Goal: Transaction & Acquisition: Purchase product/service

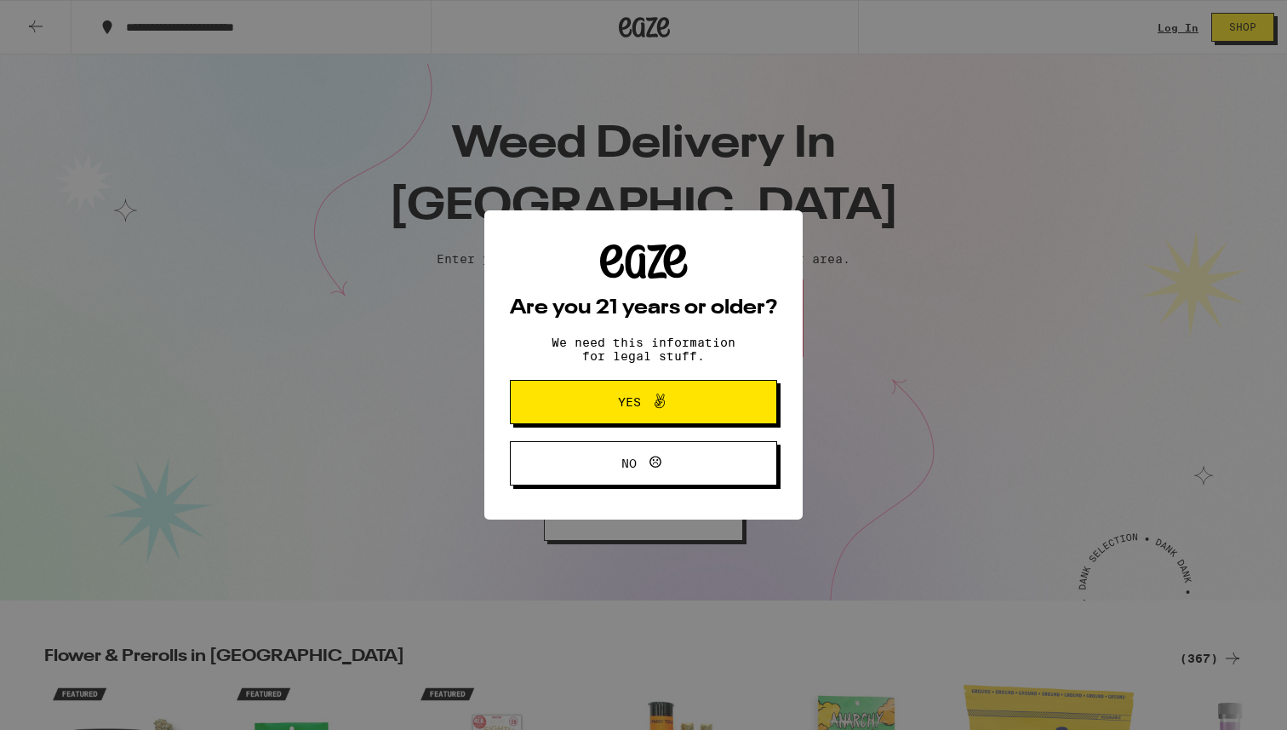
click at [781, 415] on div "Are you 21 years or older? We need this information for legal stuff. Yes No" at bounding box center [643, 364] width 318 height 309
click at [742, 406] on button "Yes" at bounding box center [643, 402] width 267 height 44
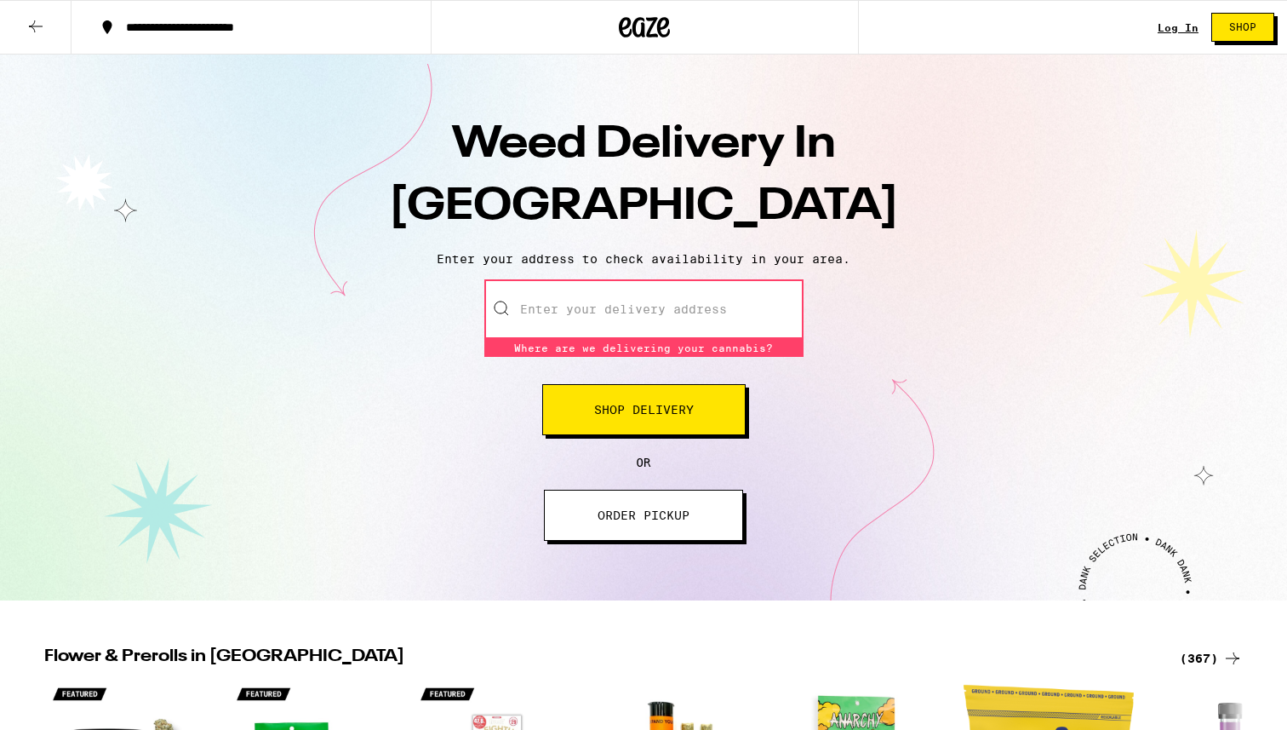
click at [706, 295] on input "Enter your delivery address" at bounding box center [643, 309] width 319 height 60
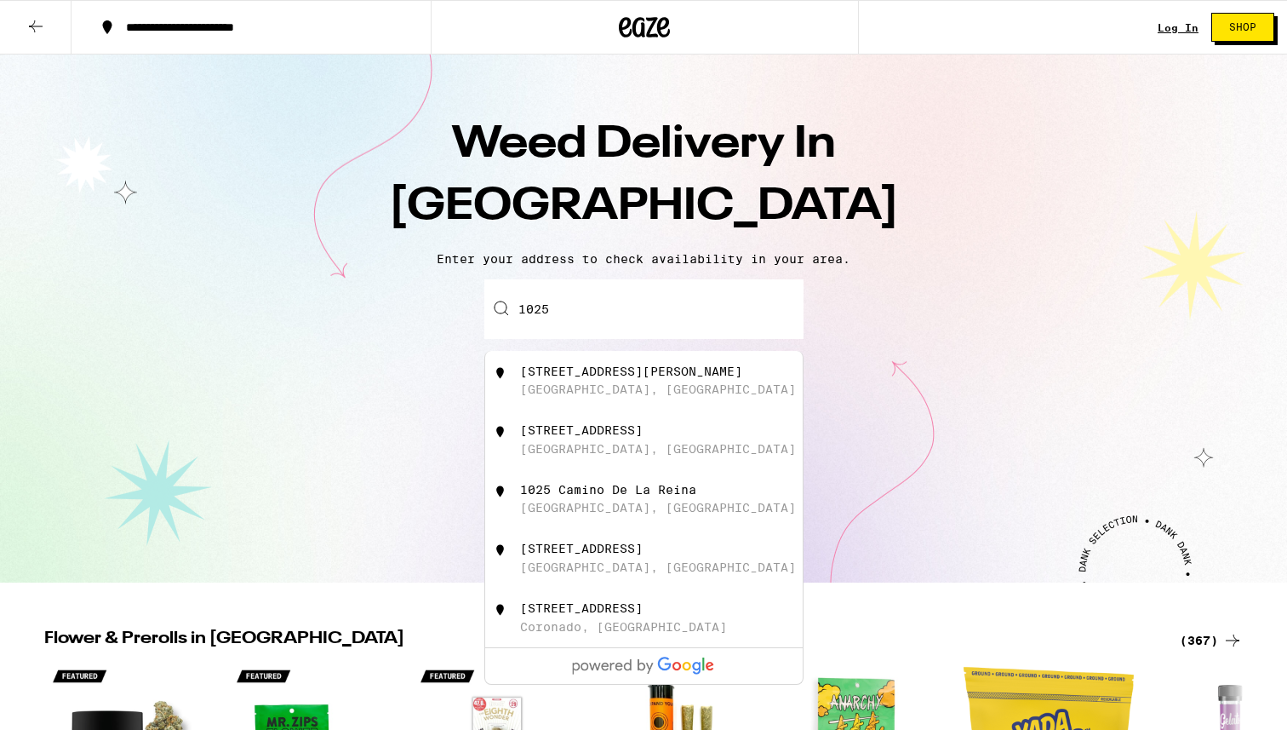
click at [646, 446] on div "[STREET_ADDRESS]" at bounding box center [672, 439] width 304 height 32
type input "[STREET_ADDRESS]"
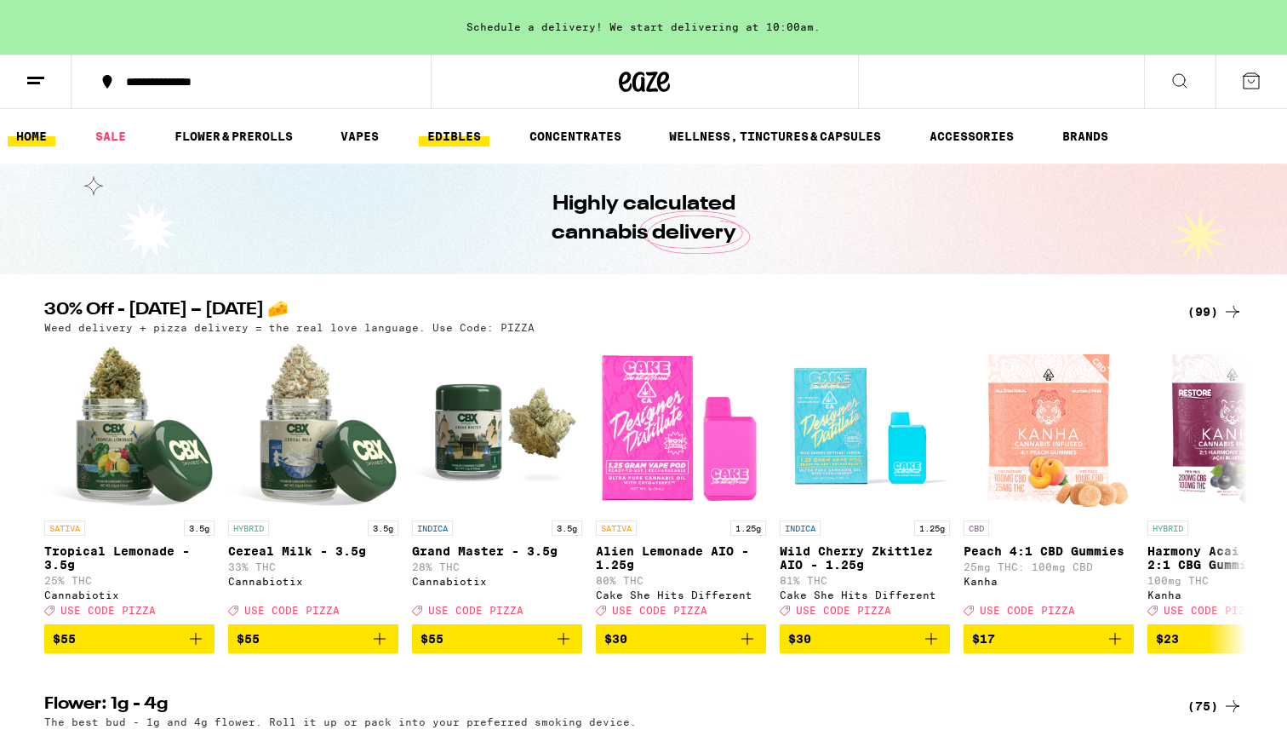
click at [474, 135] on link "EDIBLES" at bounding box center [454, 136] width 71 height 20
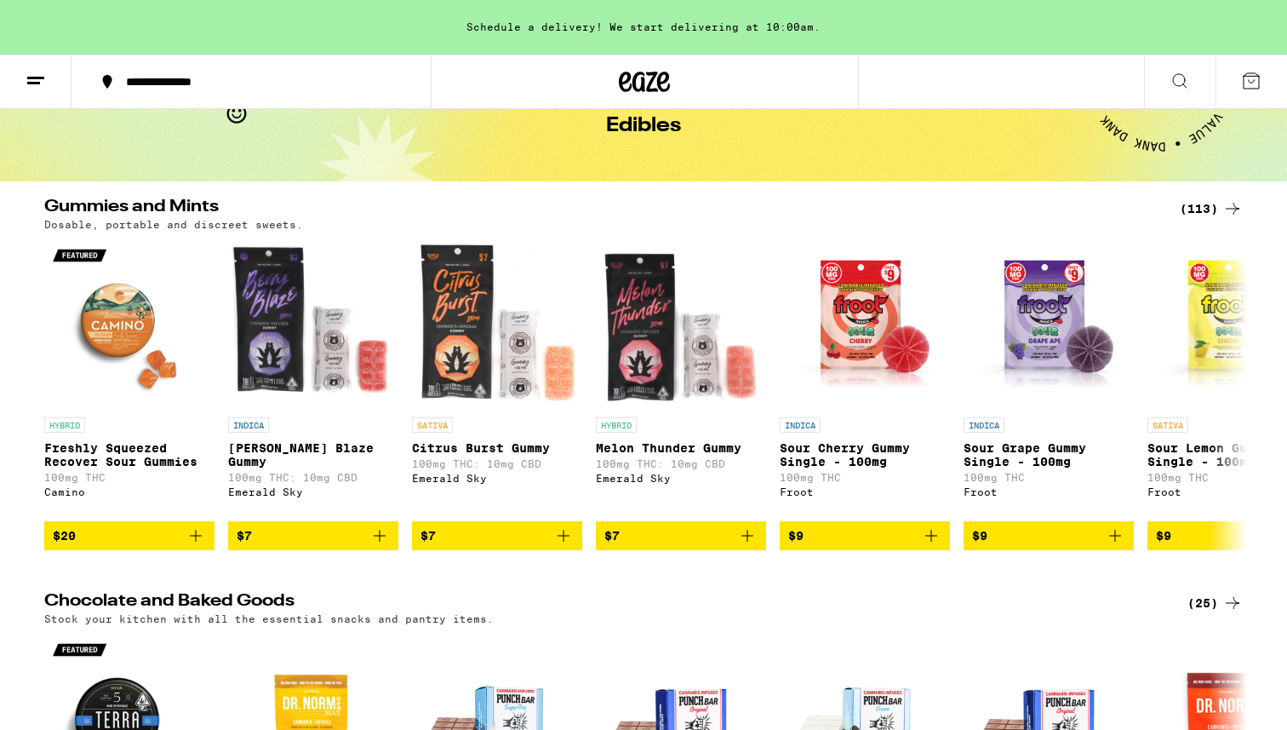
scroll to position [20, 0]
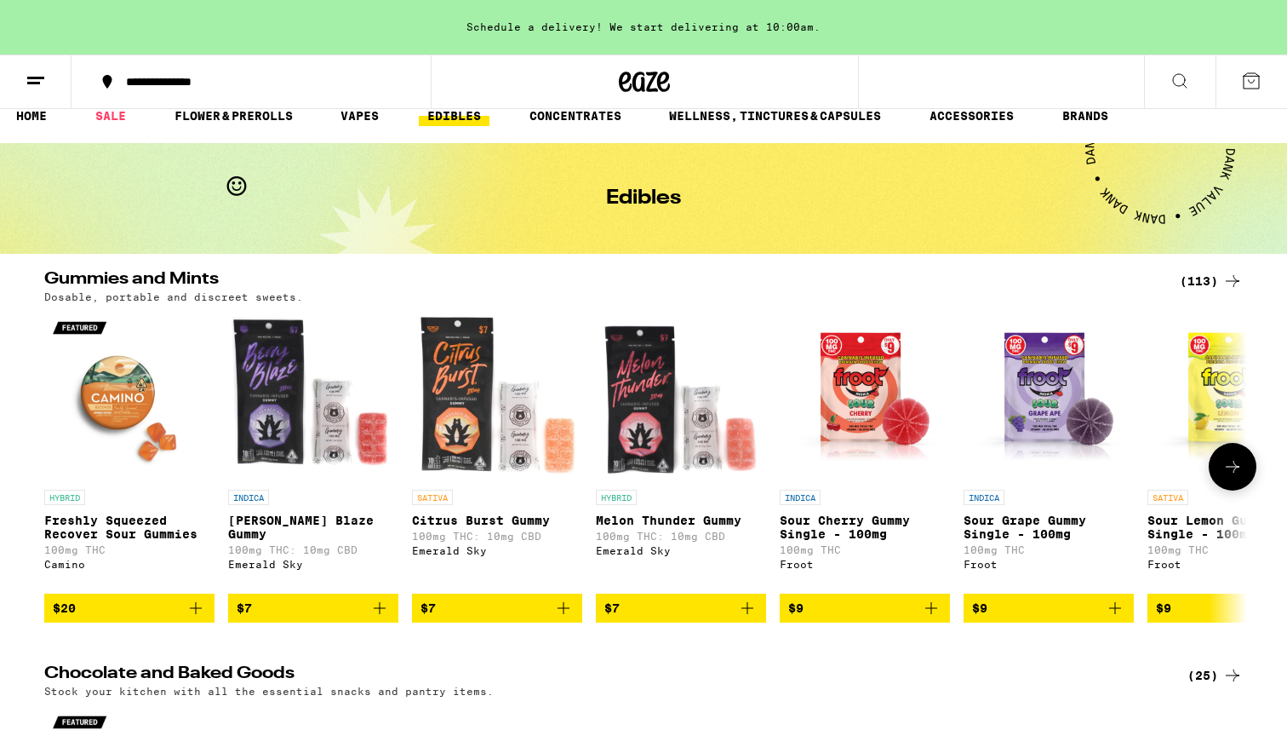
click at [1234, 477] on icon at bounding box center [1232, 466] width 20 height 20
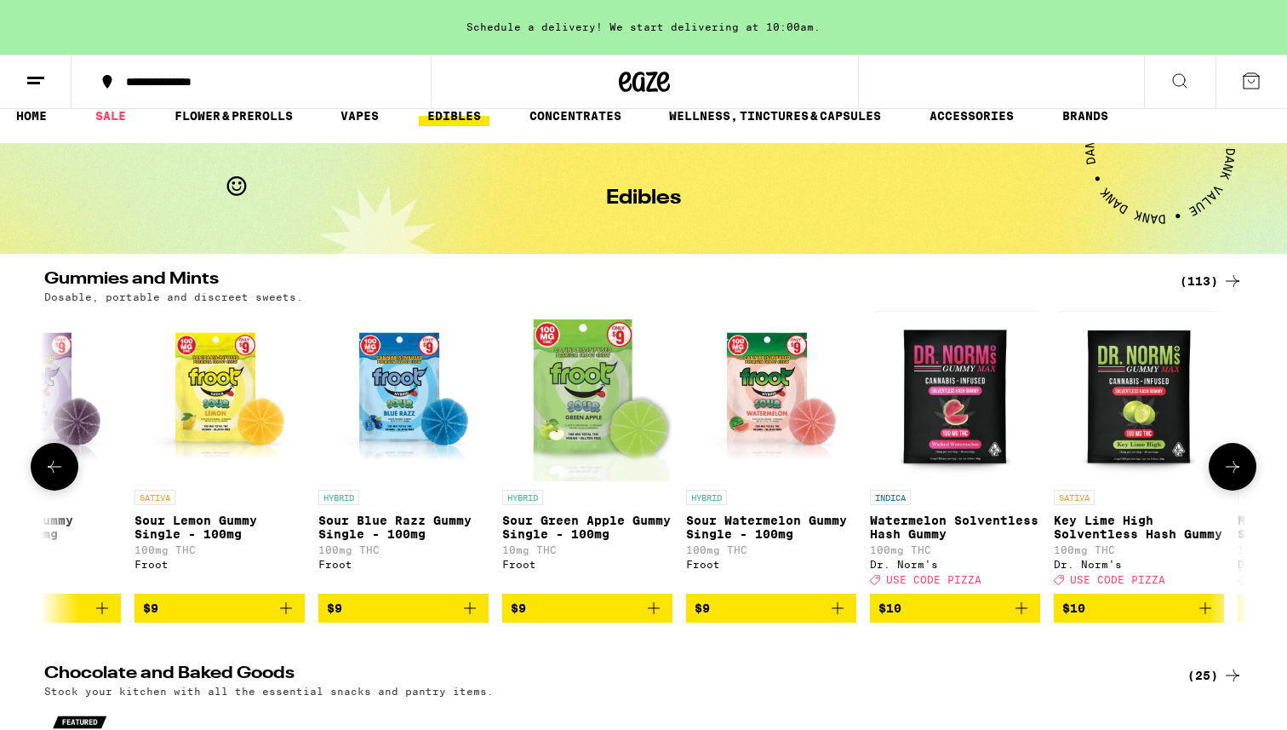
click at [1234, 477] on icon at bounding box center [1232, 466] width 20 height 20
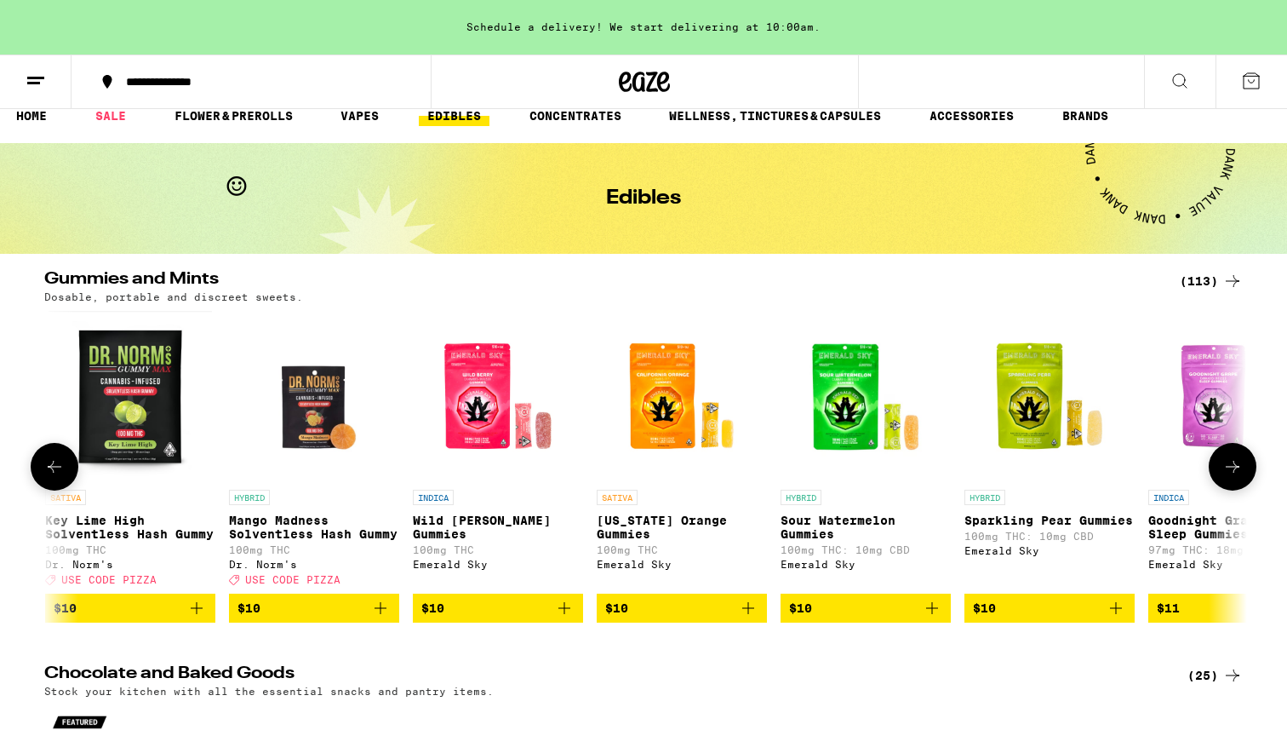
scroll to position [0, 2026]
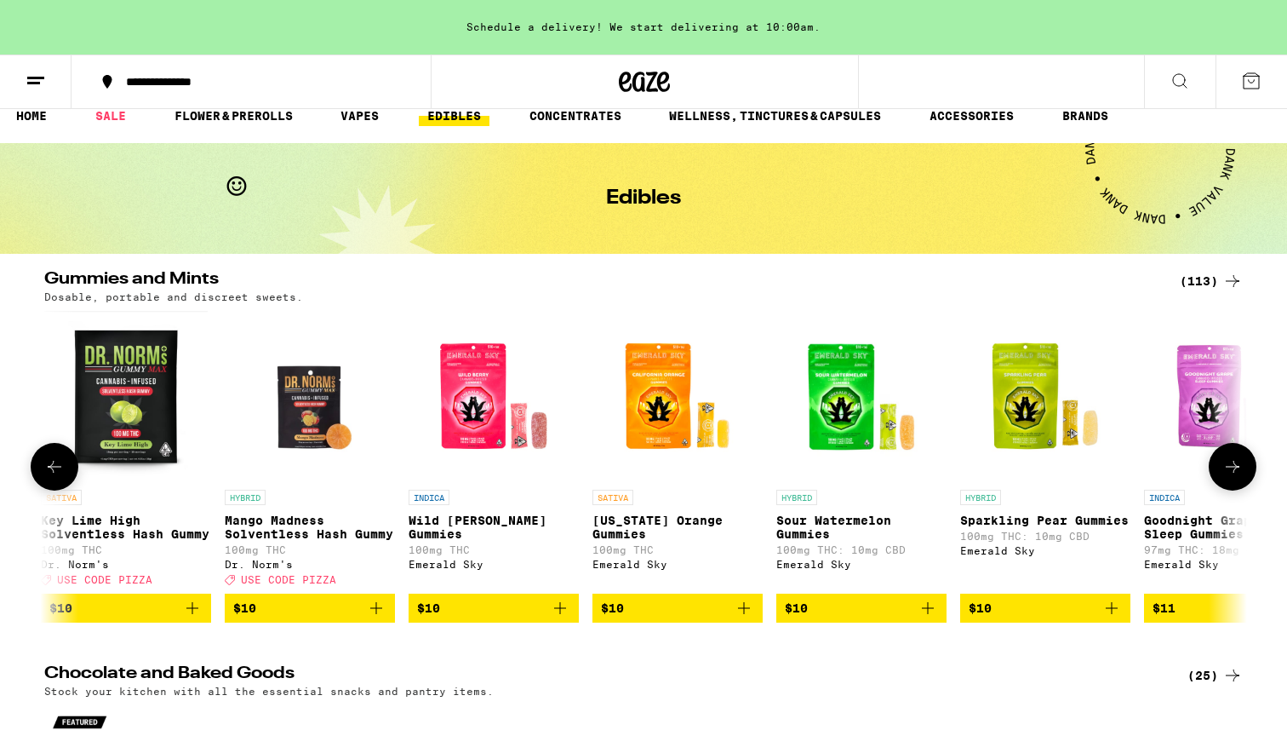
click at [1234, 477] on icon at bounding box center [1232, 466] width 20 height 20
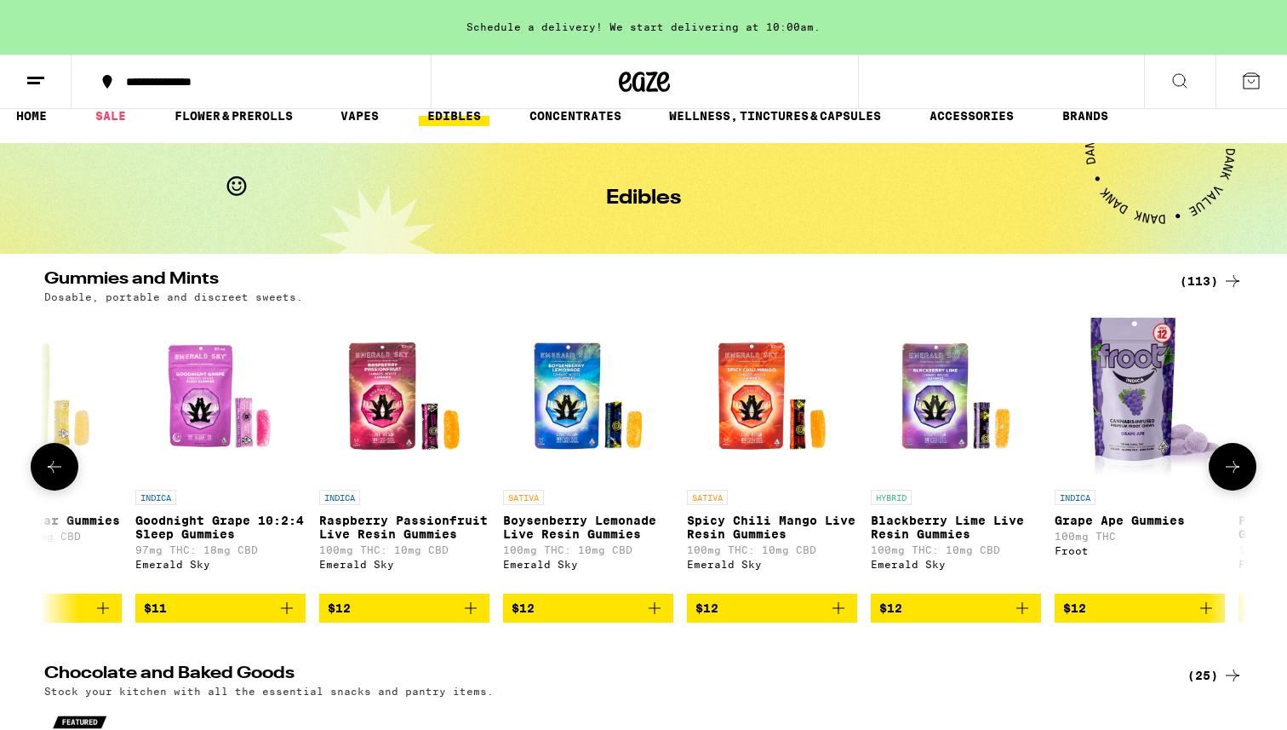
scroll to position [0, 3039]
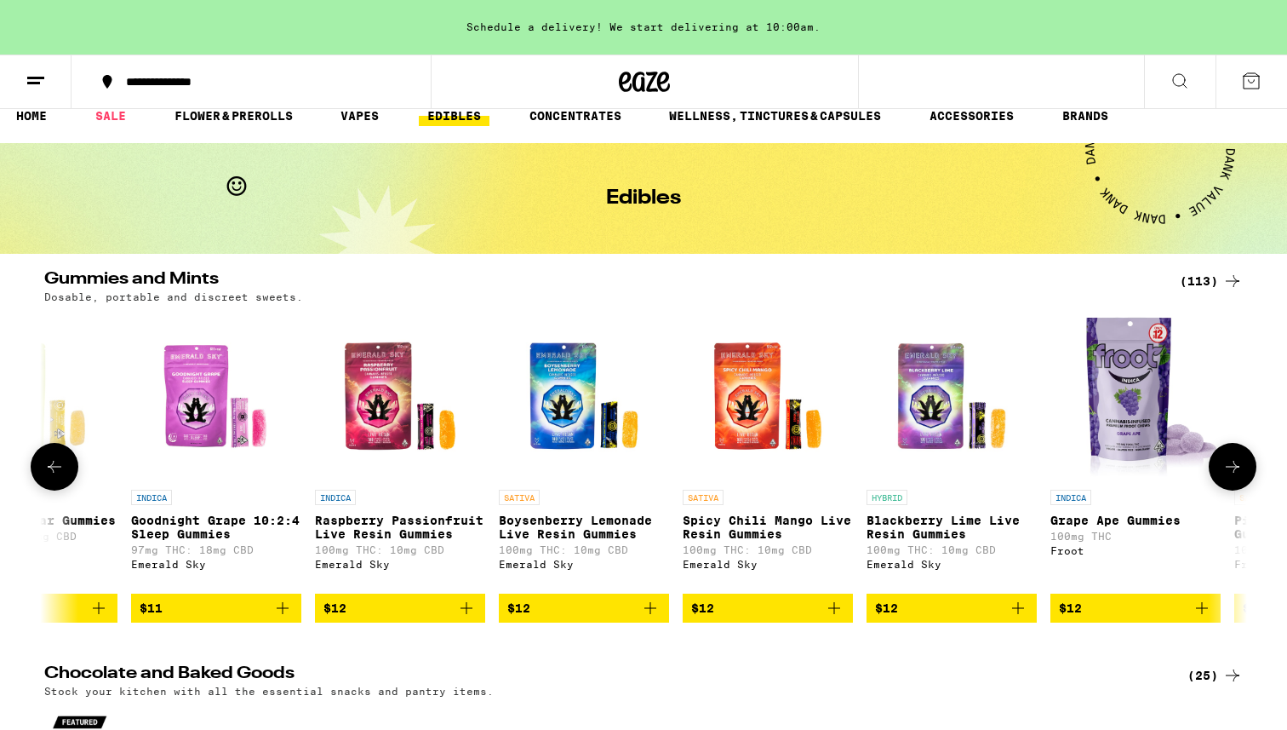
click at [1234, 477] on icon at bounding box center [1232, 466] width 20 height 20
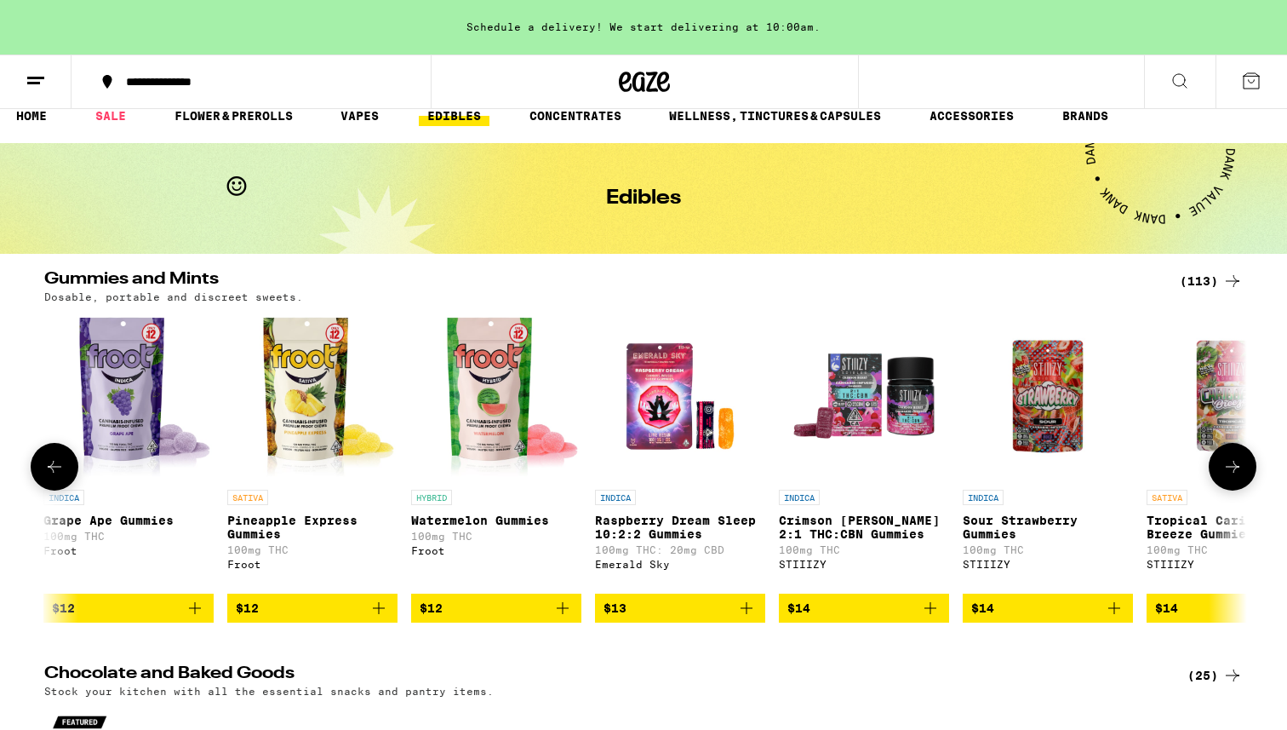
scroll to position [0, 4052]
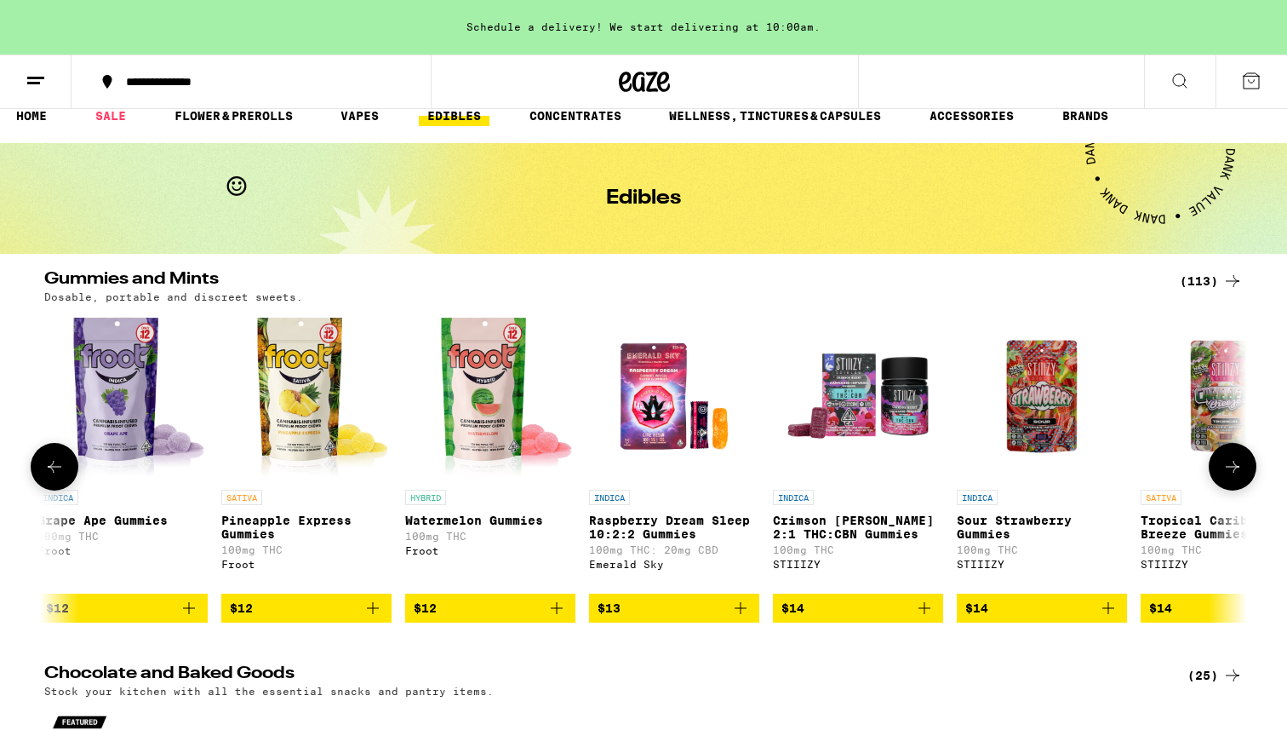
click at [1234, 477] on icon at bounding box center [1232, 466] width 20 height 20
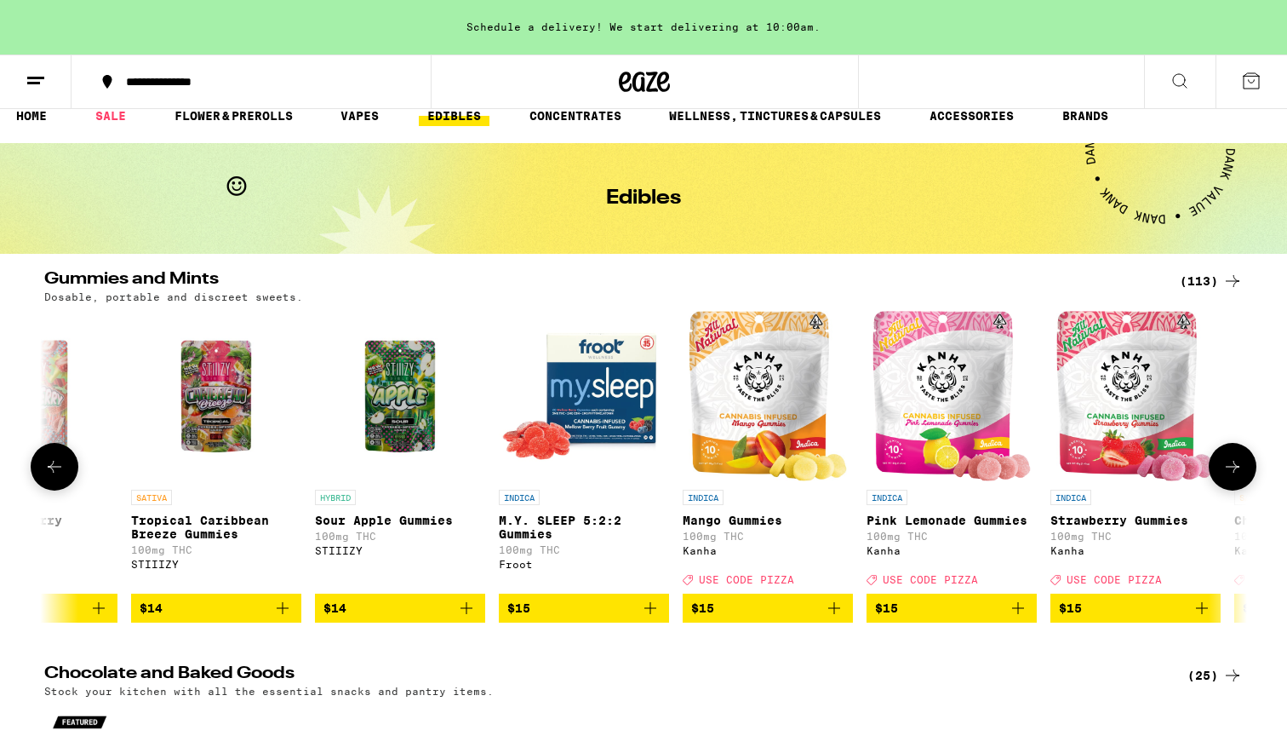
scroll to position [0, 5065]
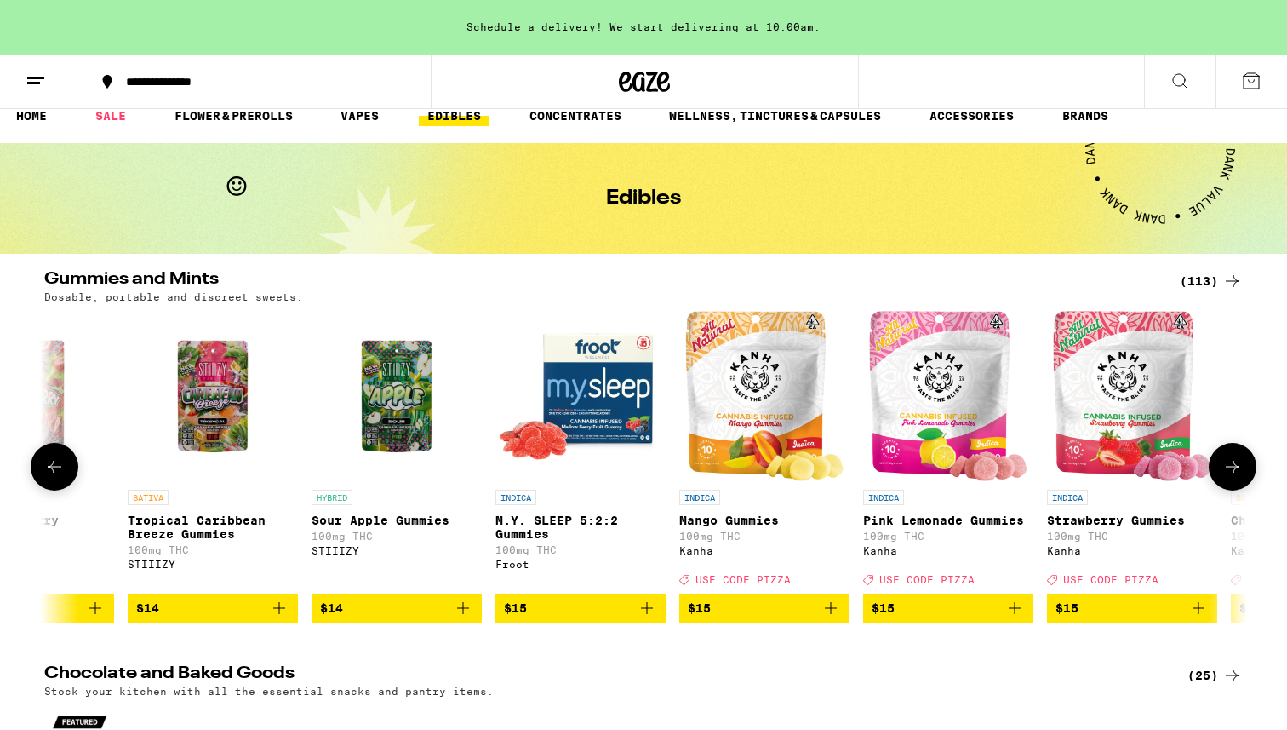
click at [1234, 477] on icon at bounding box center [1232, 466] width 20 height 20
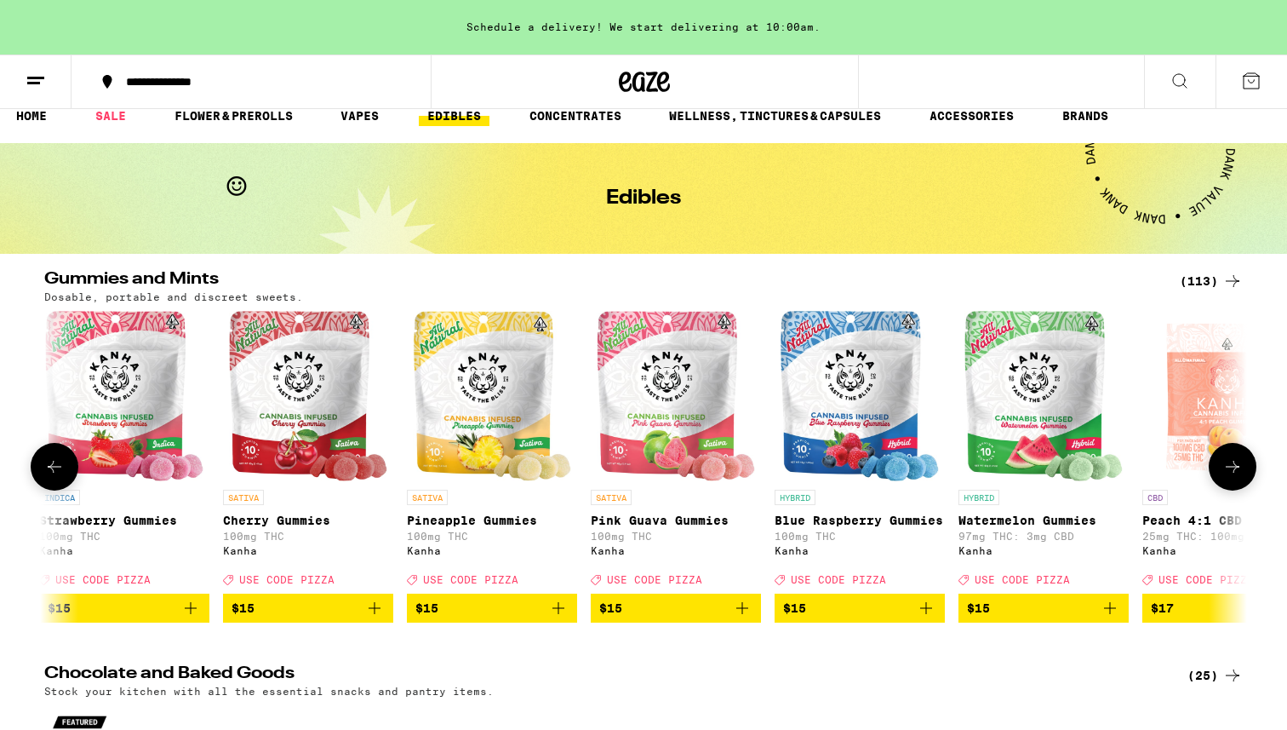
scroll to position [0, 6078]
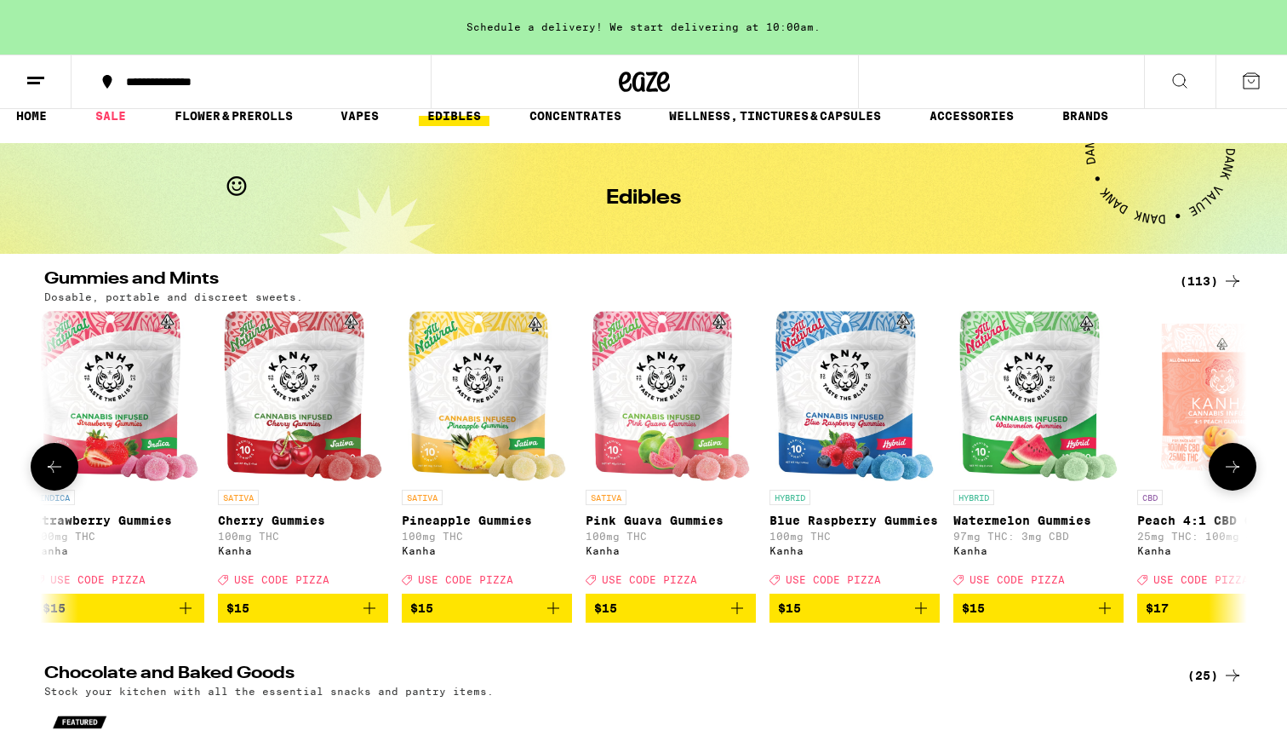
click at [925, 618] on icon "Add to bag" at bounding box center [921, 608] width 20 height 20
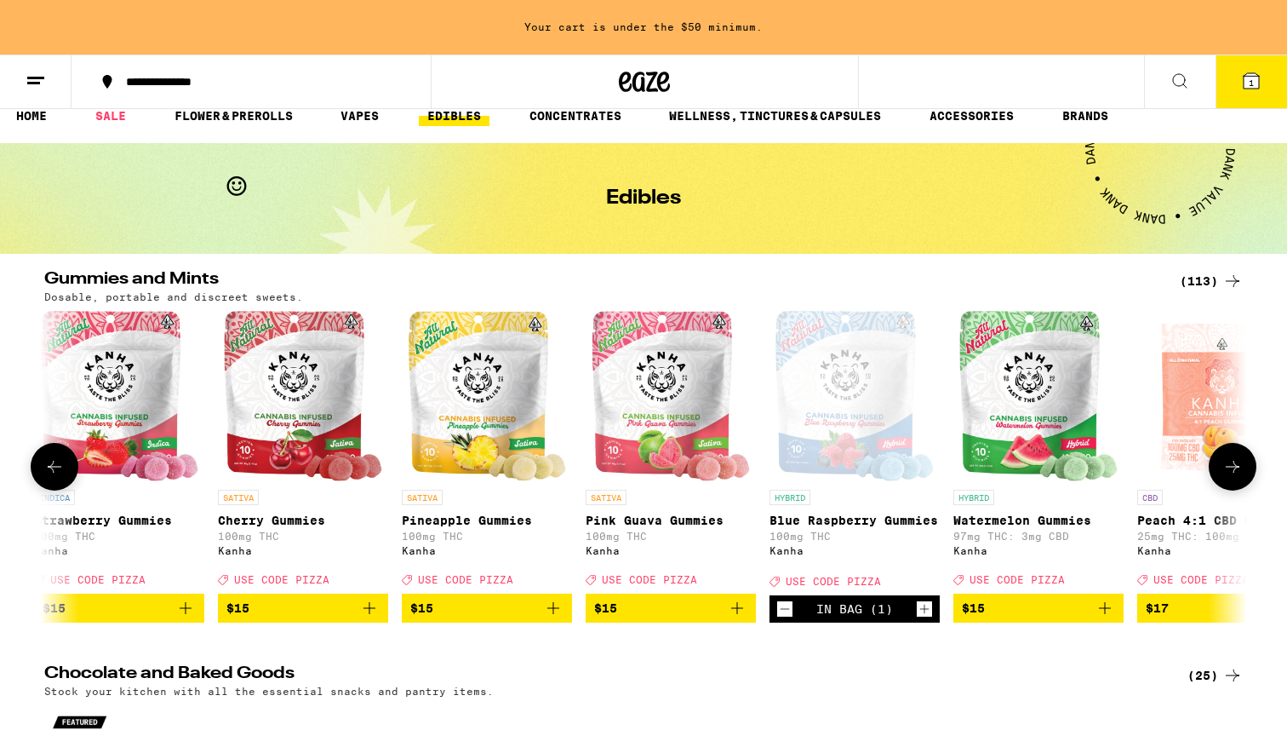
click at [1236, 477] on icon at bounding box center [1232, 466] width 20 height 20
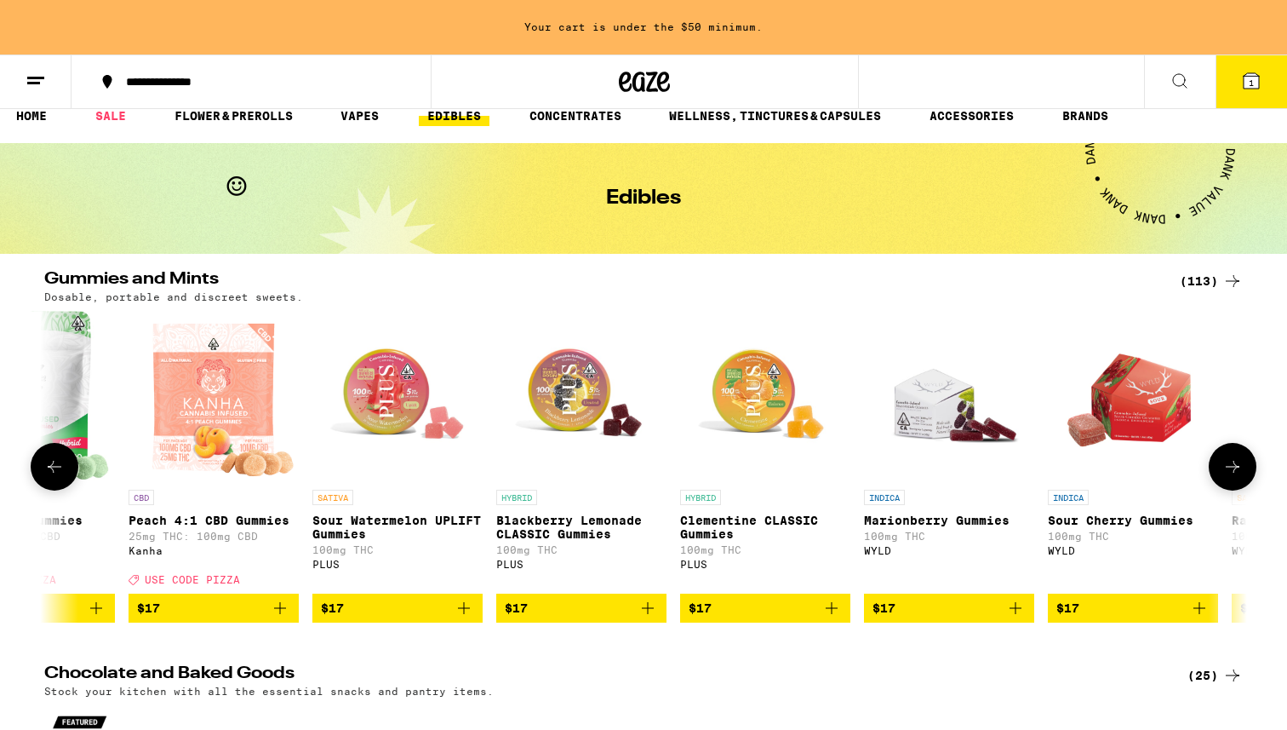
scroll to position [0, 7091]
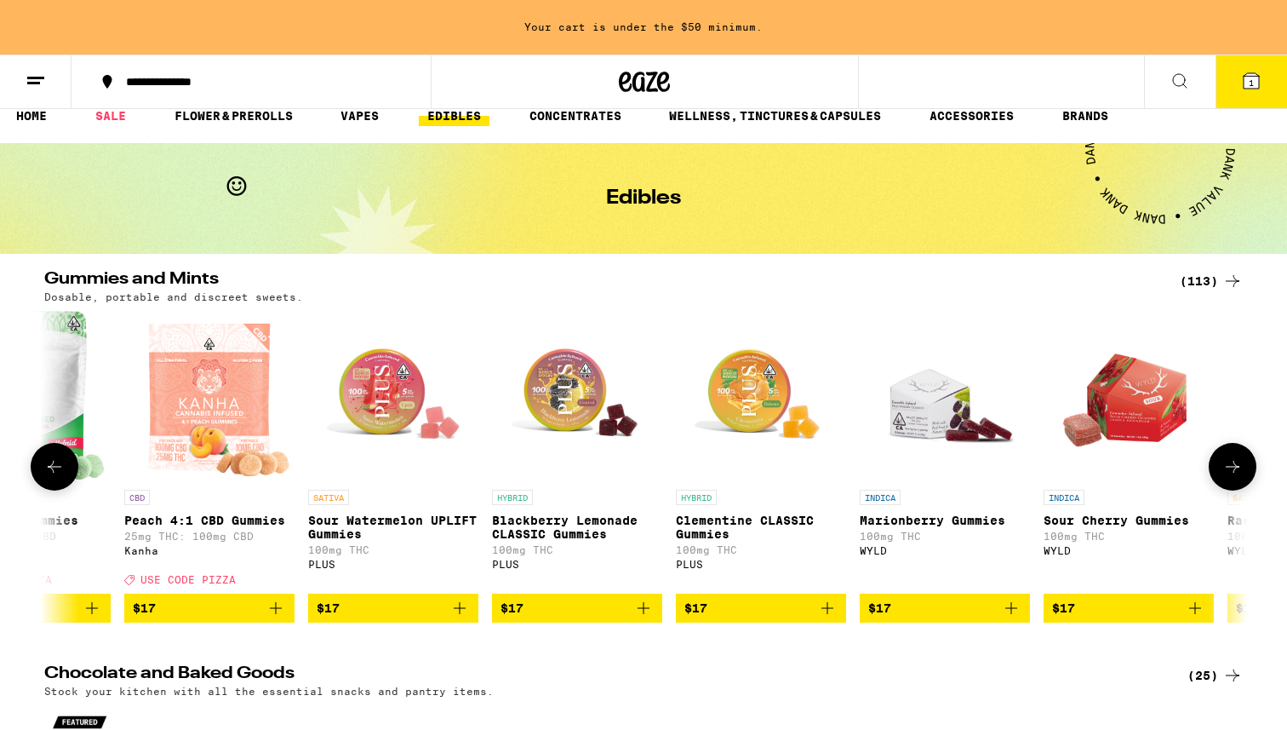
click at [1236, 477] on icon at bounding box center [1232, 466] width 20 height 20
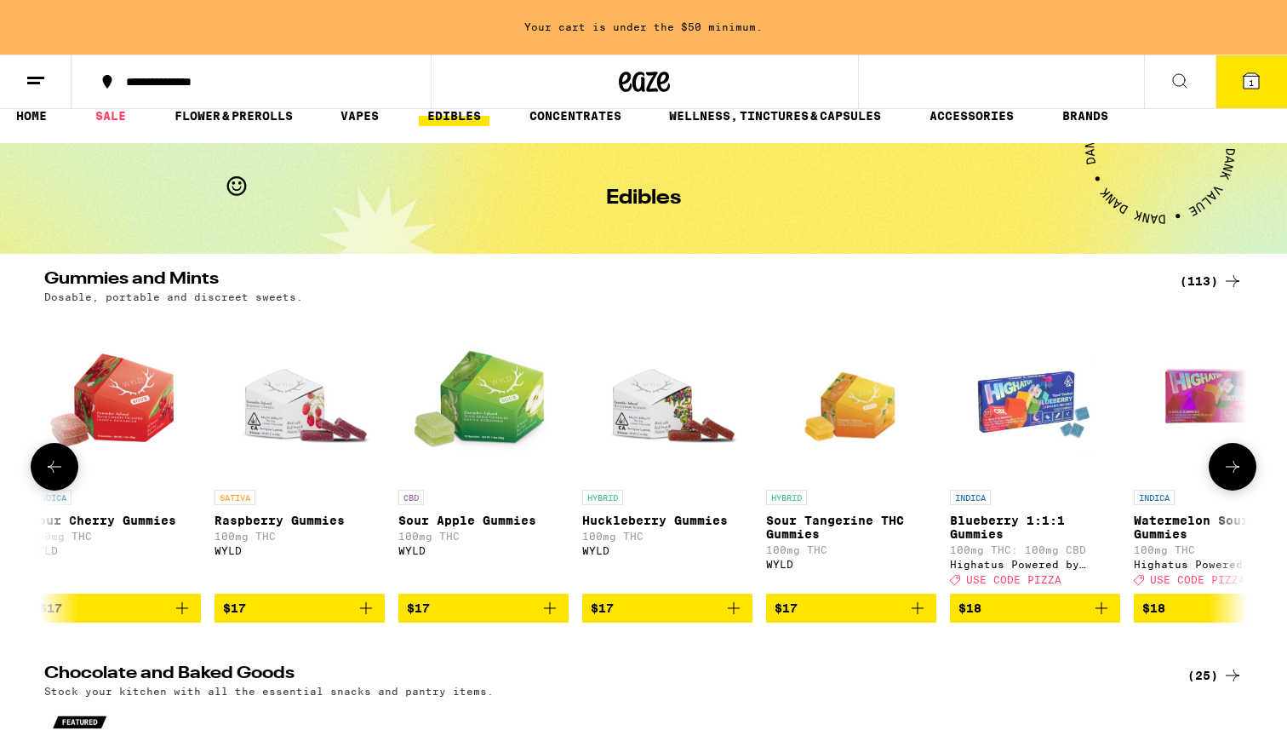
click at [1236, 477] on icon at bounding box center [1232, 466] width 20 height 20
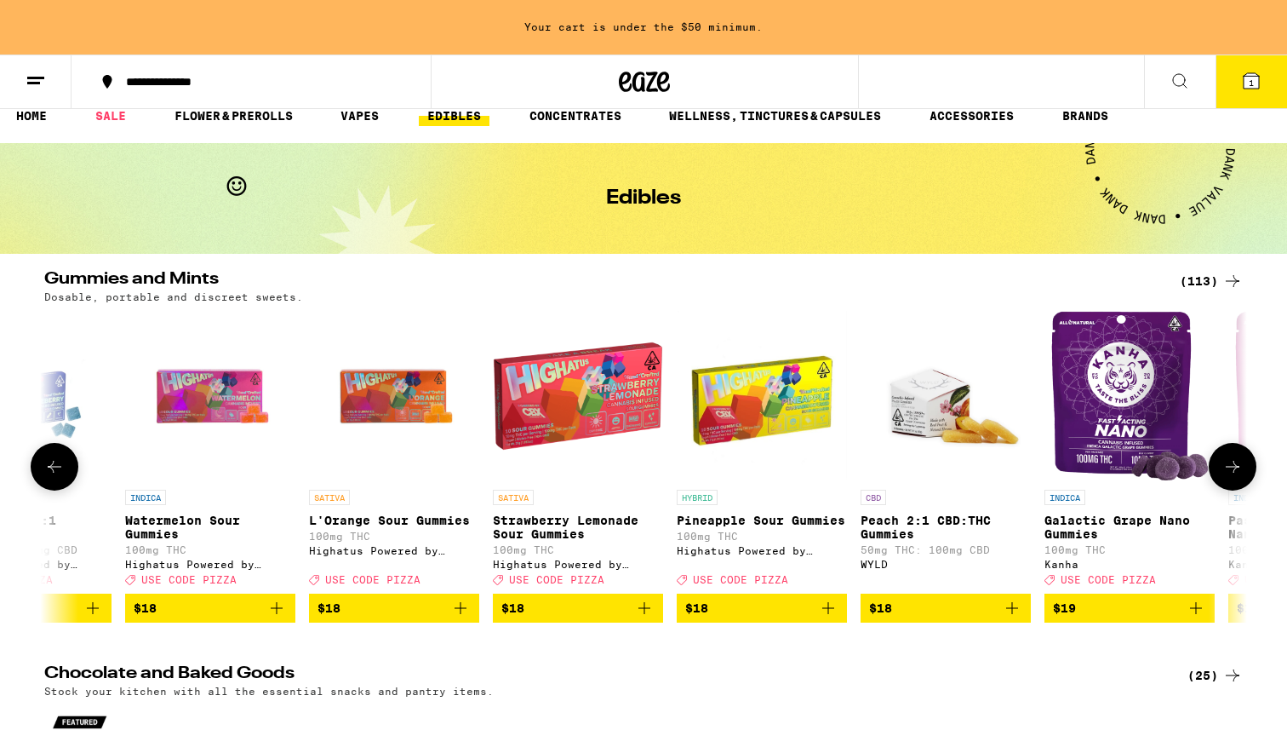
scroll to position [0, 9117]
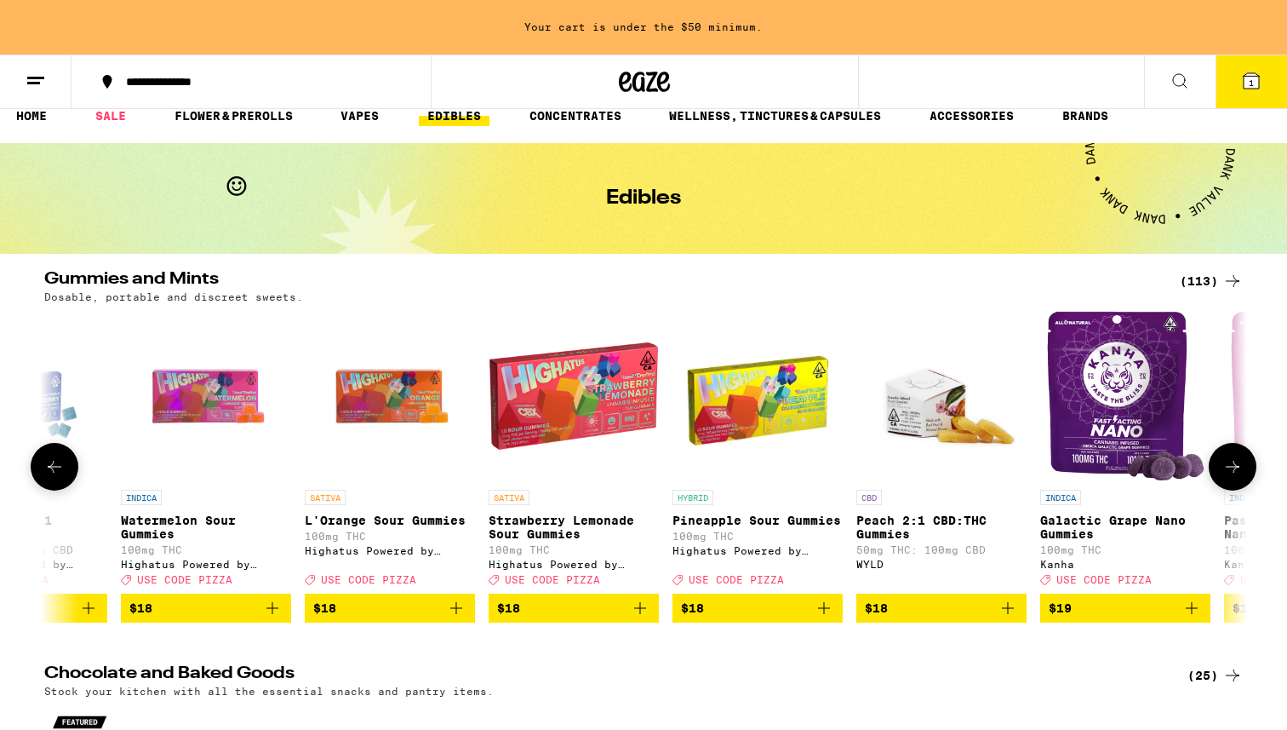
click at [1236, 477] on icon at bounding box center [1232, 466] width 20 height 20
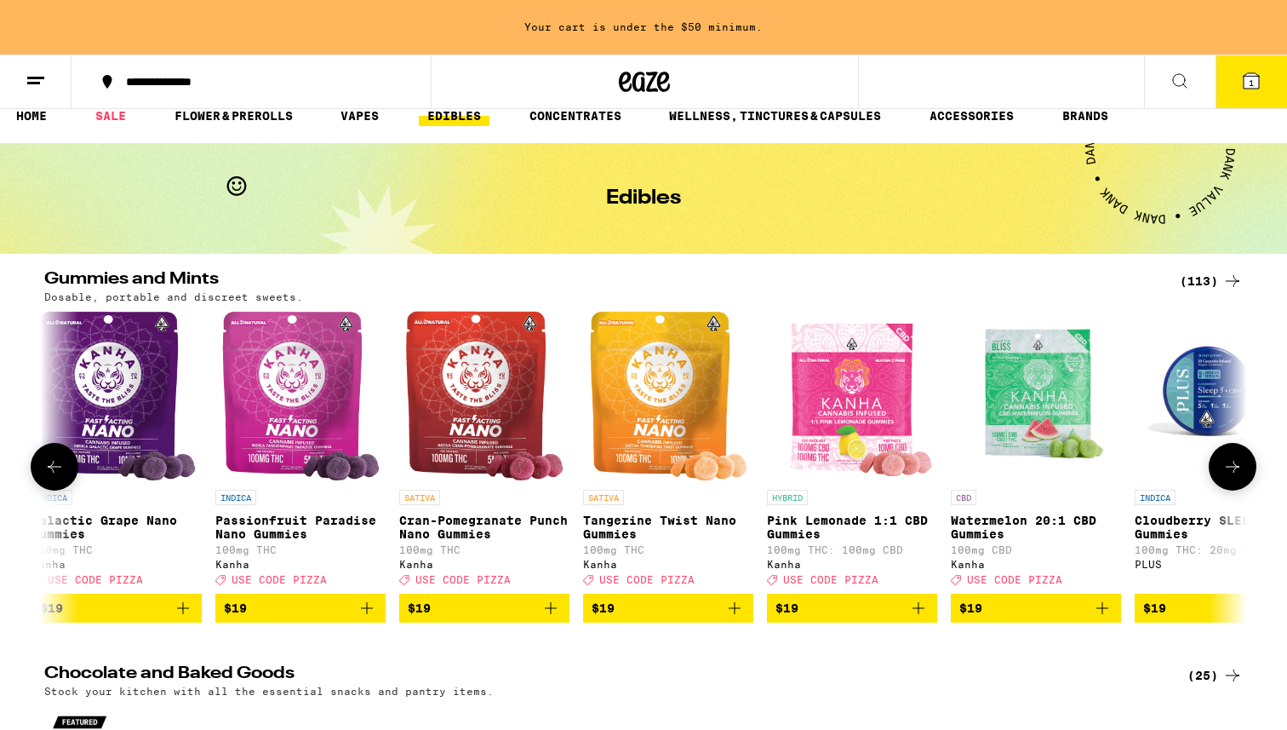
scroll to position [0, 10130]
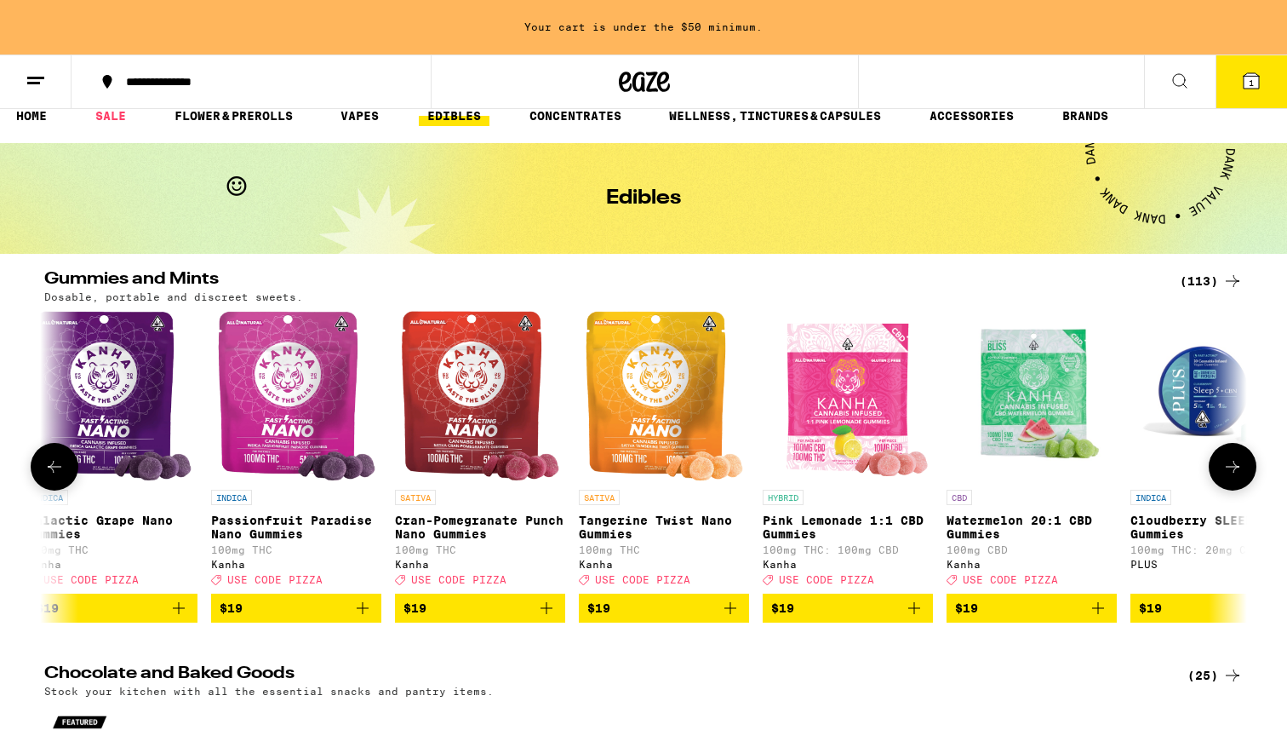
click at [1236, 477] on icon at bounding box center [1232, 466] width 20 height 20
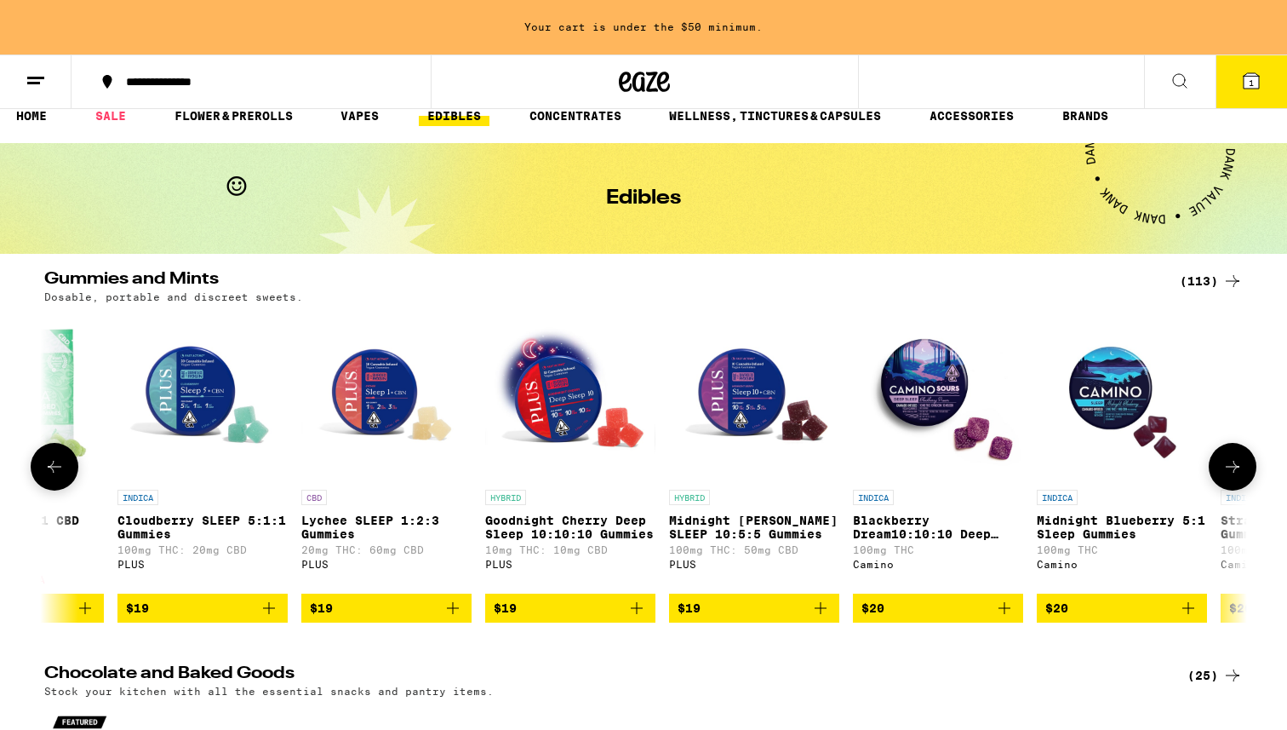
click at [1236, 477] on icon at bounding box center [1232, 466] width 20 height 20
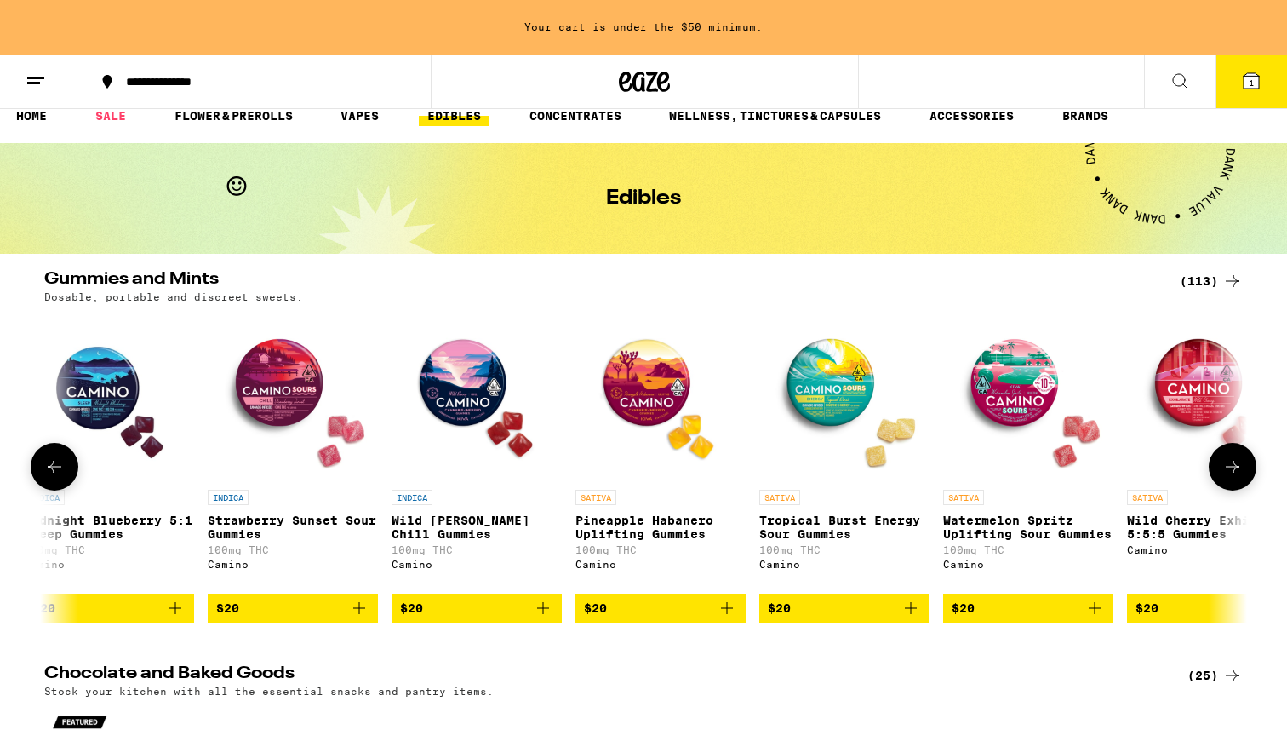
click at [1236, 477] on icon at bounding box center [1232, 466] width 20 height 20
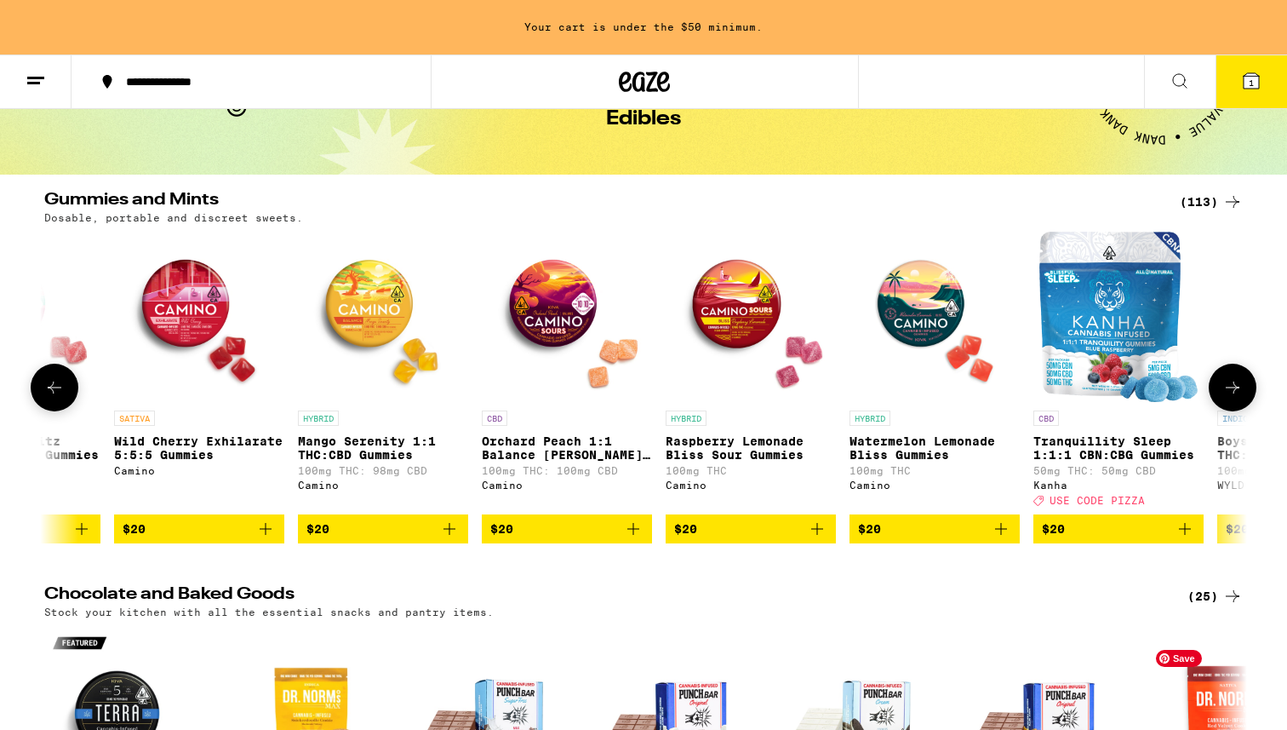
scroll to position [0, 0]
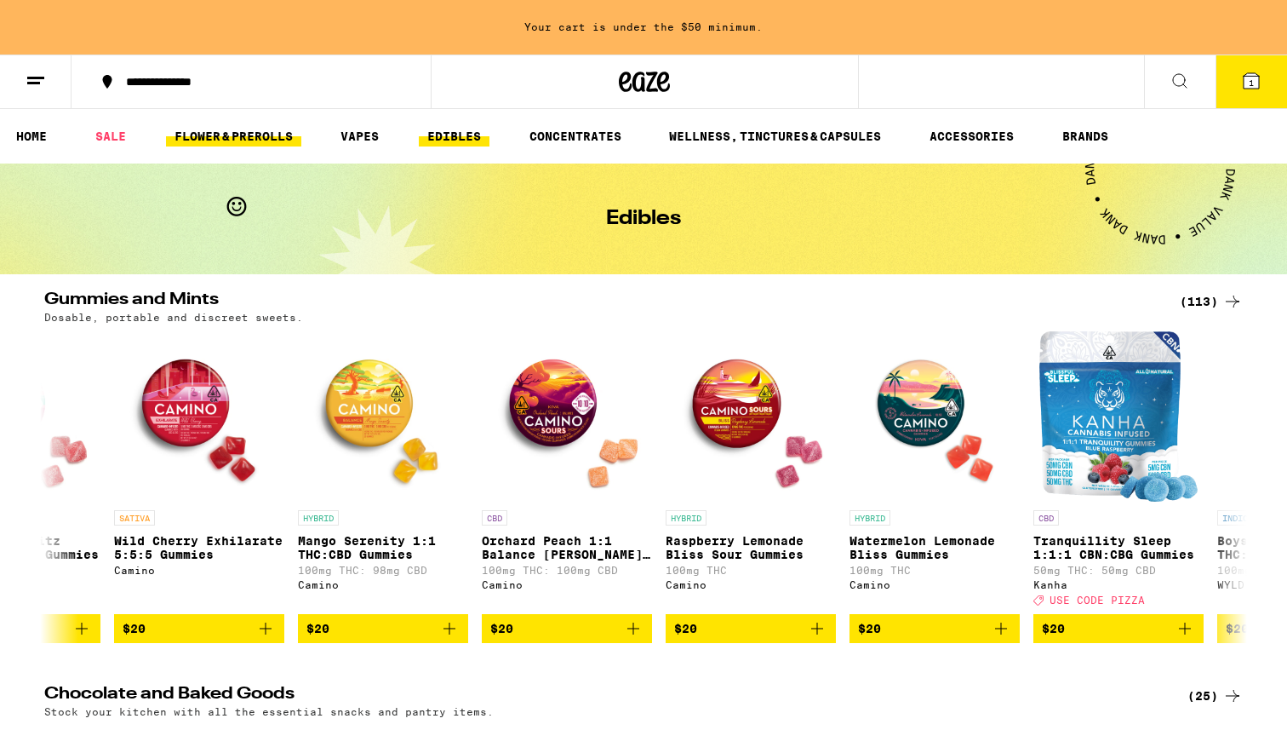
click at [257, 128] on link "FLOWER & PREROLLS" at bounding box center [233, 136] width 135 height 20
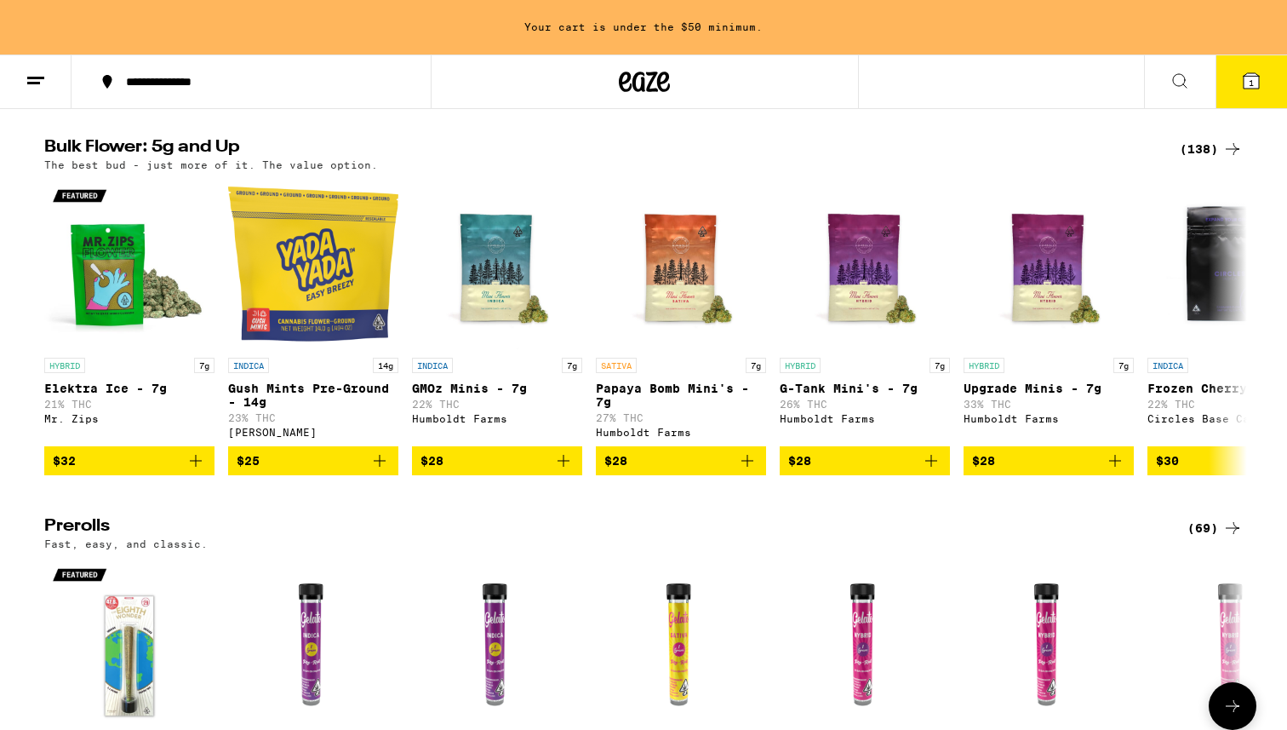
scroll to position [458, 0]
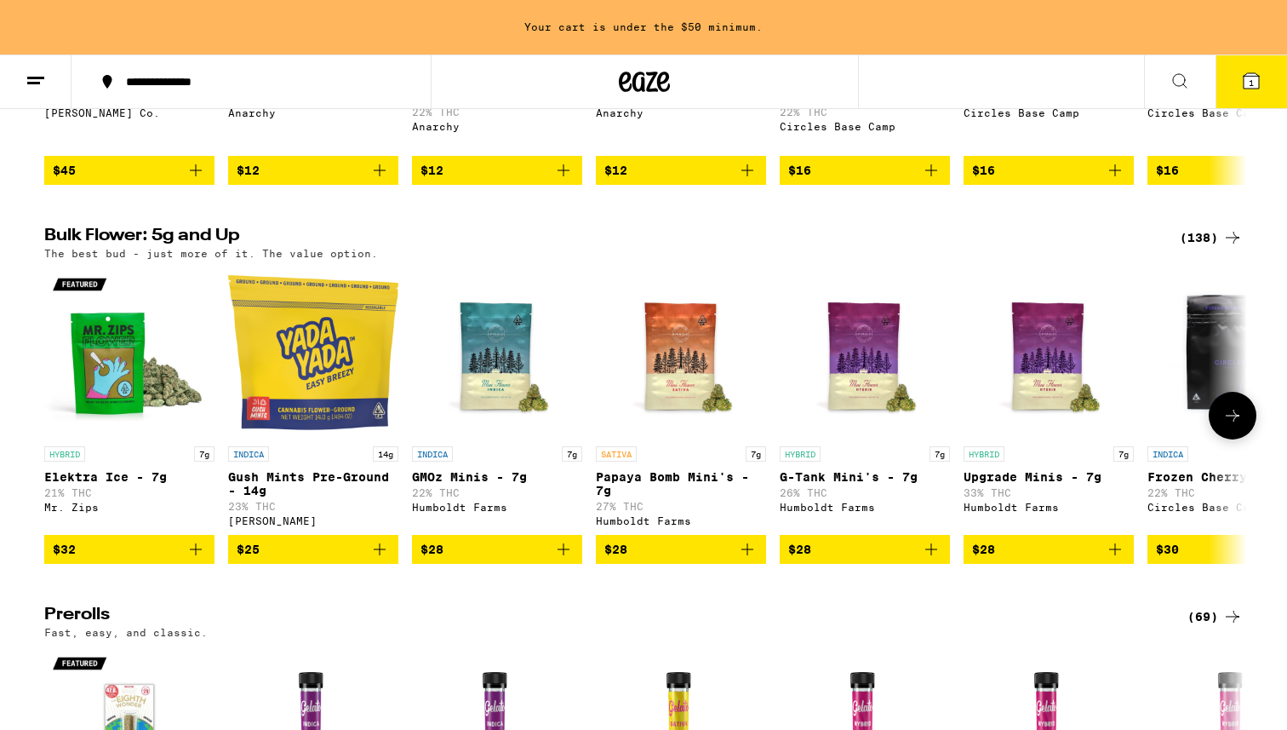
click at [1239, 426] on icon at bounding box center [1232, 415] width 20 height 20
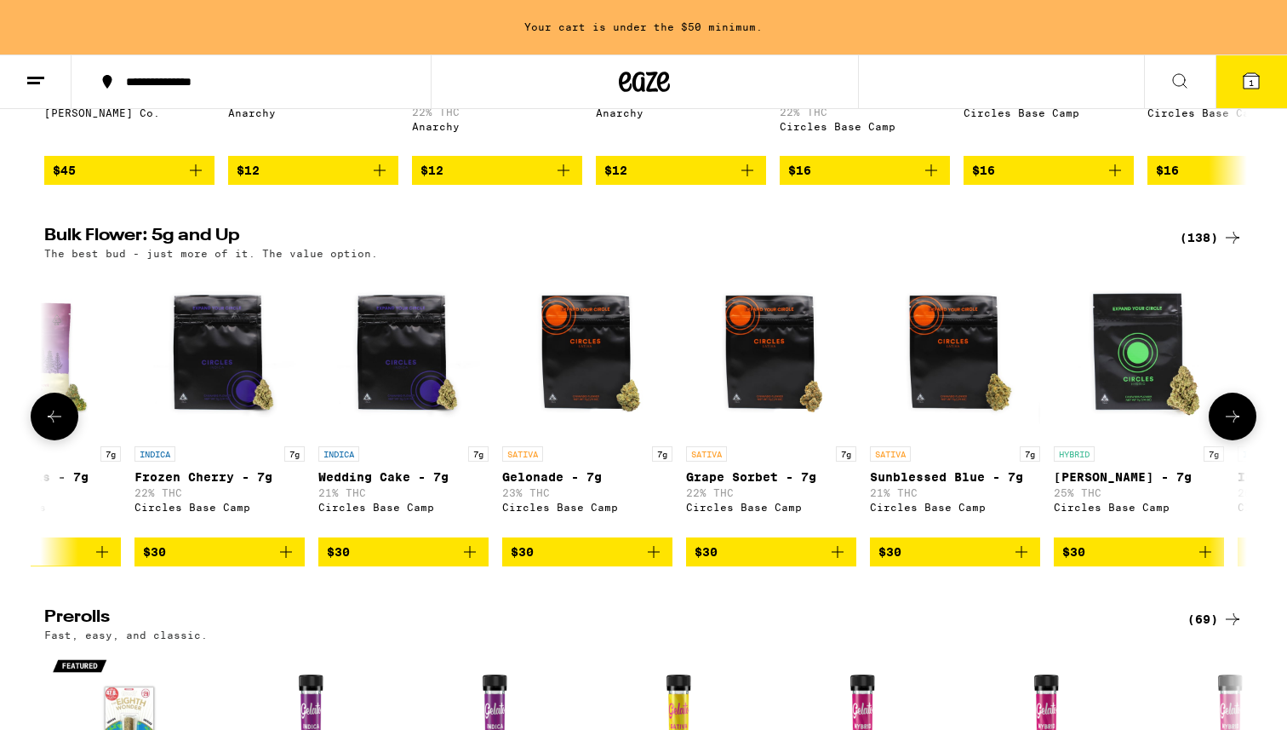
click at [1239, 426] on icon at bounding box center [1232, 416] width 20 height 20
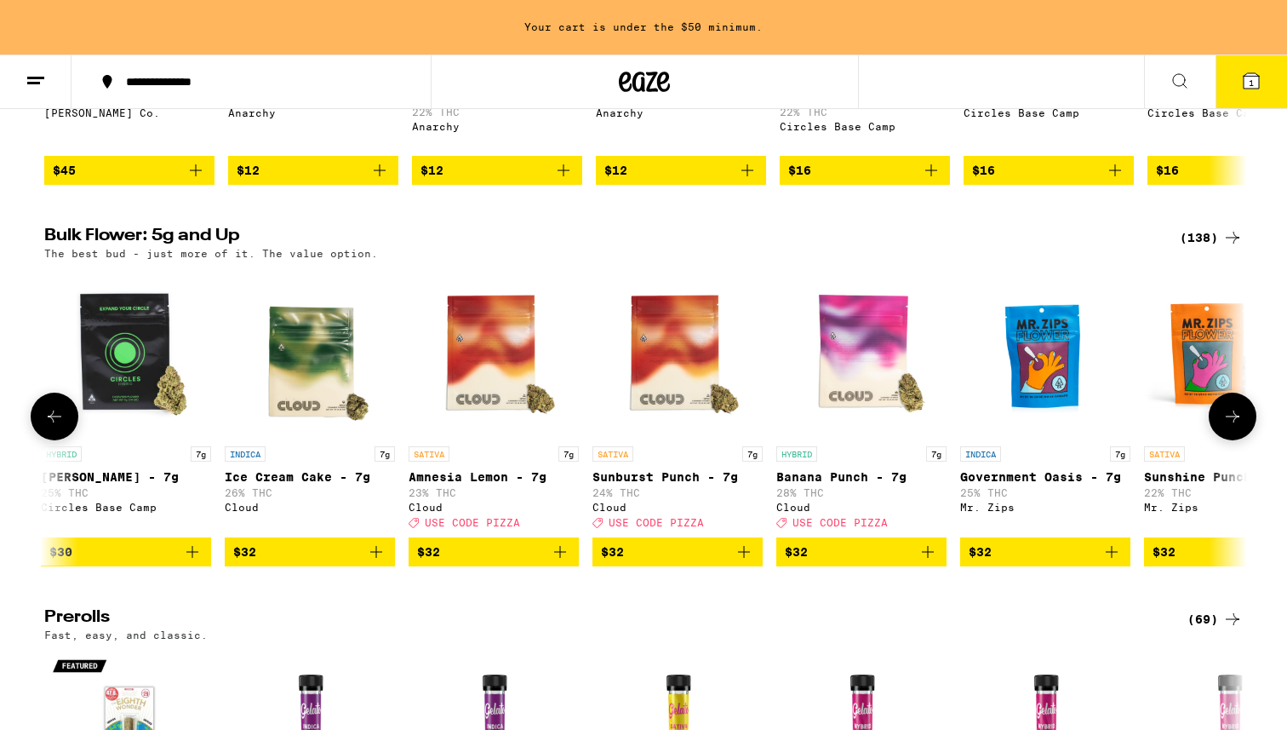
click at [1239, 426] on icon at bounding box center [1232, 416] width 20 height 20
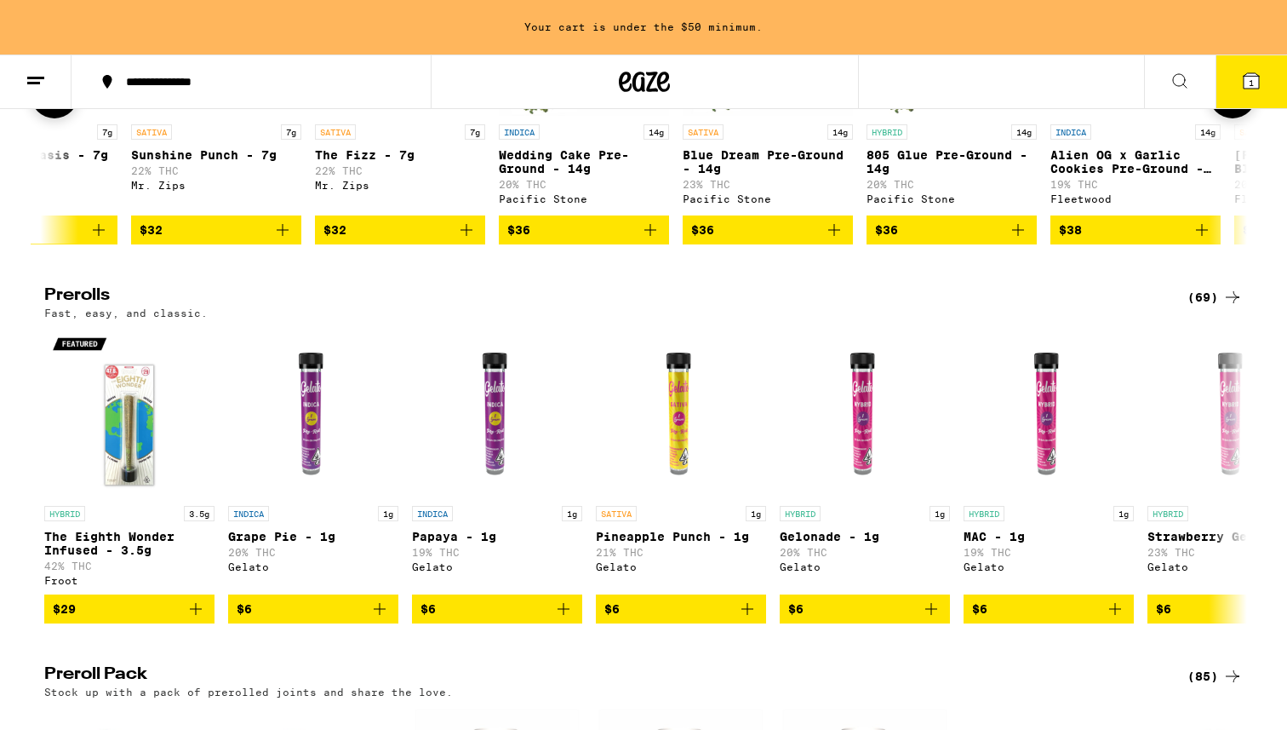
scroll to position [812, 0]
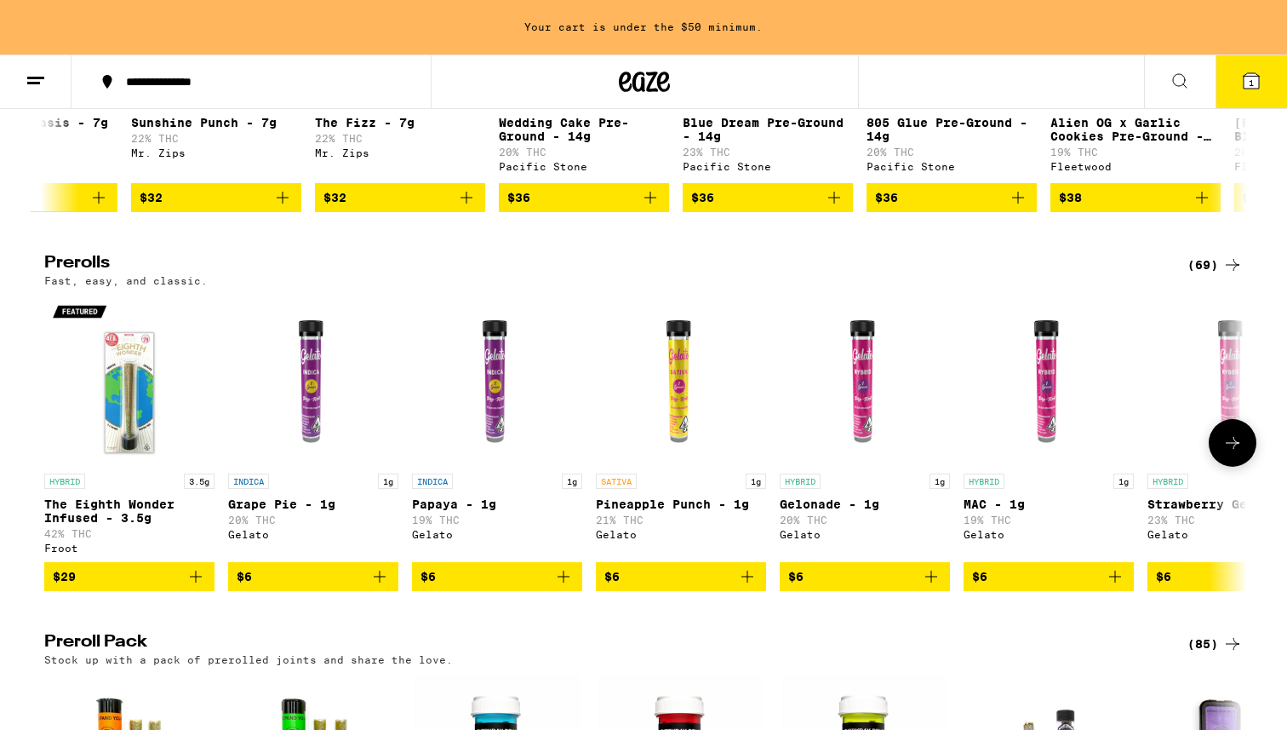
click at [1247, 461] on button at bounding box center [1233, 443] width 48 height 48
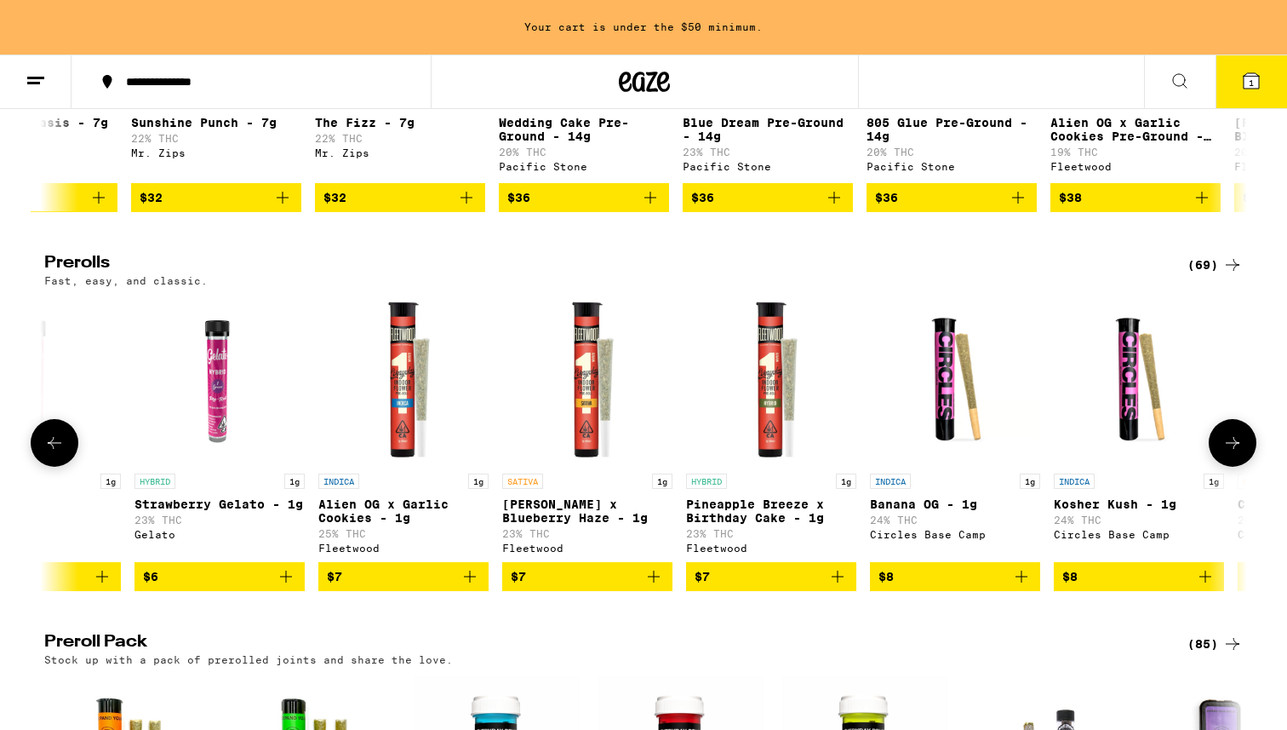
click at [1247, 461] on button at bounding box center [1233, 443] width 48 height 48
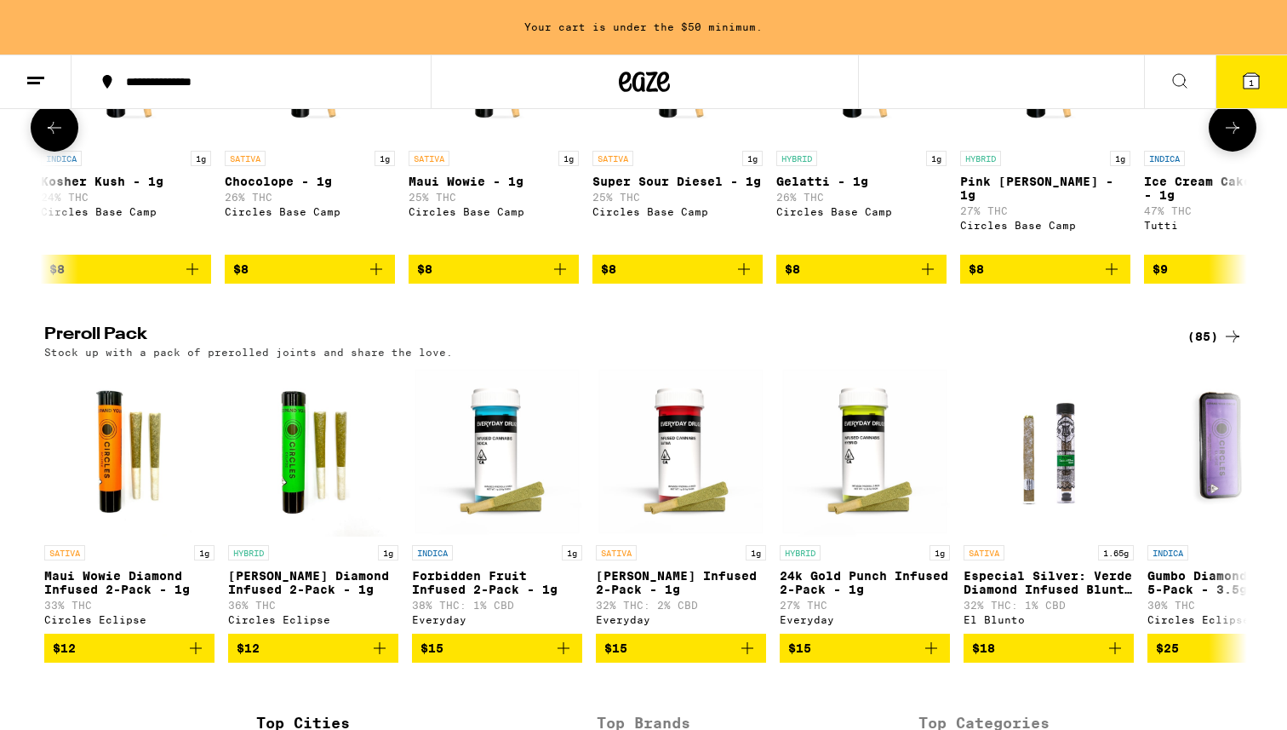
scroll to position [1175, 0]
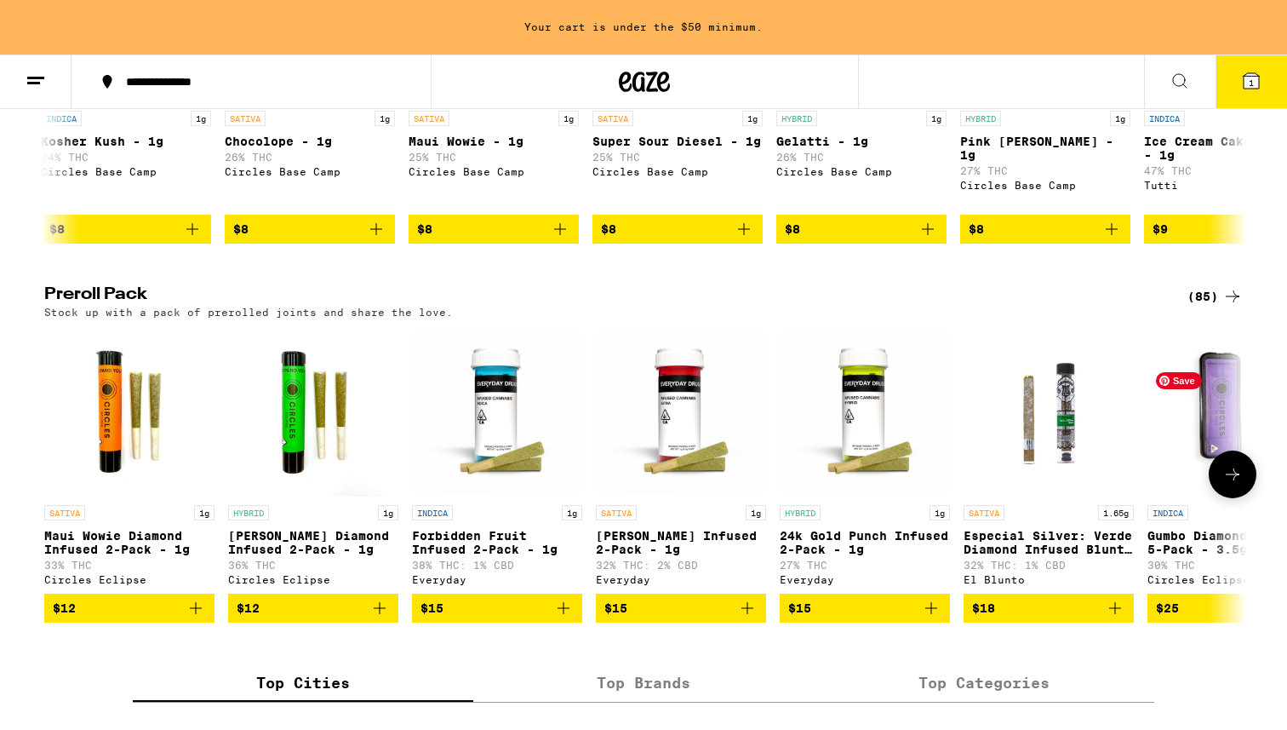
click at [1233, 484] on icon at bounding box center [1232, 474] width 20 height 20
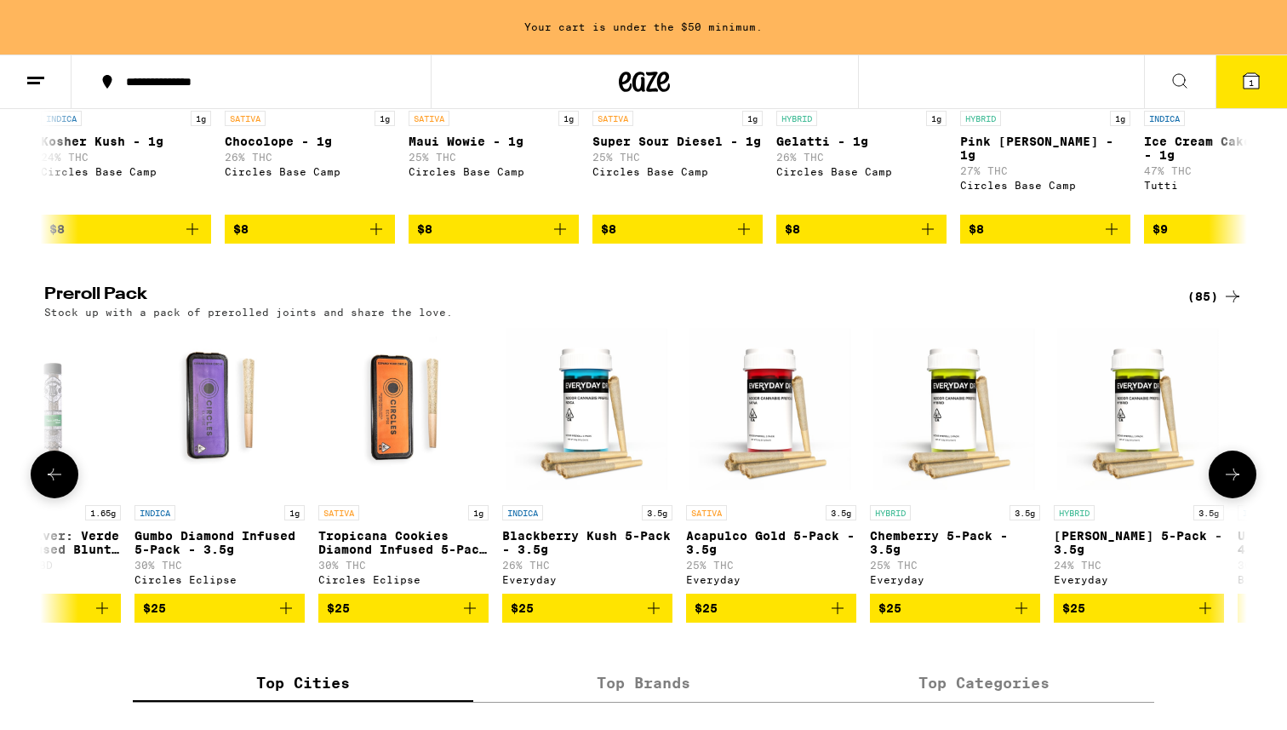
click at [1233, 484] on icon at bounding box center [1232, 474] width 20 height 20
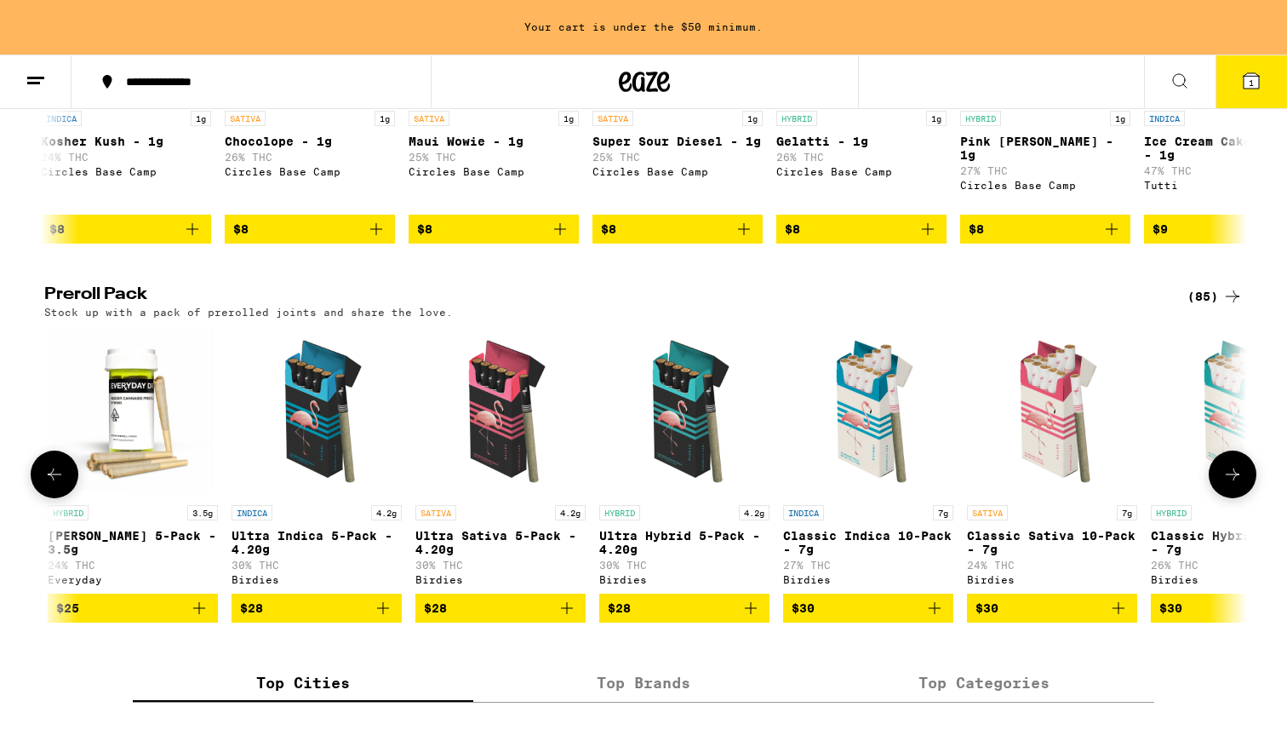
scroll to position [0, 2026]
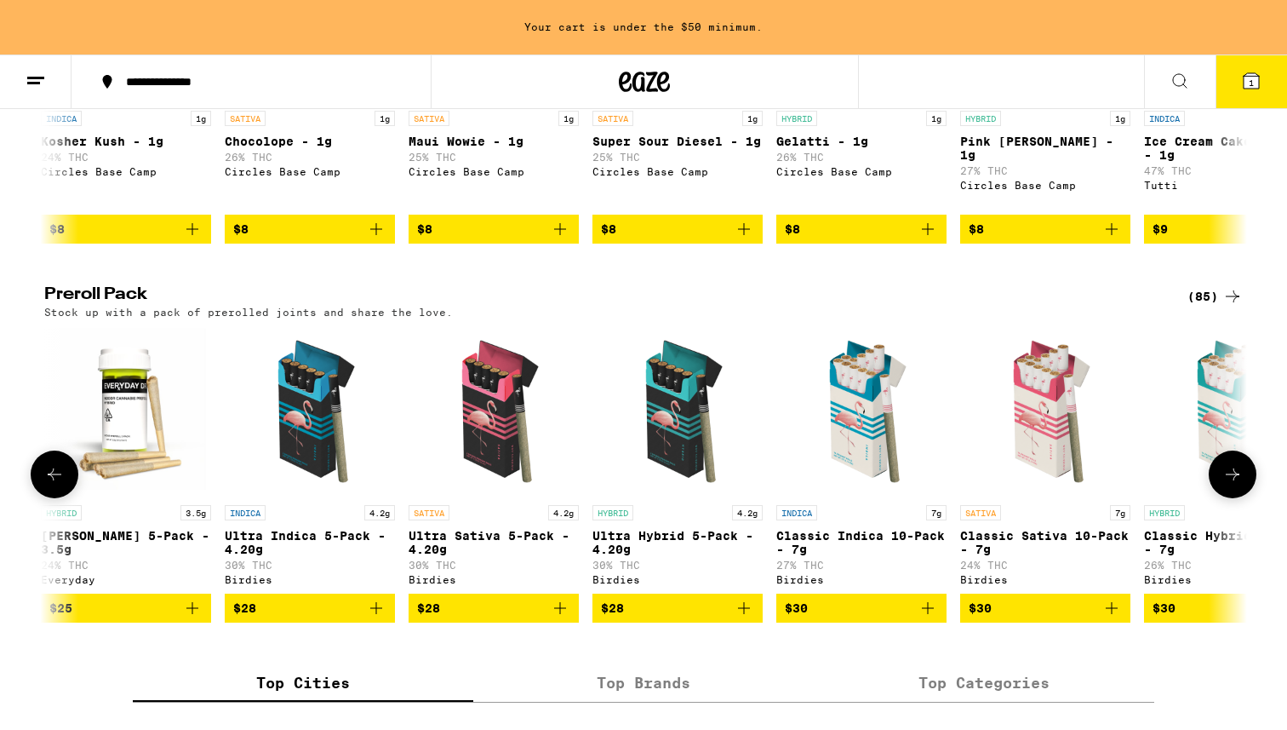
click at [1233, 484] on icon at bounding box center [1232, 474] width 20 height 20
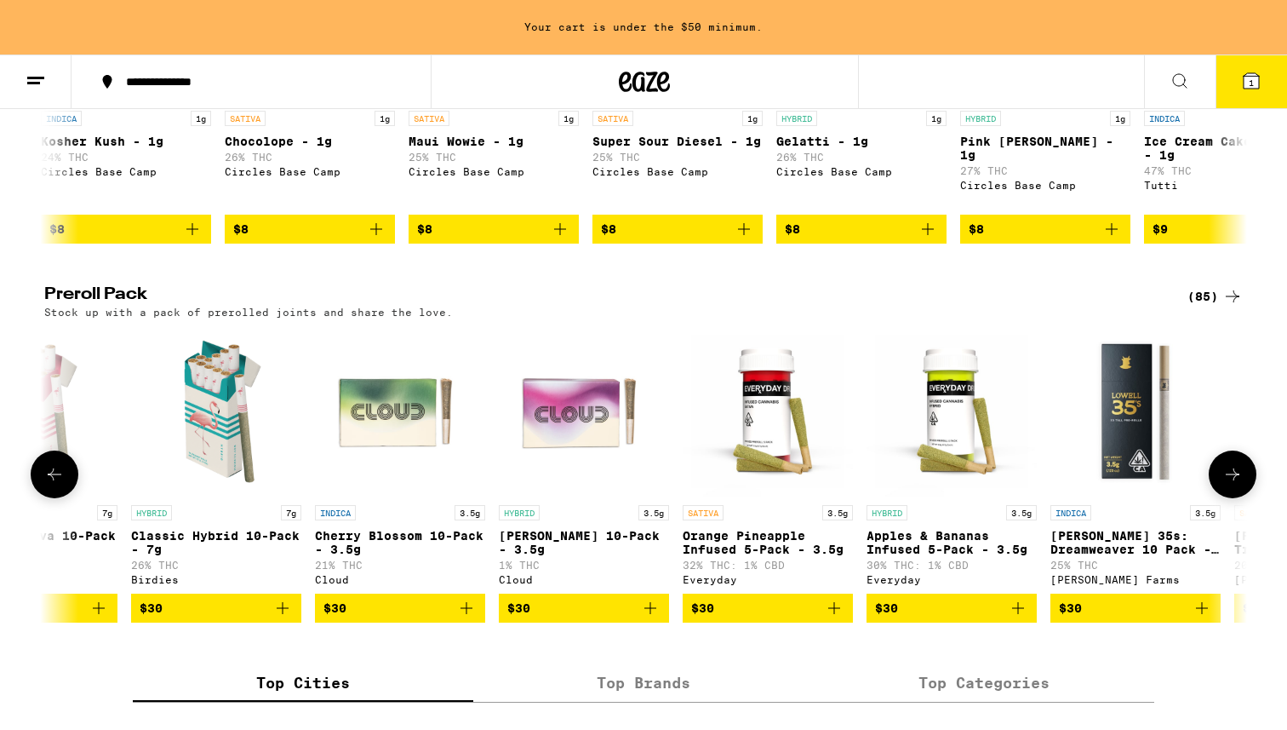
click at [1233, 484] on icon at bounding box center [1232, 474] width 20 height 20
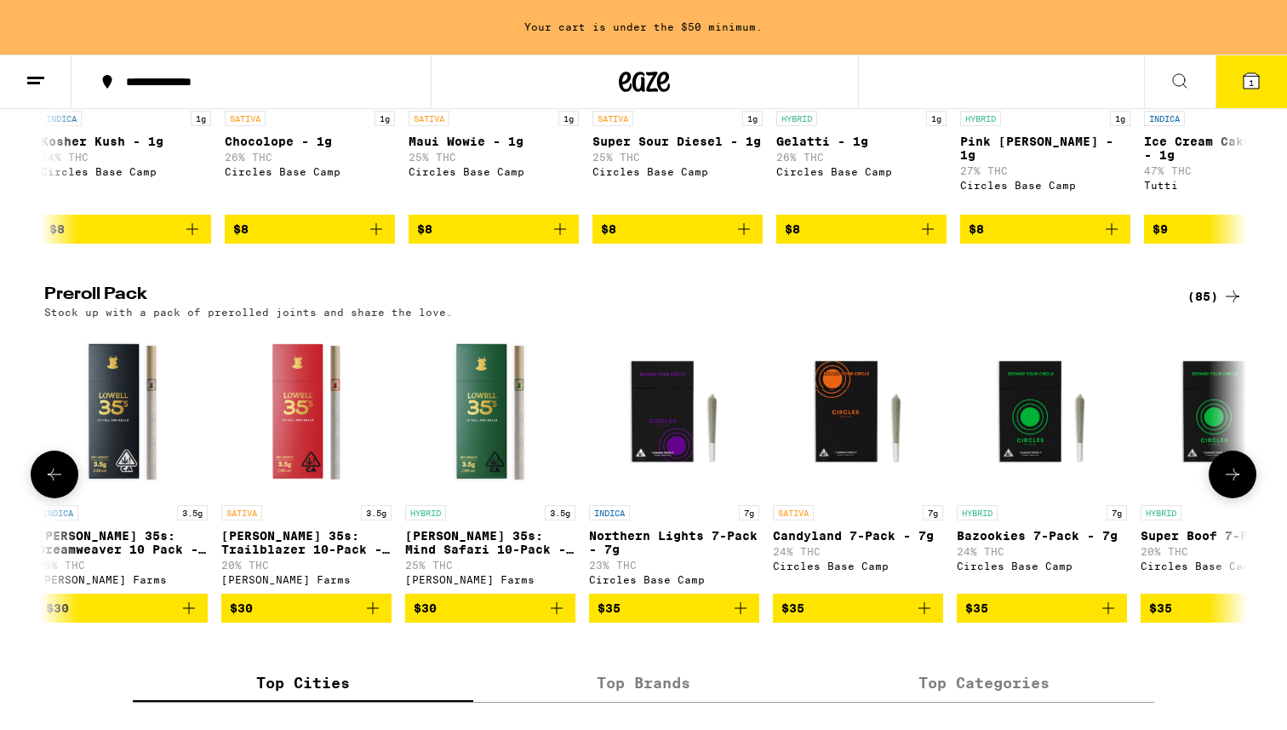
click at [1233, 484] on icon at bounding box center [1232, 474] width 20 height 20
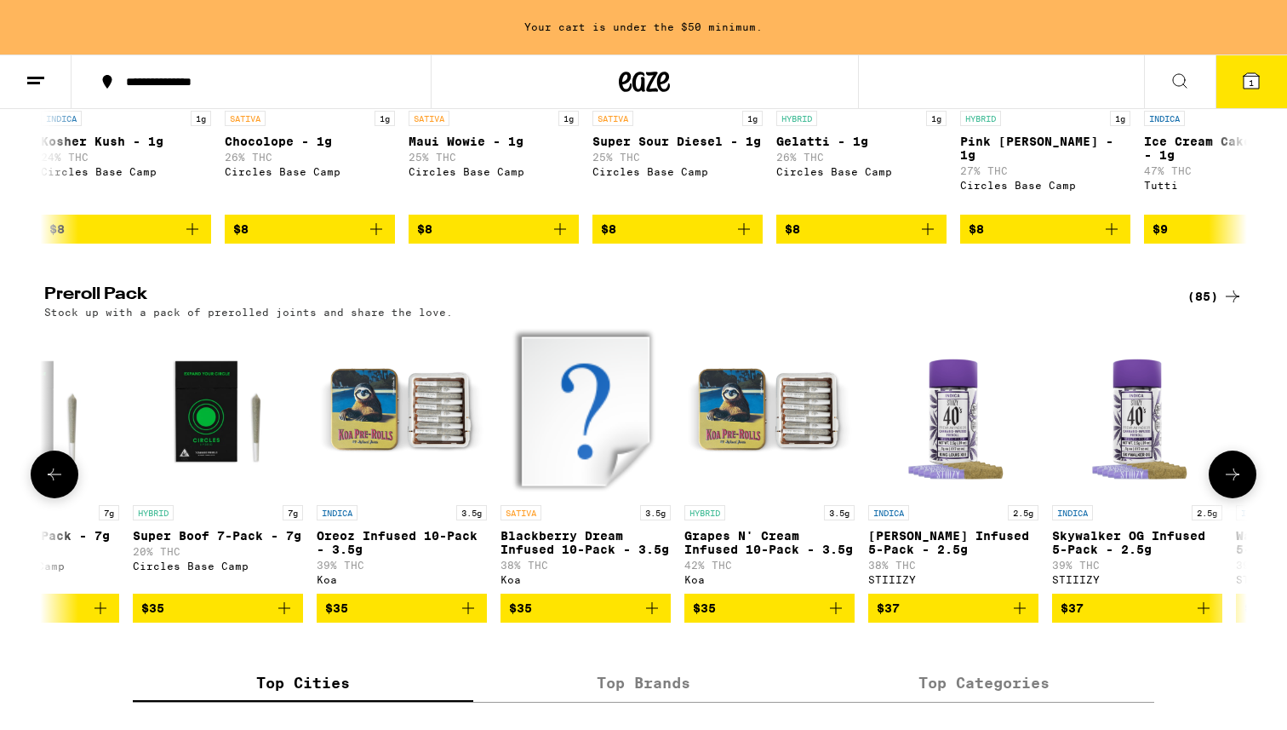
scroll to position [0, 5065]
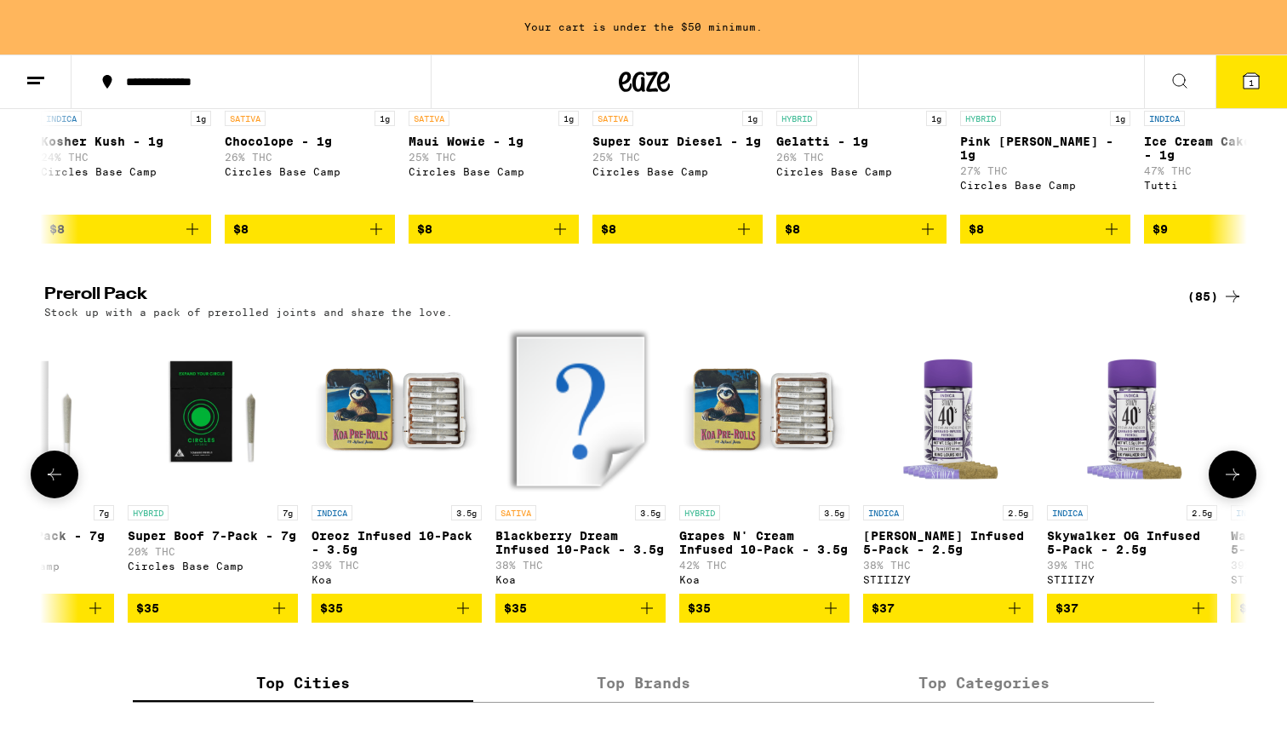
click at [1233, 484] on icon at bounding box center [1232, 474] width 20 height 20
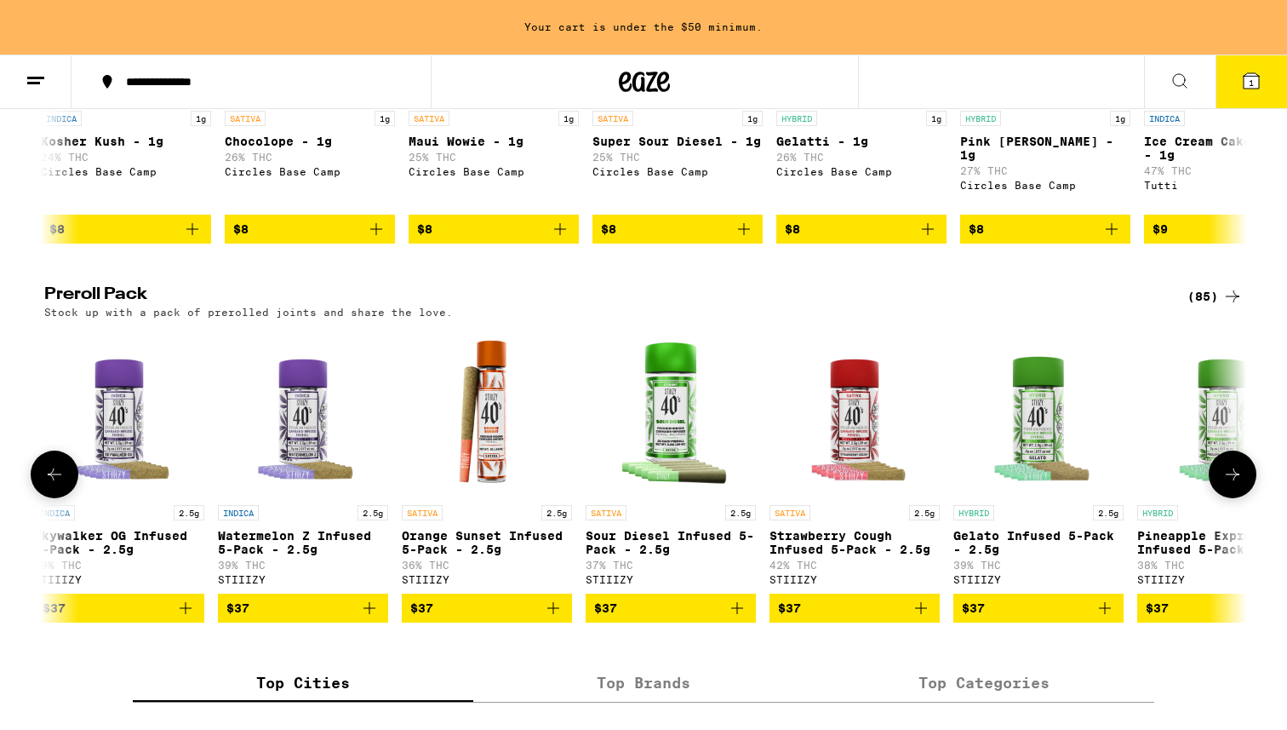
click at [1233, 484] on icon at bounding box center [1232, 474] width 20 height 20
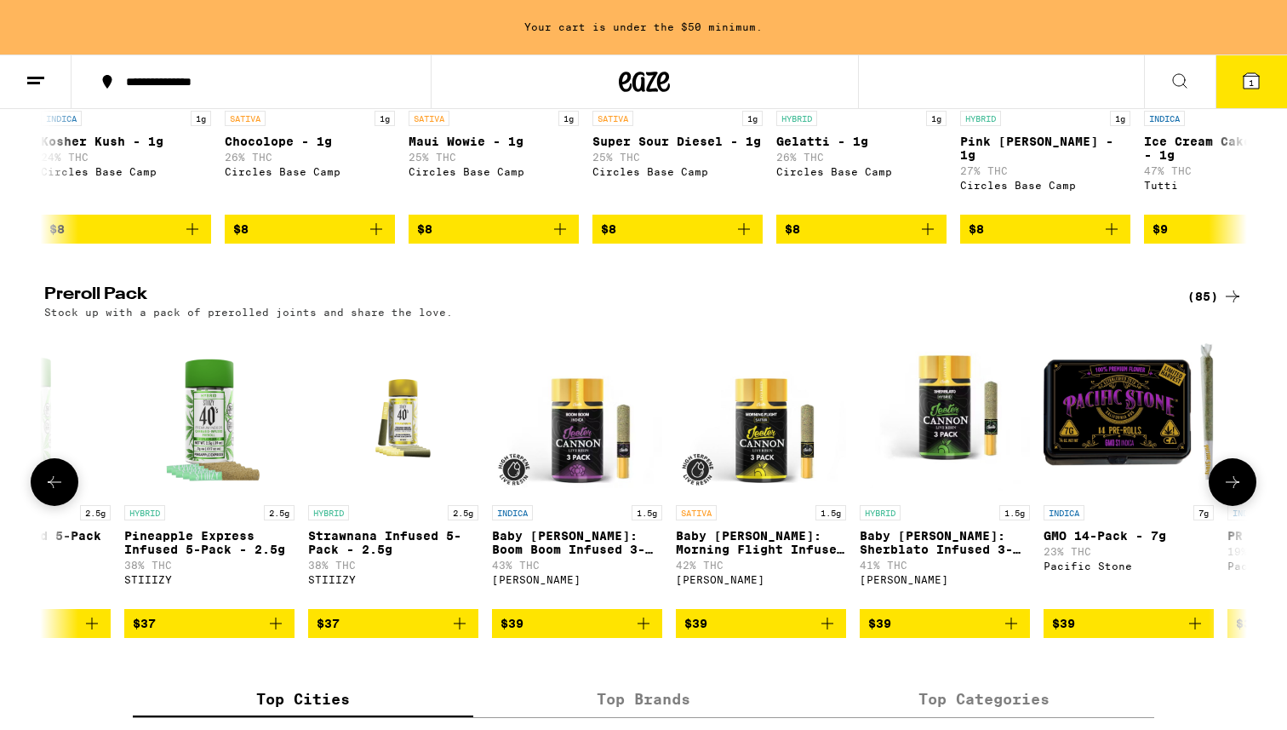
click at [1233, 492] on icon at bounding box center [1232, 482] width 20 height 20
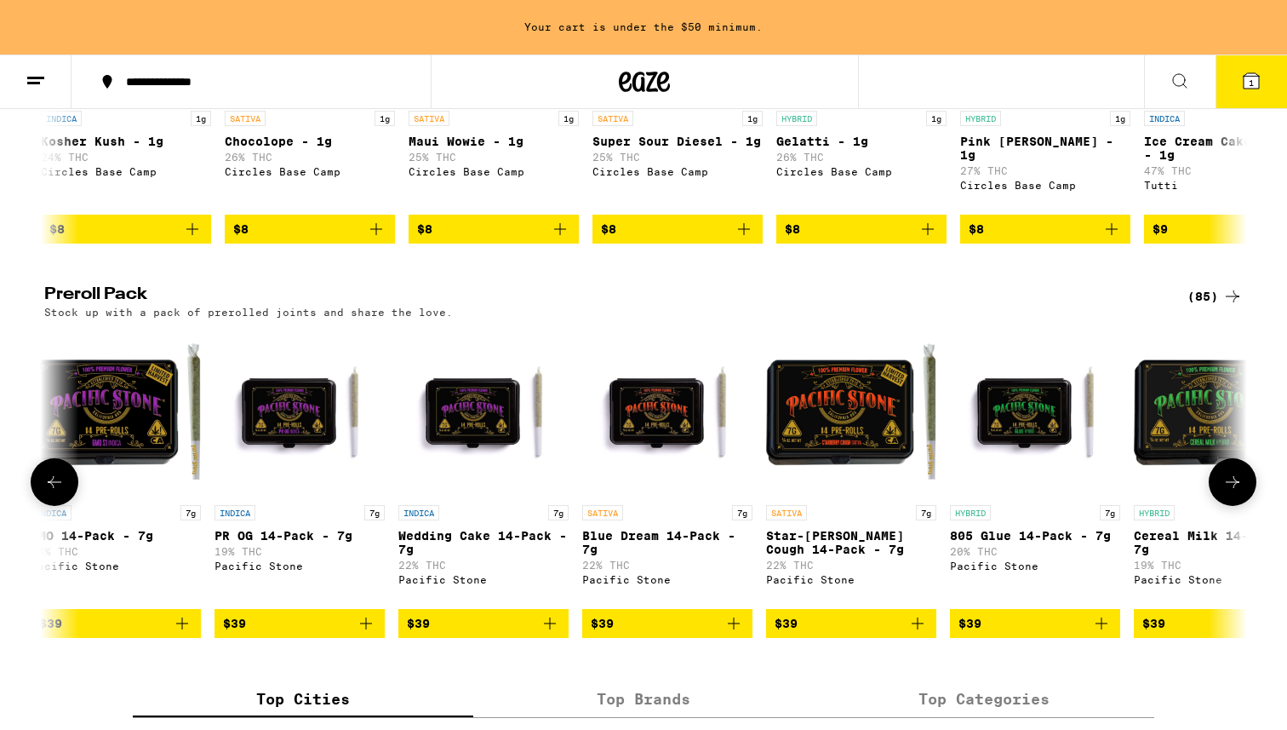
click at [1233, 492] on icon at bounding box center [1232, 482] width 20 height 20
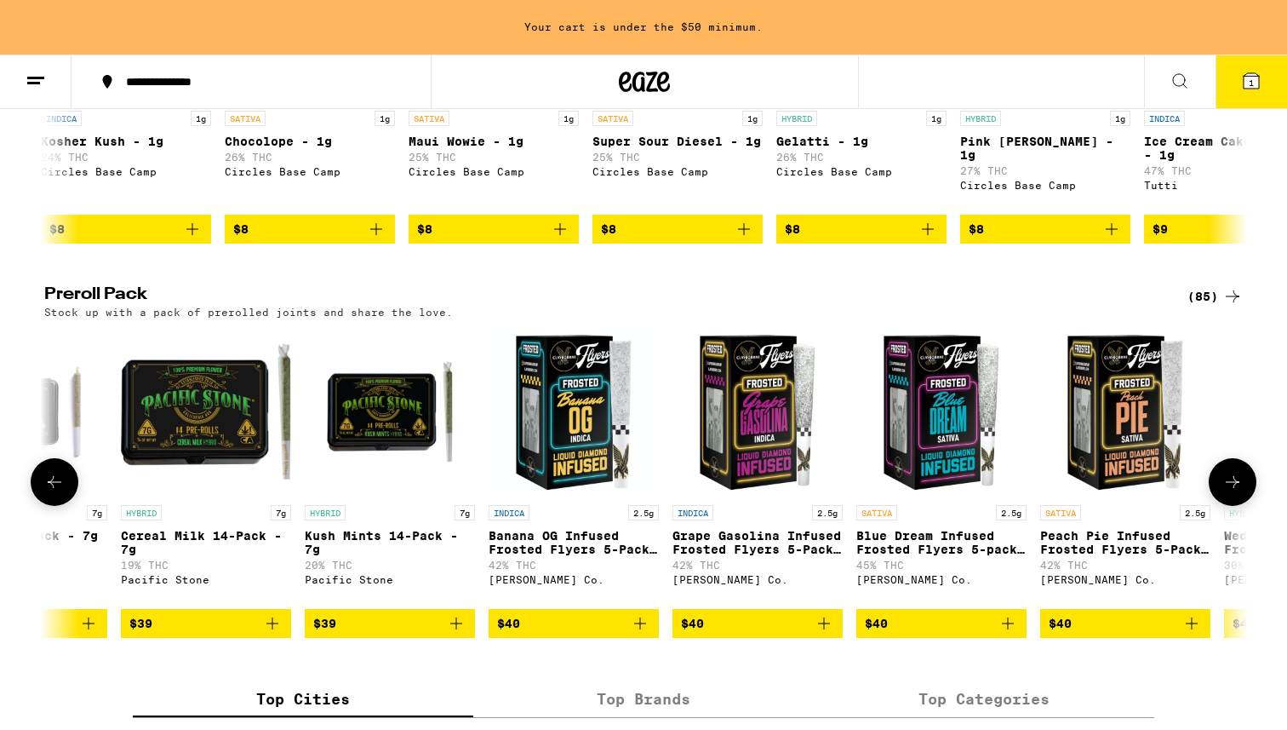
click at [1233, 492] on icon at bounding box center [1232, 482] width 20 height 20
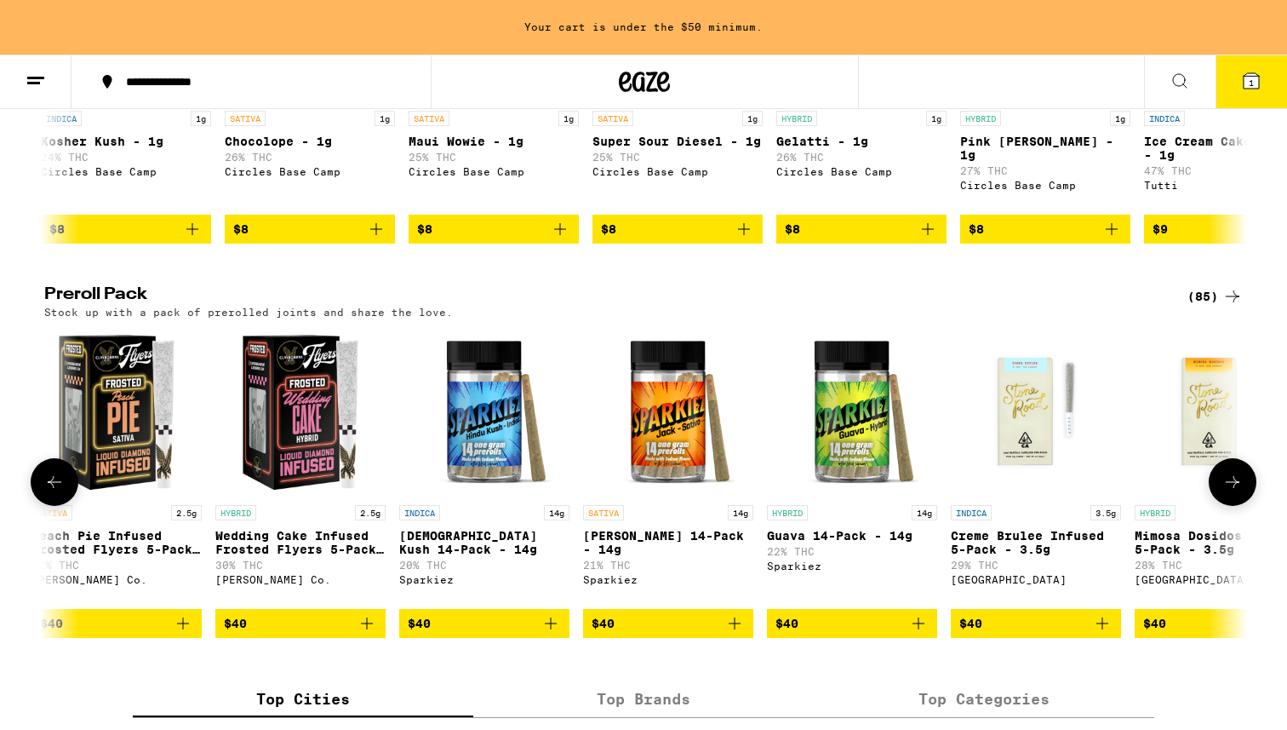
scroll to position [0, 10130]
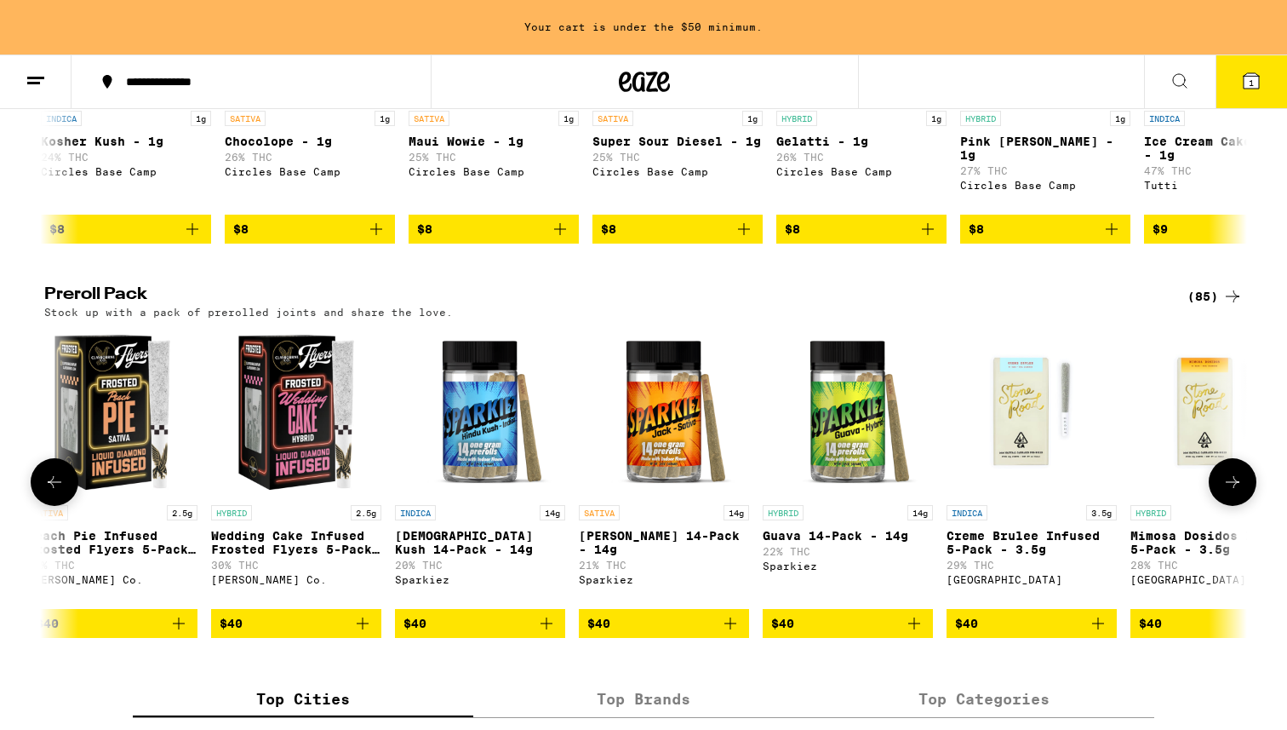
click at [1233, 492] on icon at bounding box center [1232, 482] width 20 height 20
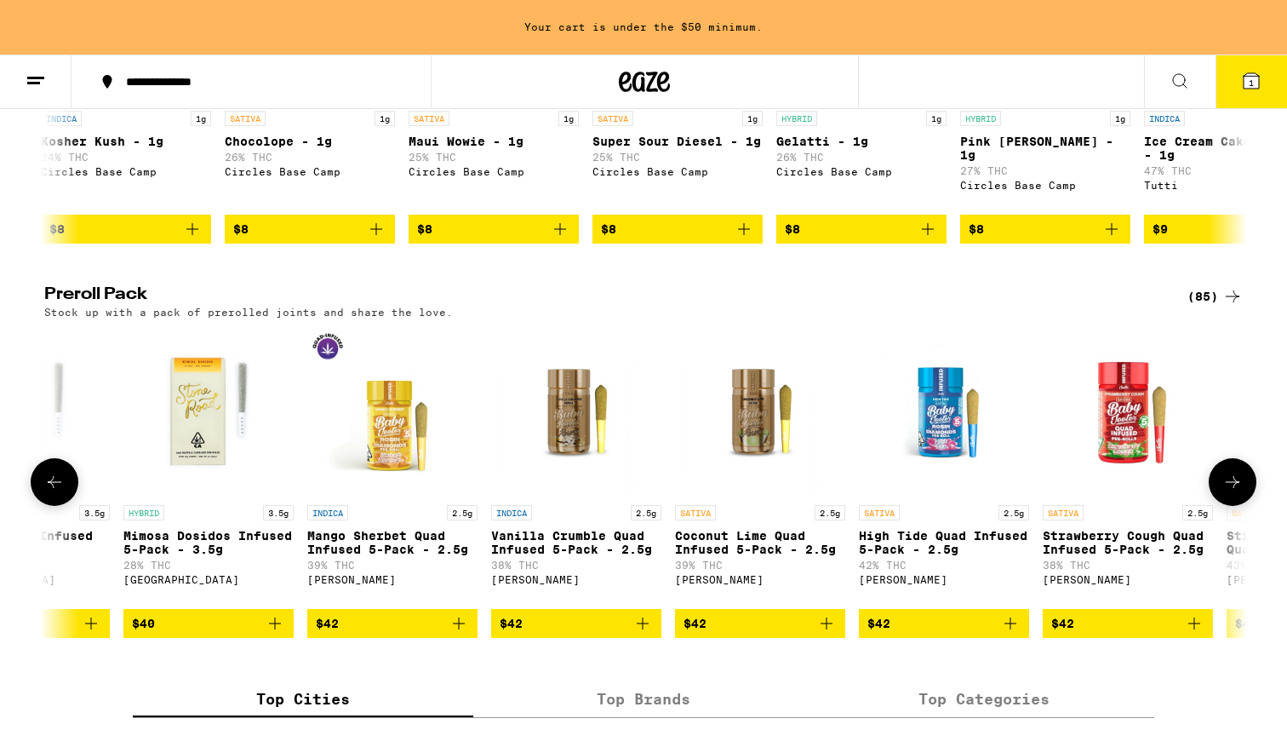
scroll to position [0, 11143]
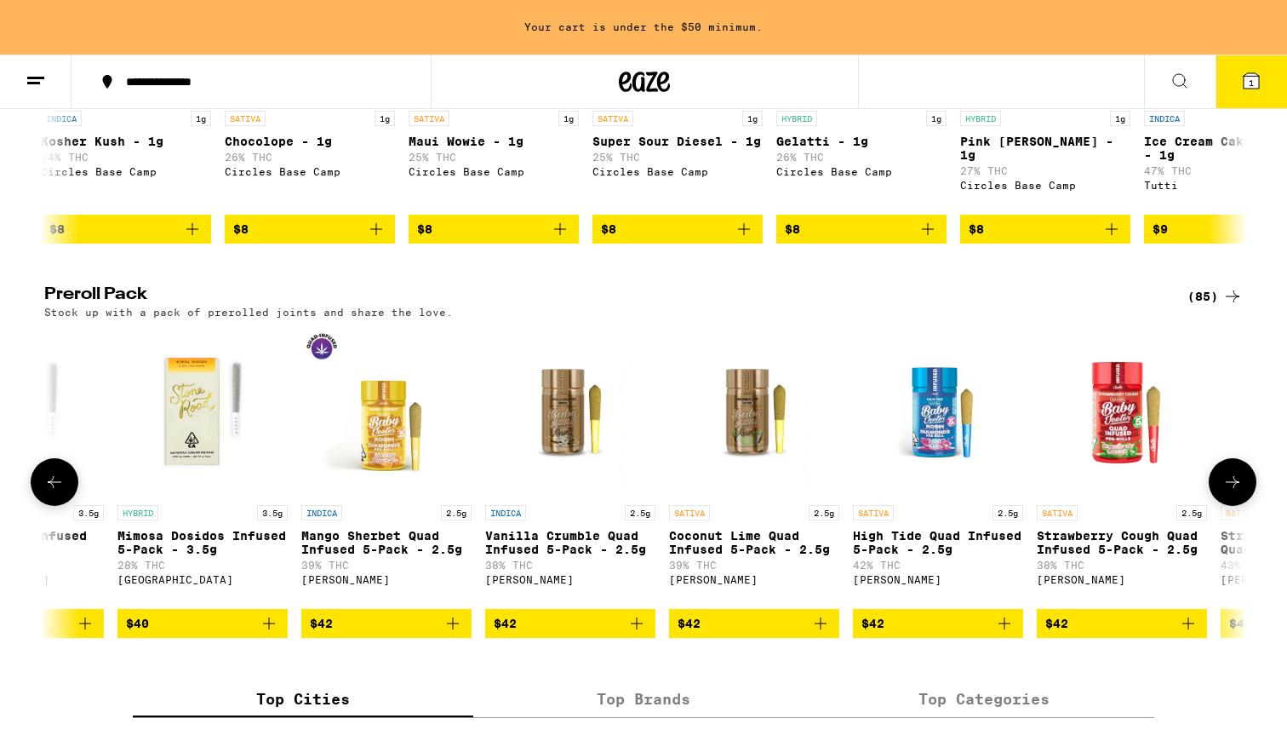
click at [1233, 492] on icon at bounding box center [1232, 482] width 20 height 20
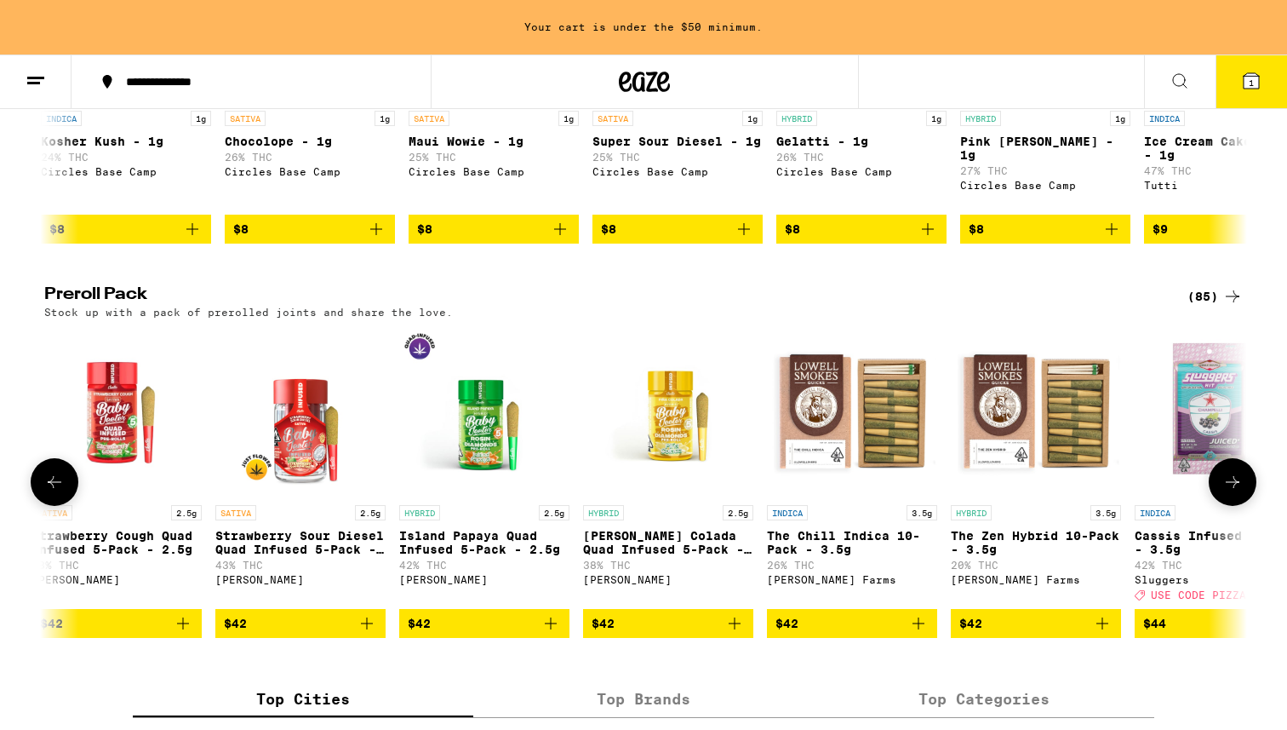
scroll to position [0, 12156]
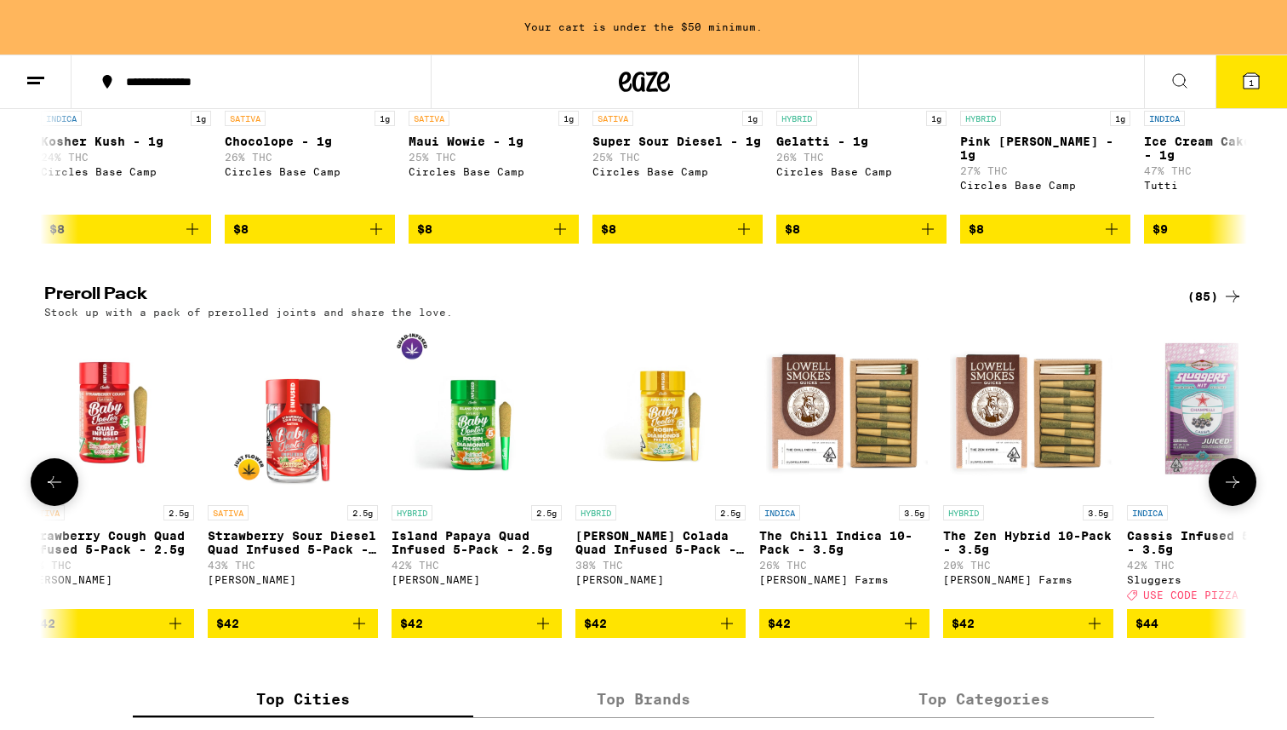
click at [1233, 492] on icon at bounding box center [1232, 482] width 20 height 20
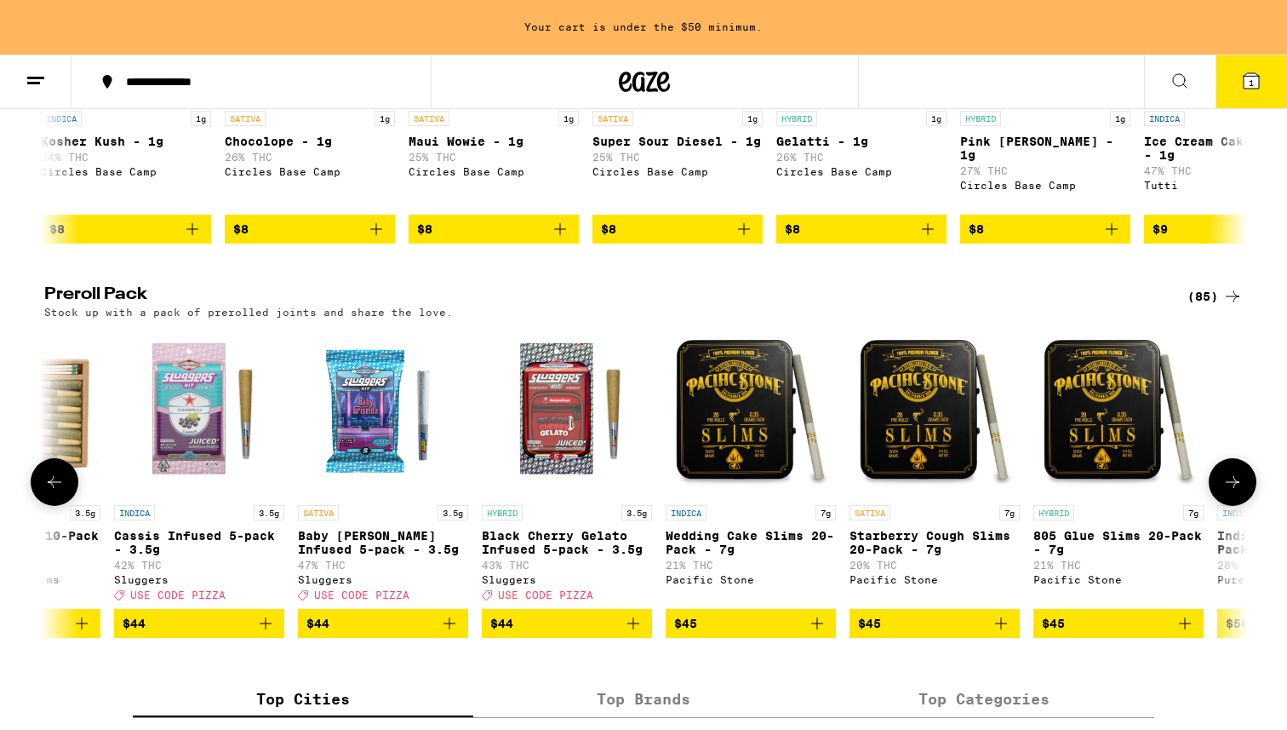
click at [1233, 492] on icon at bounding box center [1232, 482] width 20 height 20
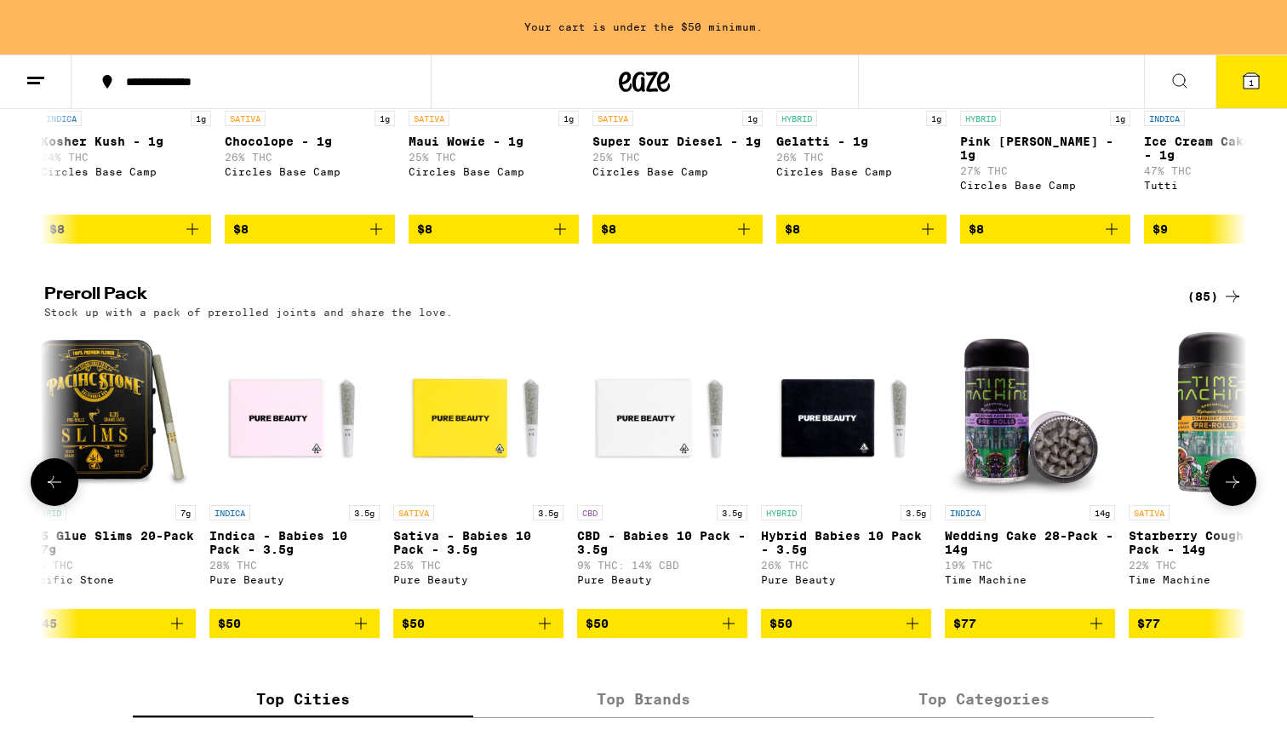
scroll to position [0, 14182]
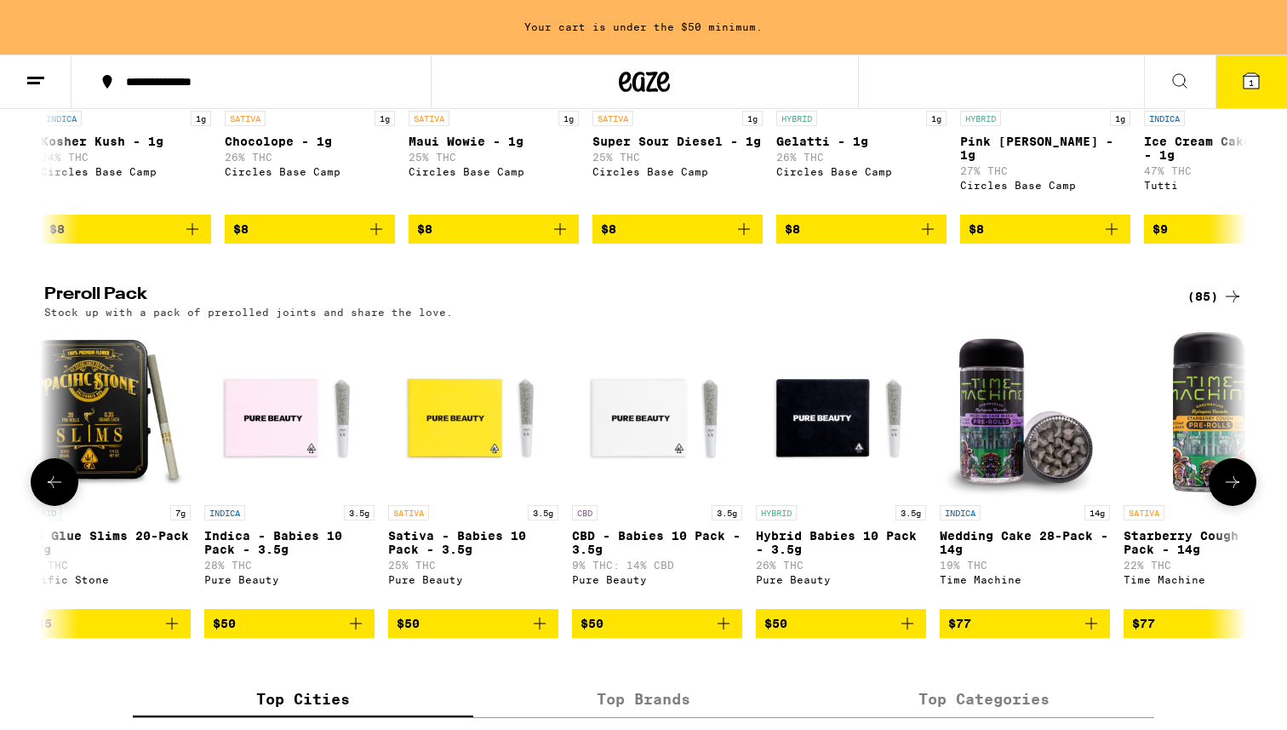
click at [1233, 492] on icon at bounding box center [1232, 482] width 20 height 20
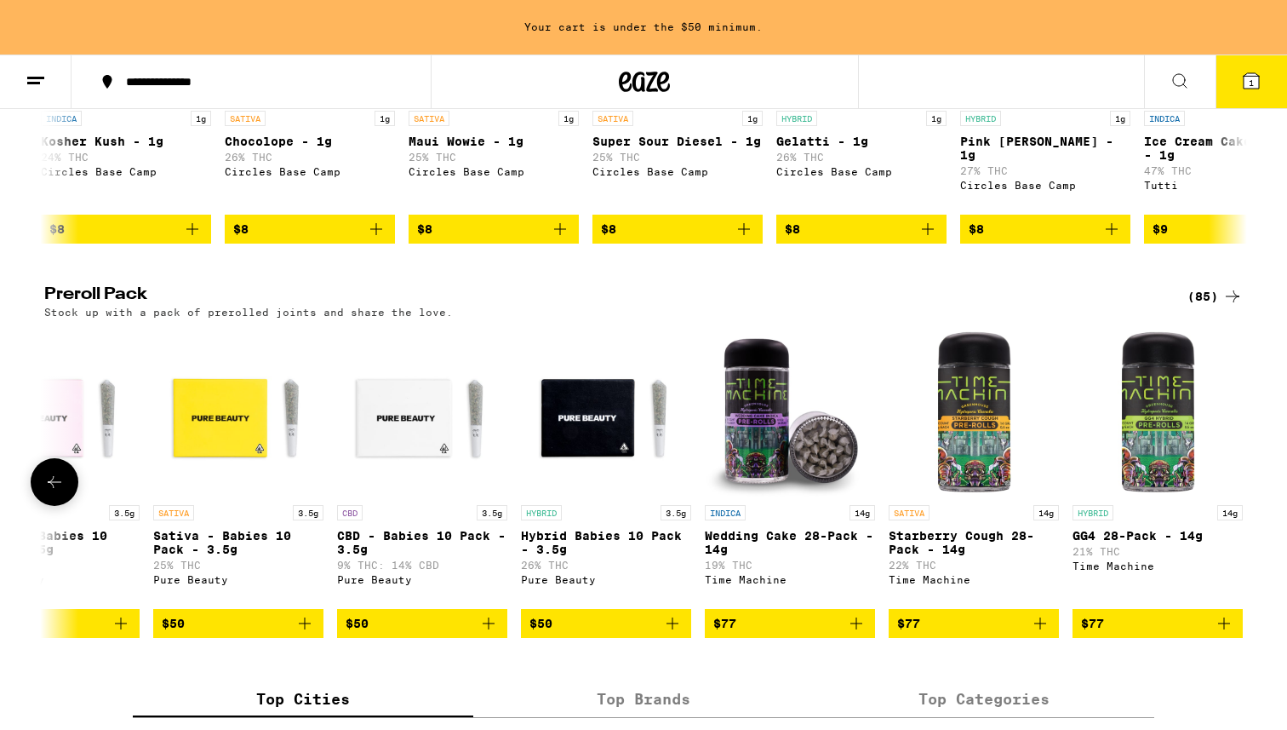
scroll to position [0, 14431]
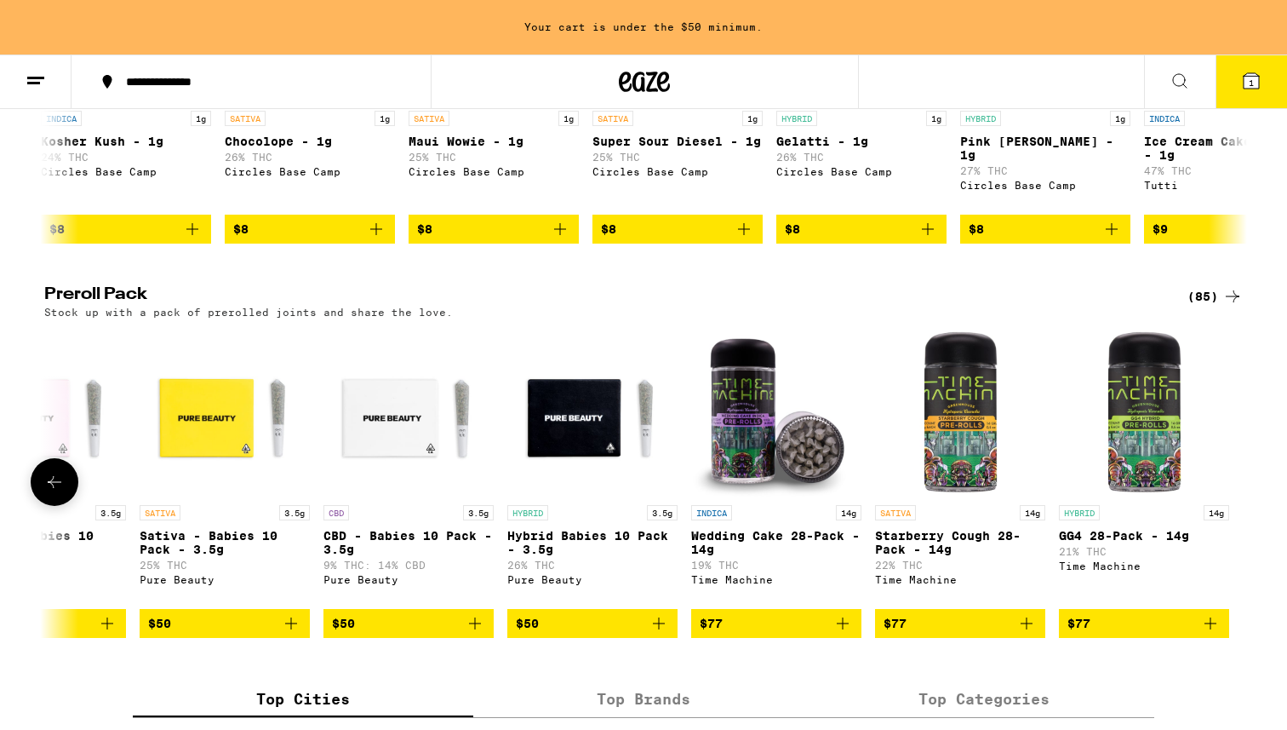
click at [1233, 506] on div at bounding box center [1233, 482] width 48 height 48
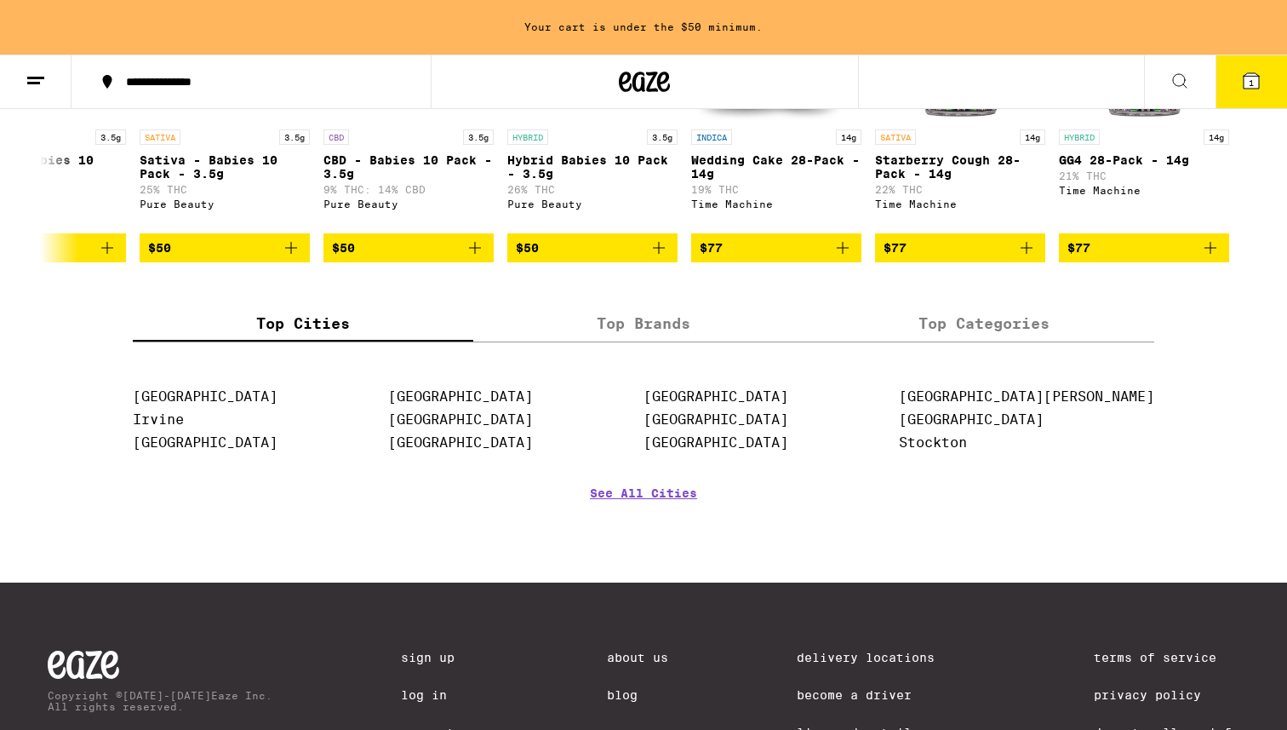
scroll to position [1374, 0]
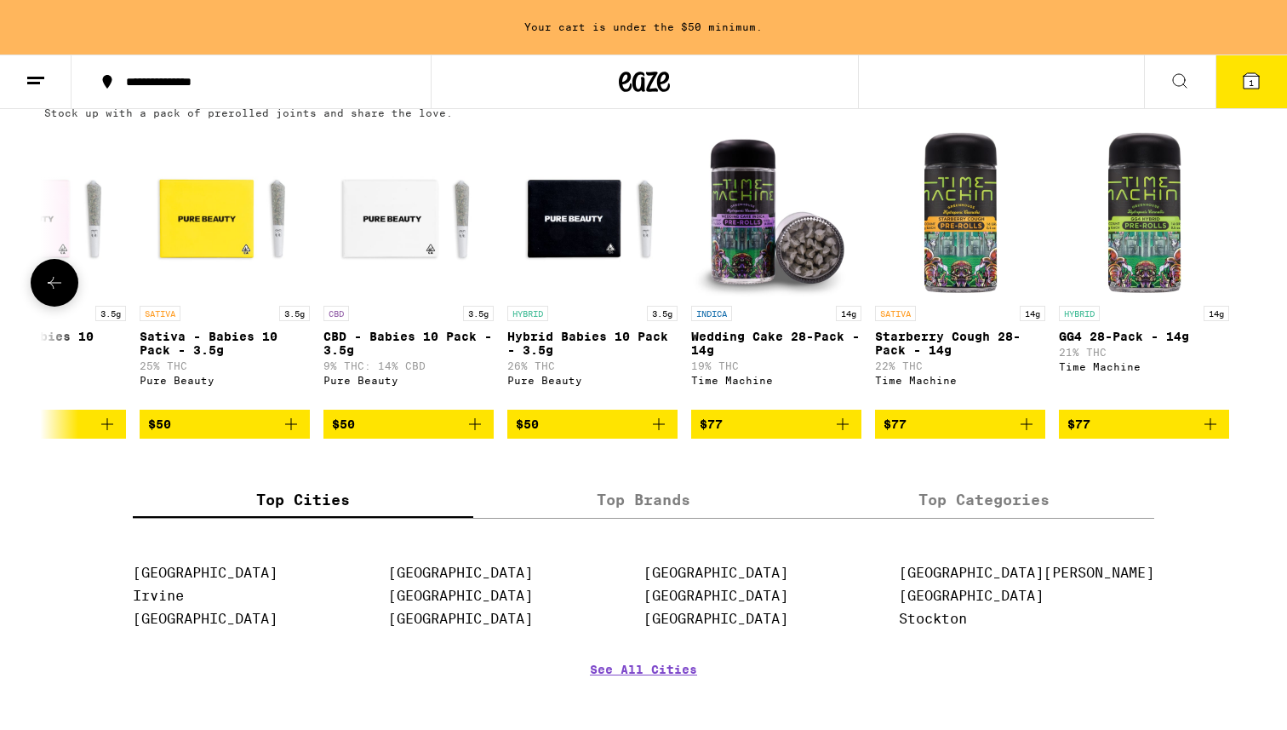
click at [54, 306] on button at bounding box center [55, 283] width 48 height 48
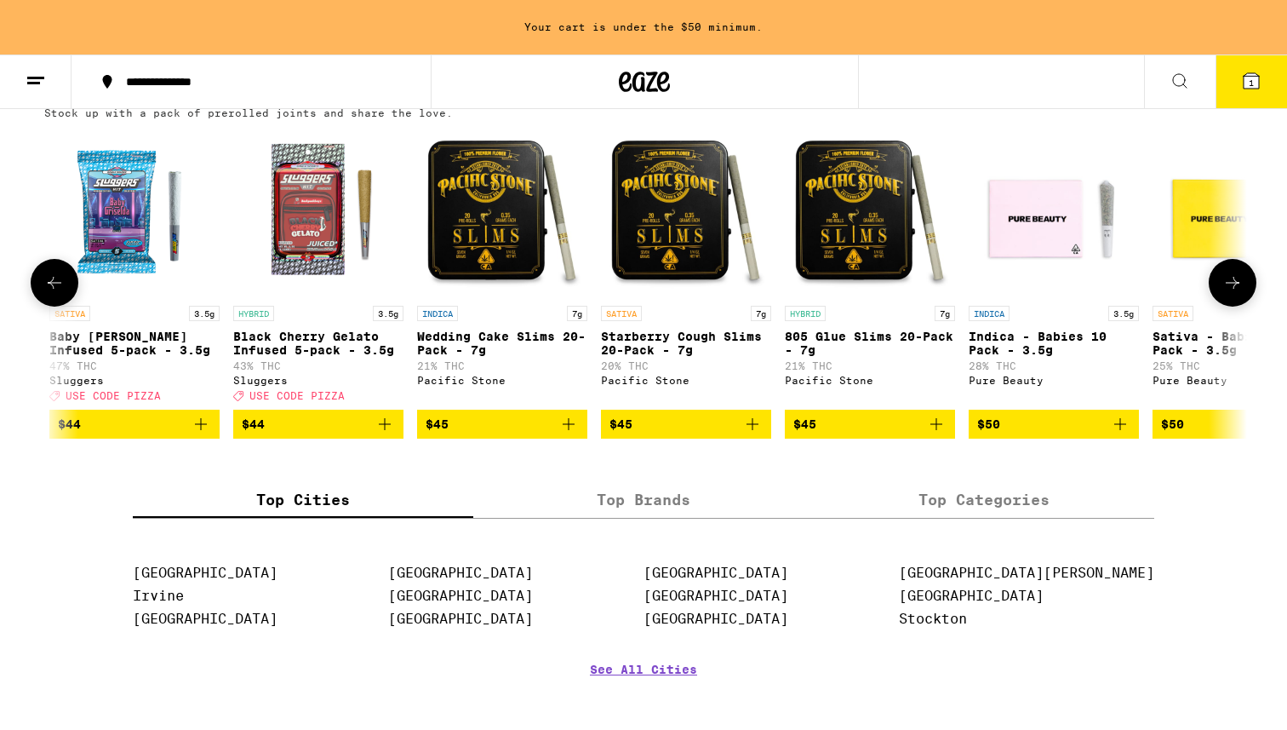
click at [54, 306] on button at bounding box center [55, 283] width 48 height 48
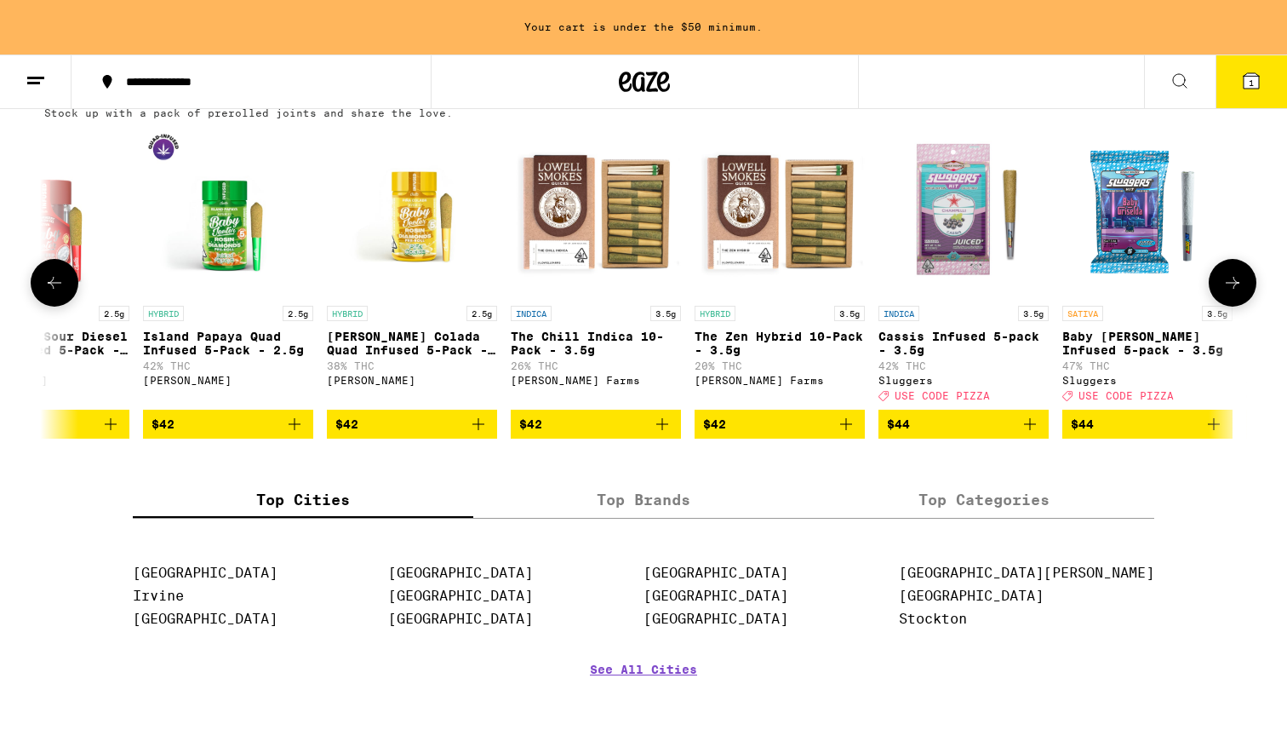
click at [54, 306] on button at bounding box center [55, 283] width 48 height 48
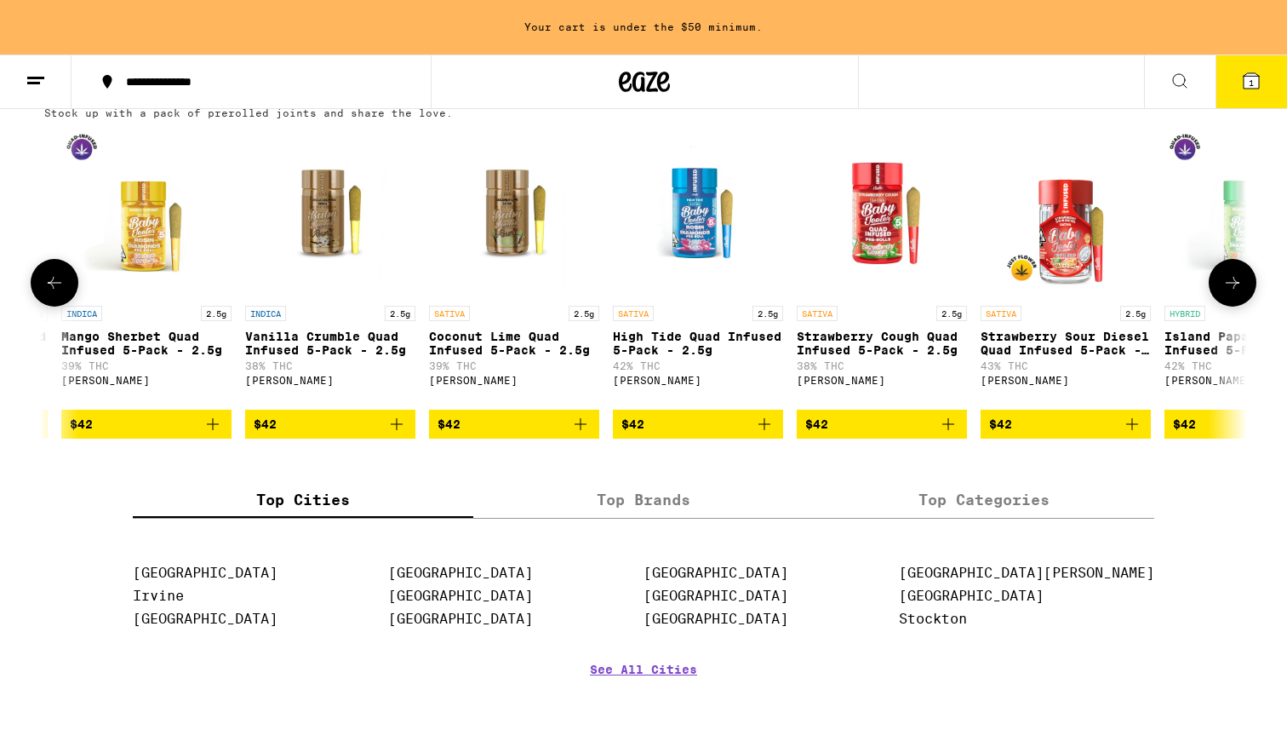
click at [54, 306] on button at bounding box center [55, 283] width 48 height 48
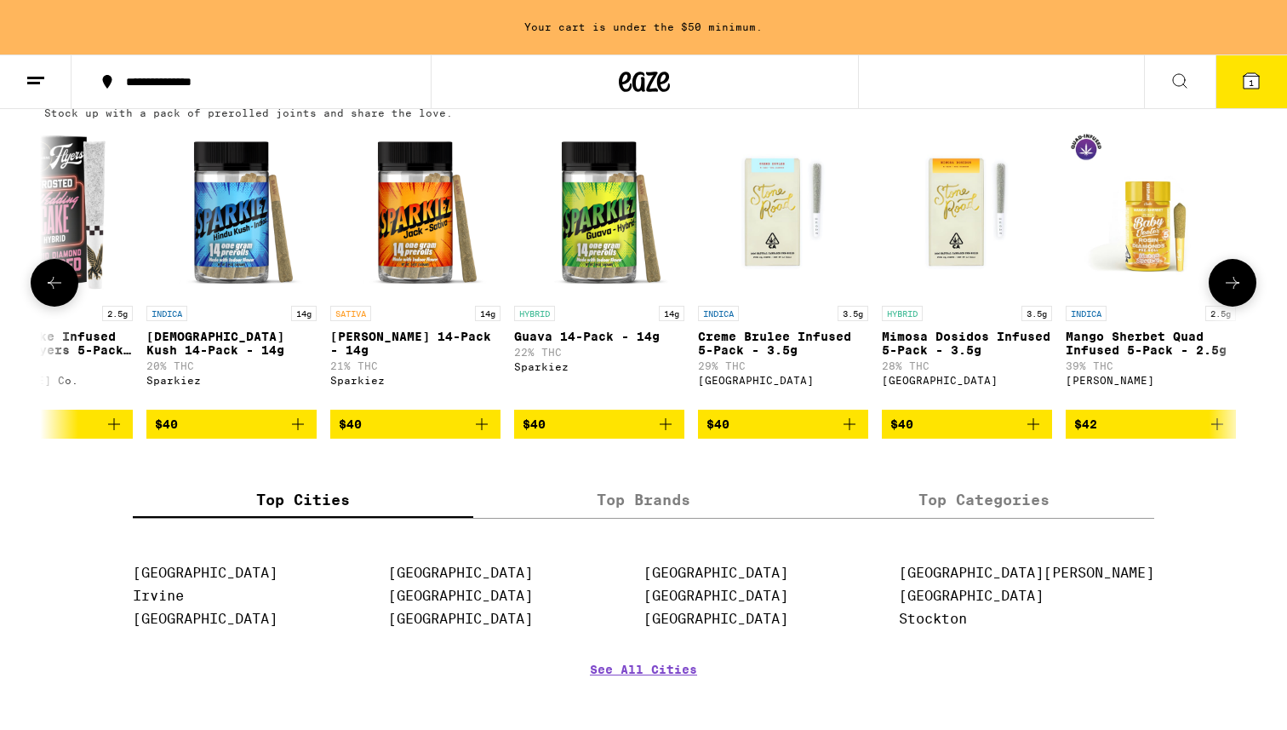
click at [54, 306] on button at bounding box center [55, 283] width 48 height 48
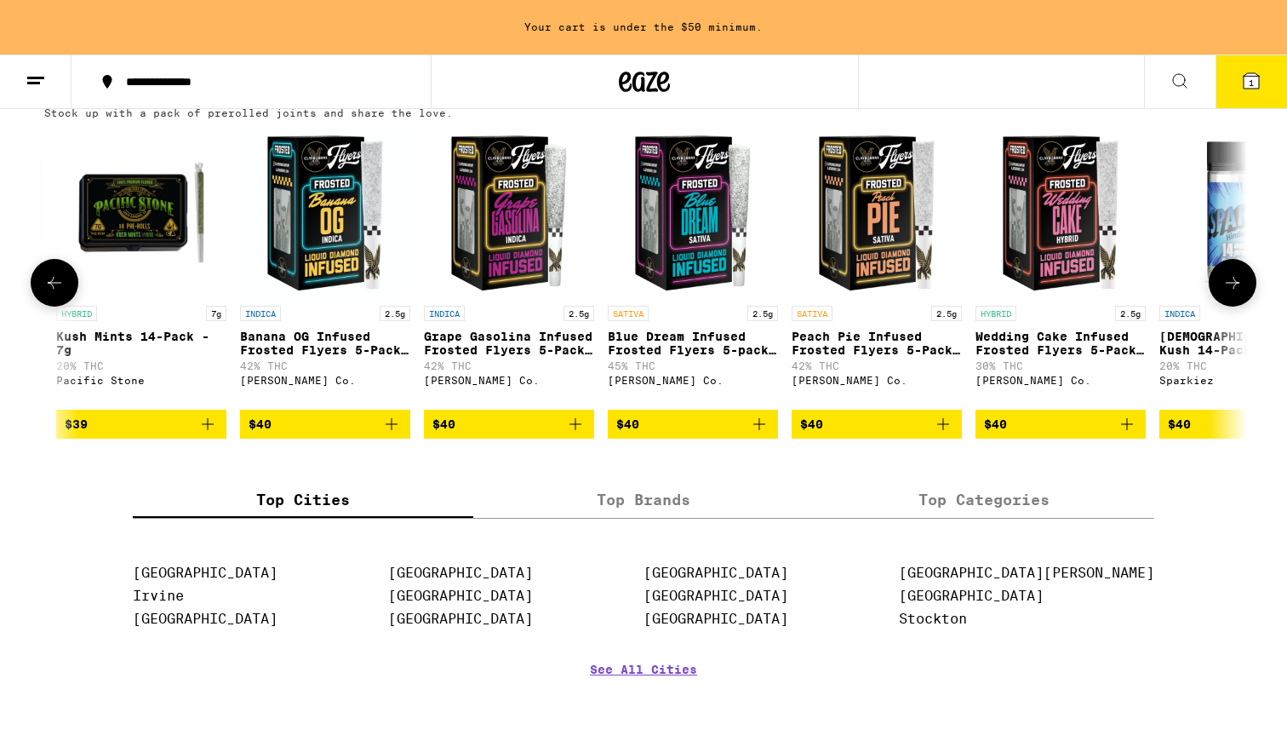
click at [54, 306] on button at bounding box center [55, 283] width 48 height 48
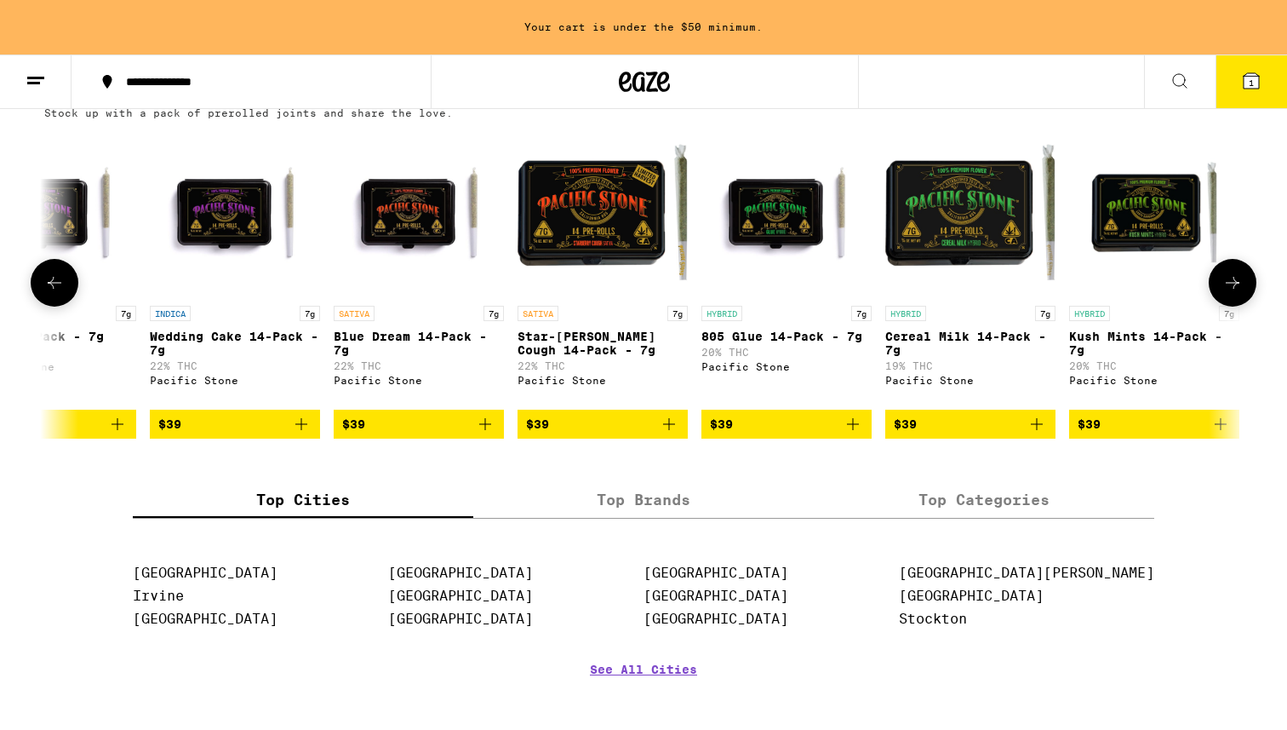
click at [54, 306] on button at bounding box center [55, 283] width 48 height 48
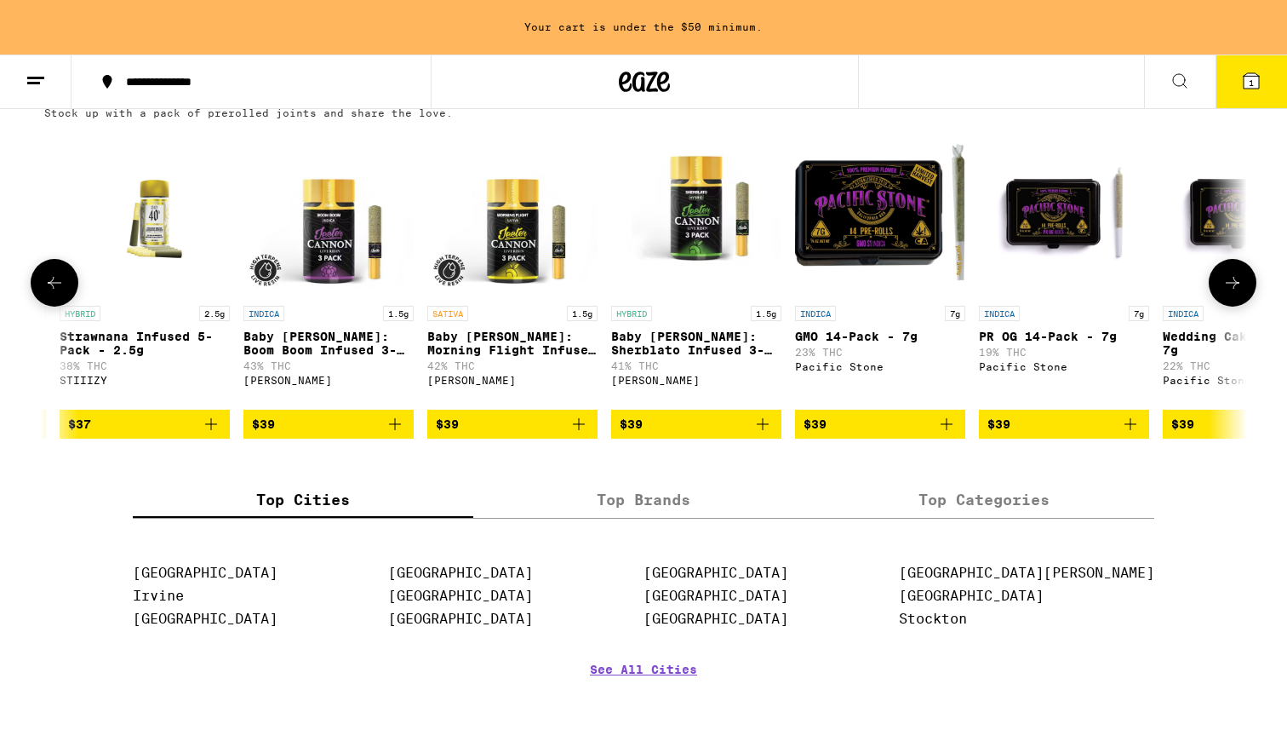
click at [54, 306] on button at bounding box center [55, 283] width 48 height 48
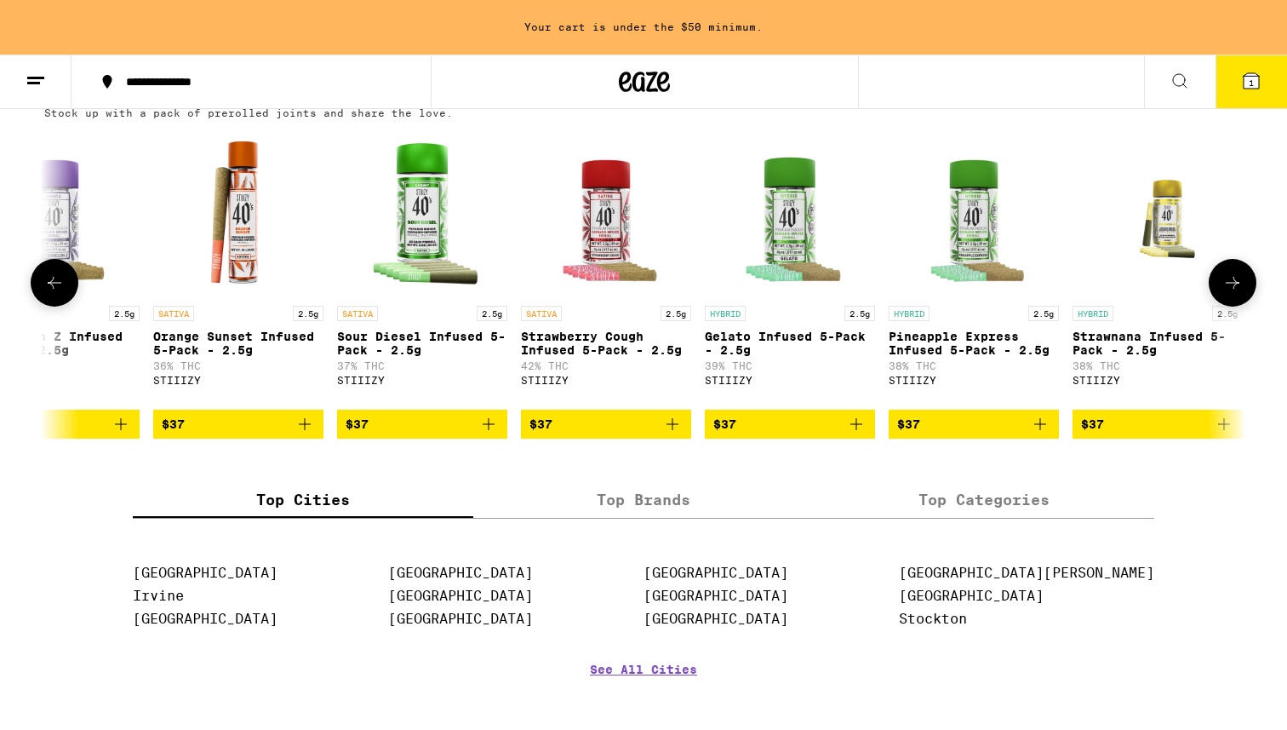
click at [54, 306] on button at bounding box center [55, 283] width 48 height 48
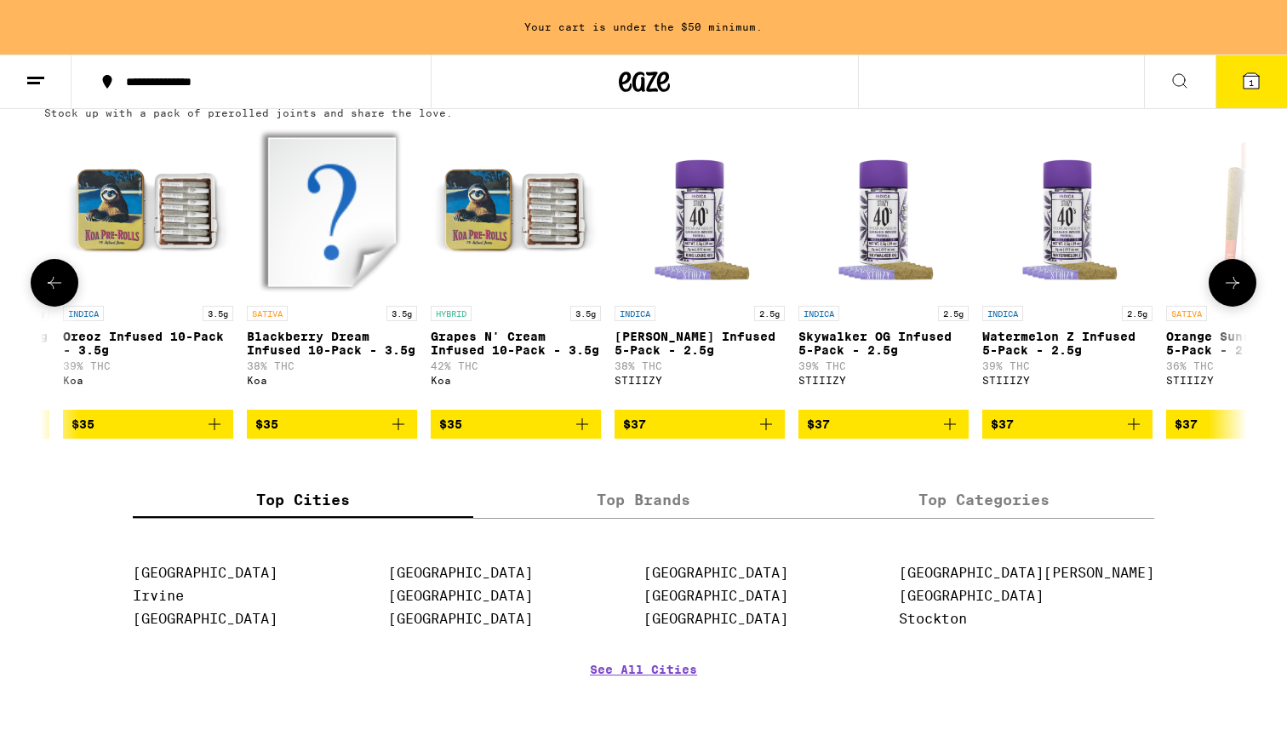
click at [54, 306] on button at bounding box center [55, 283] width 48 height 48
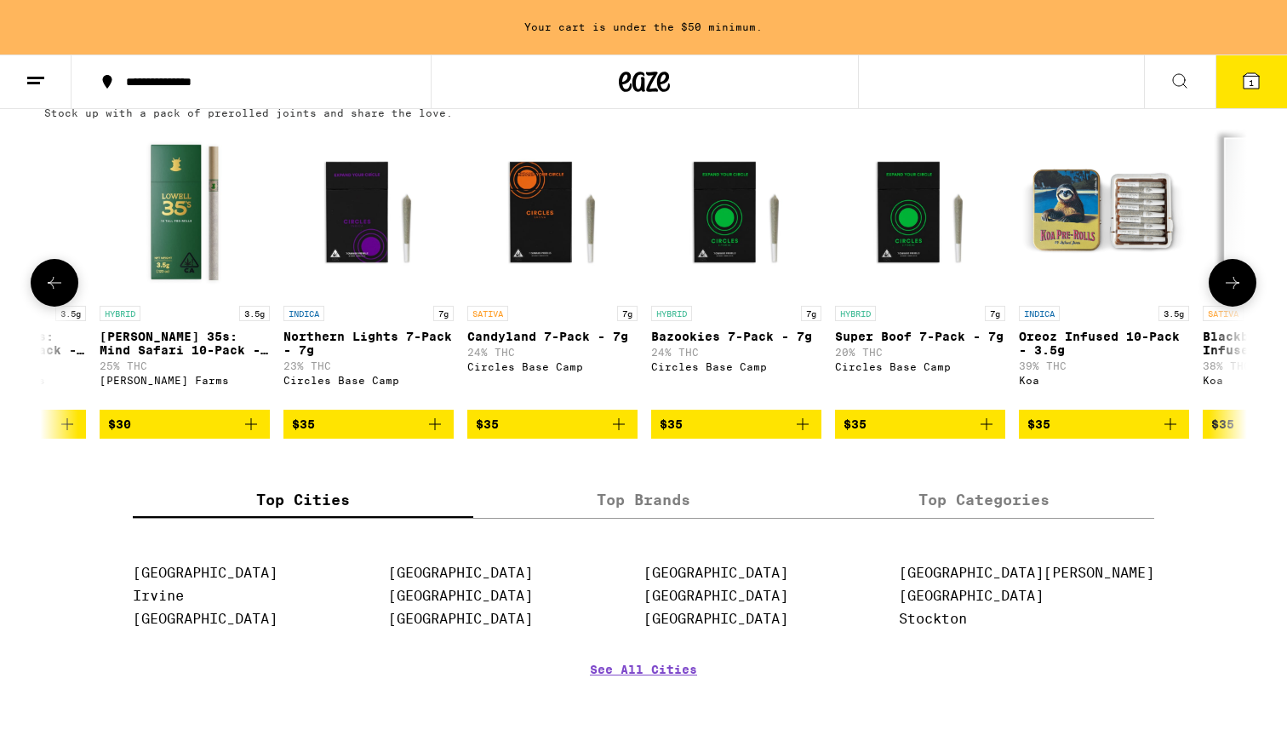
scroll to position [0, 4301]
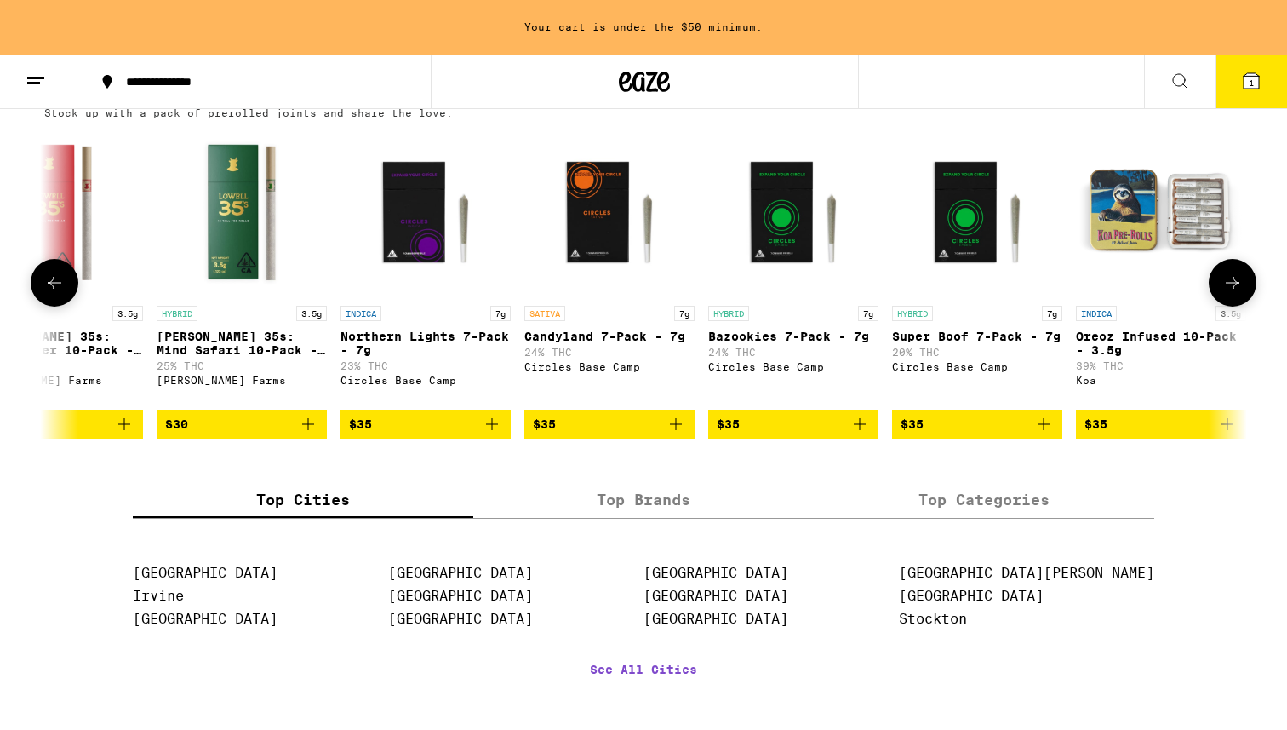
click at [54, 306] on button at bounding box center [55, 283] width 48 height 48
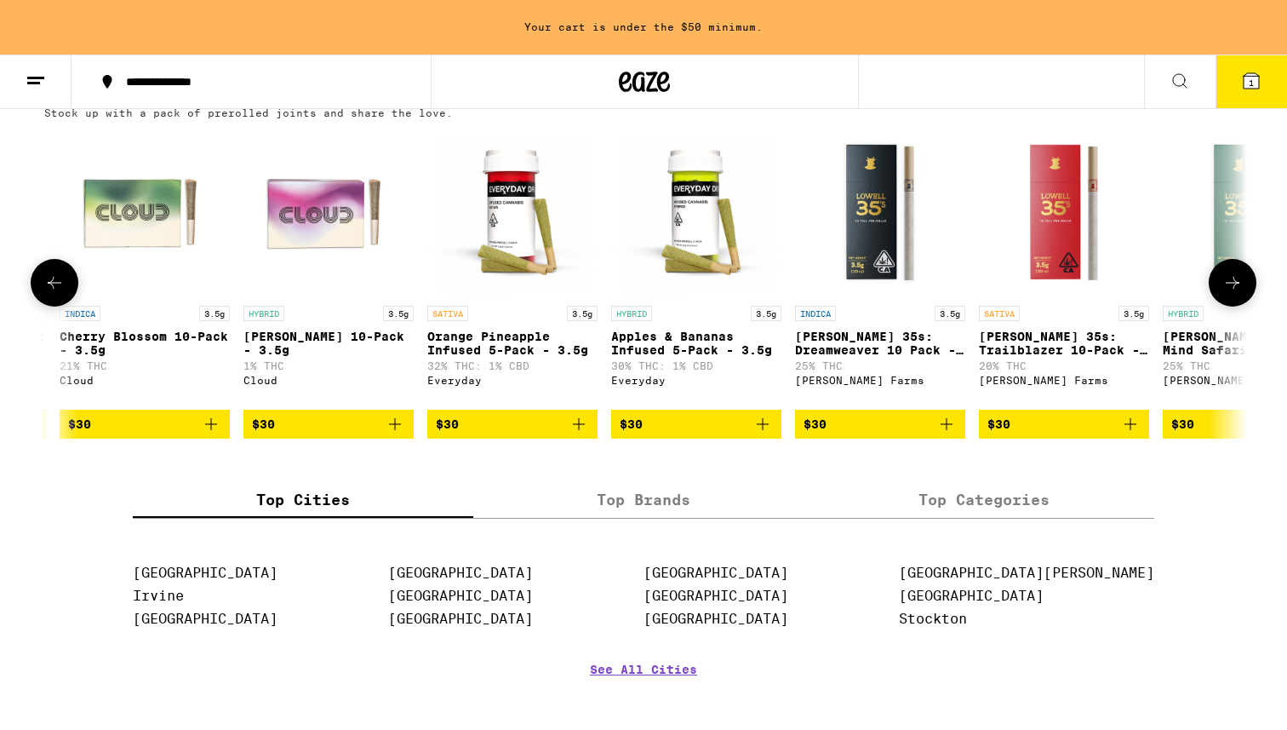
scroll to position [0, 3288]
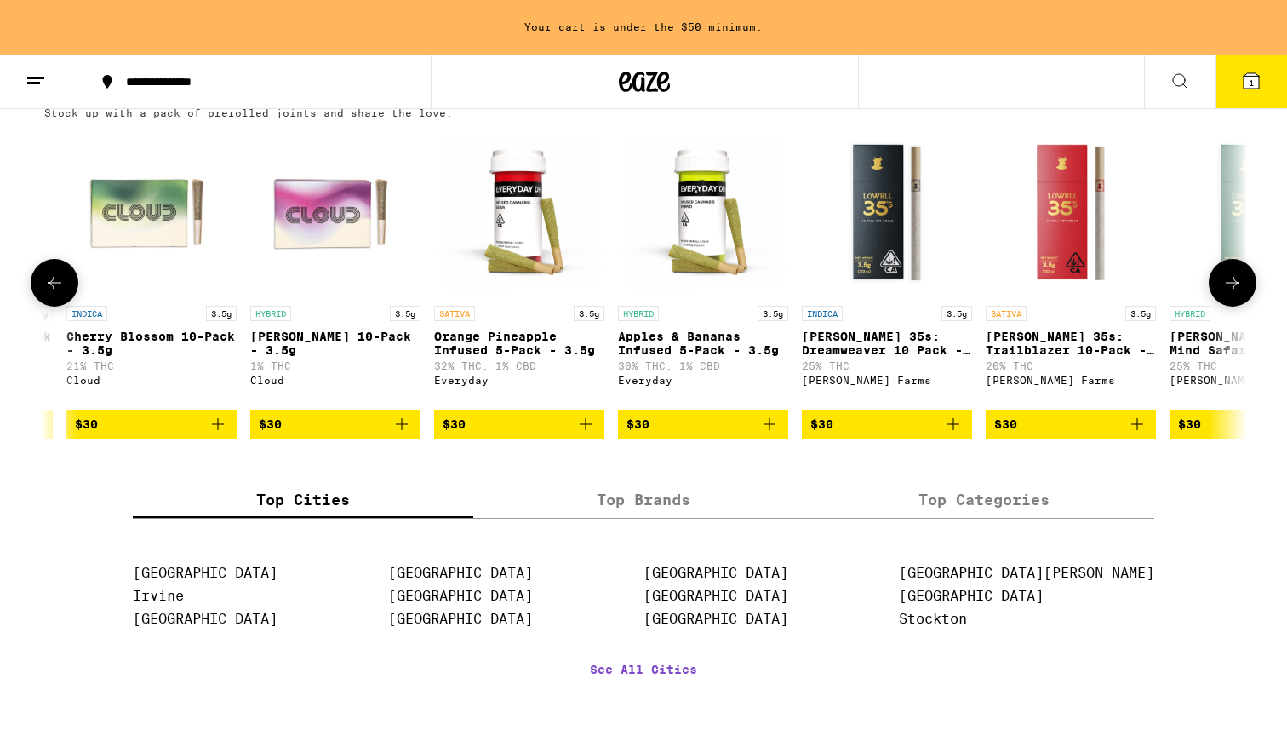
click at [54, 306] on button at bounding box center [55, 283] width 48 height 48
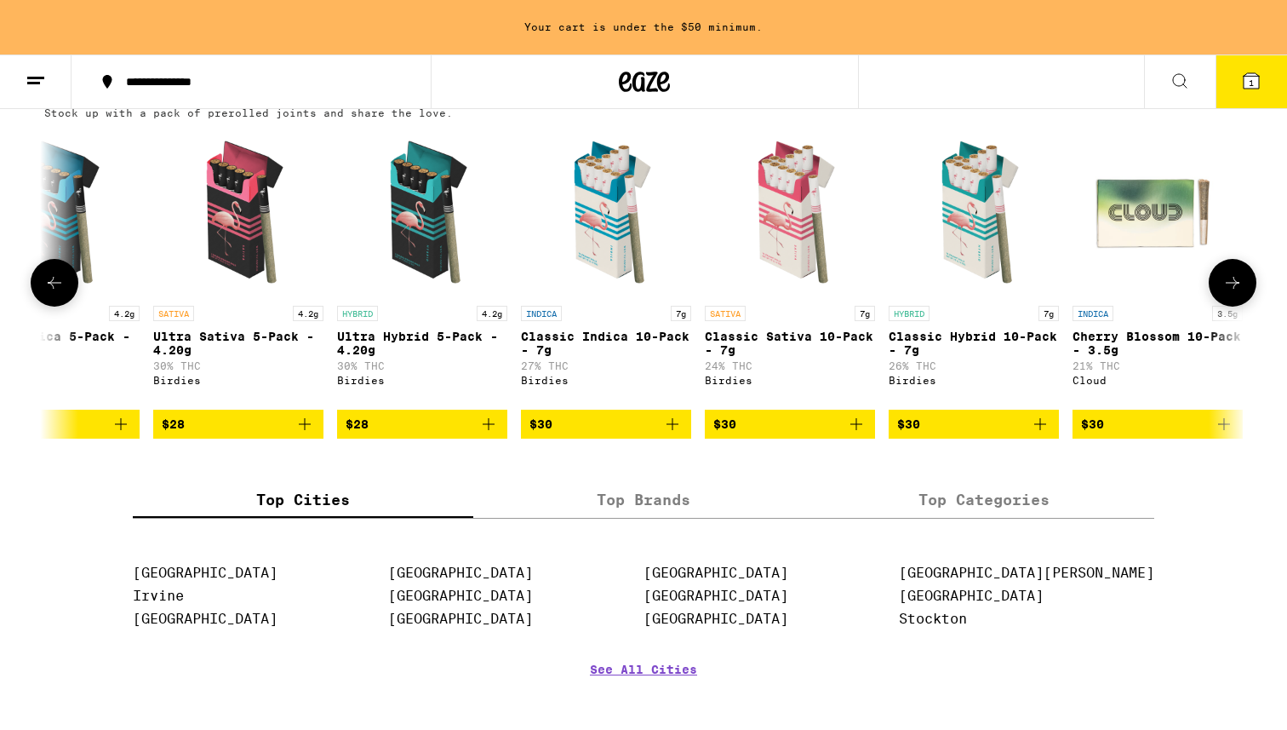
scroll to position [0, 2275]
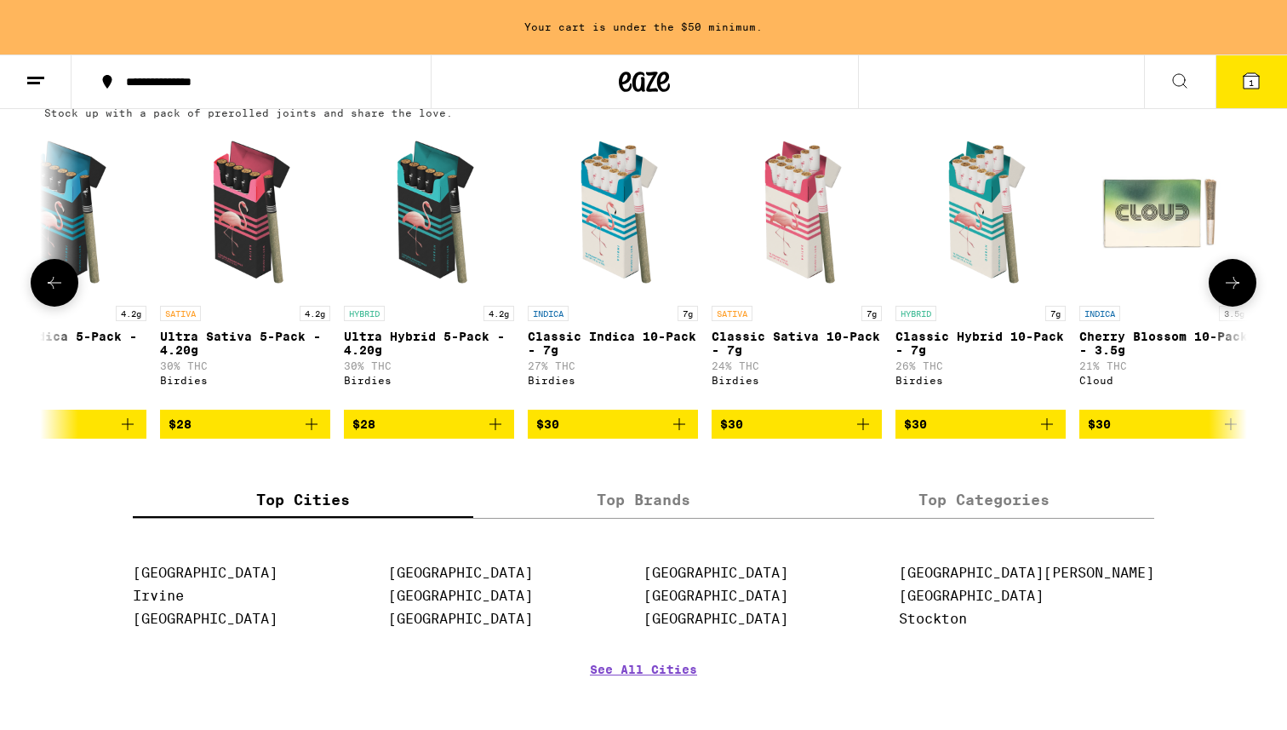
click at [1052, 434] on icon "Add to bag" at bounding box center [1047, 424] width 20 height 20
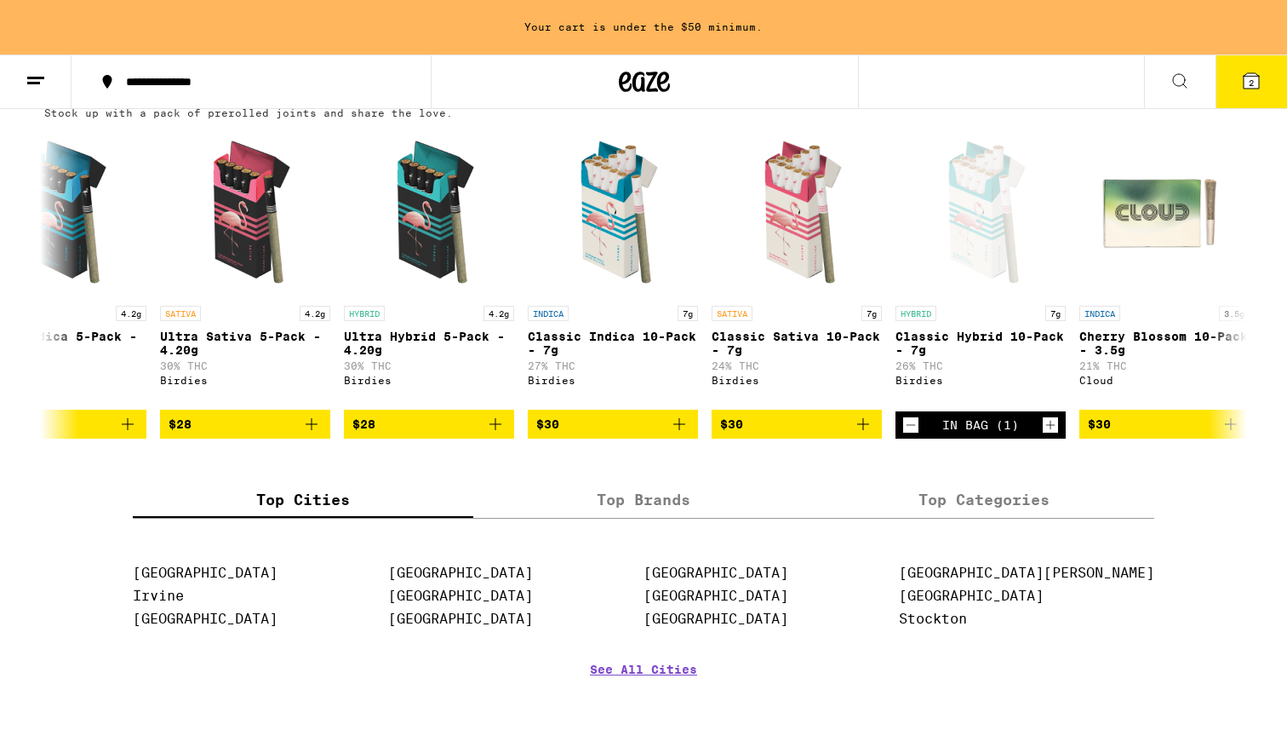
click at [1244, 84] on icon at bounding box center [1251, 80] width 15 height 15
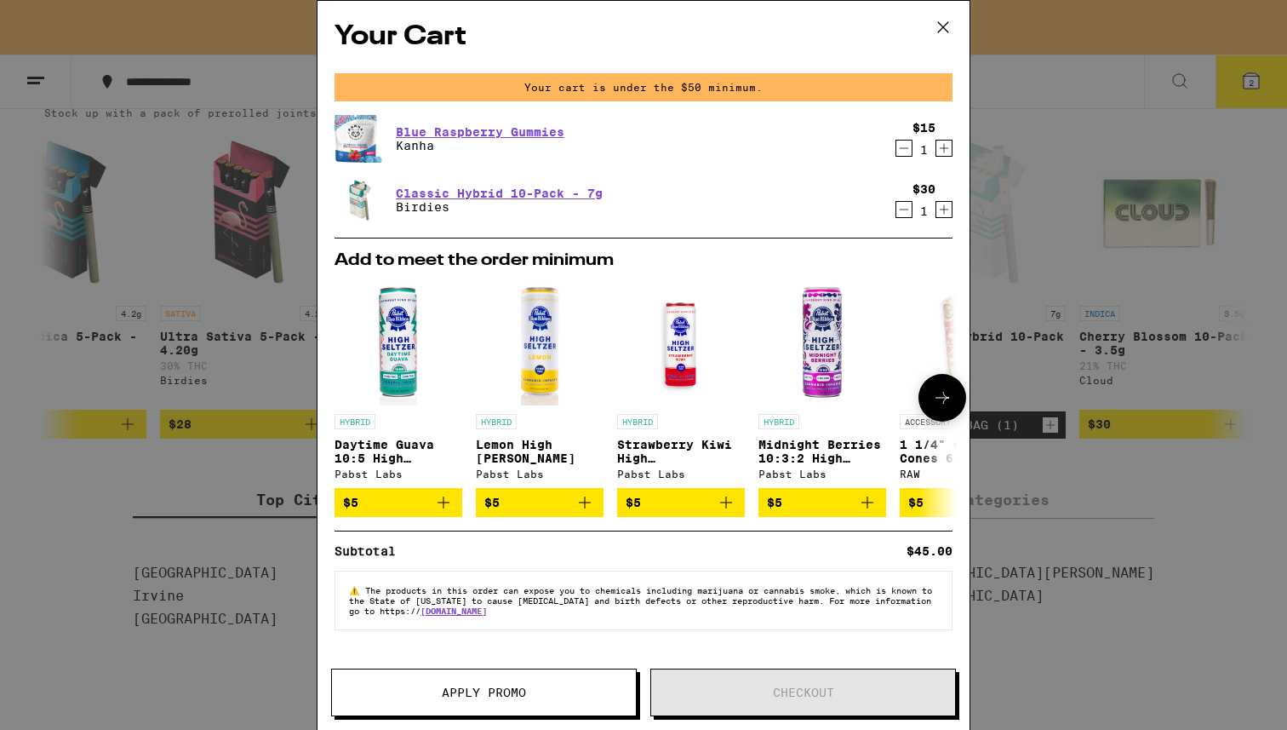
click at [684, 457] on p "Strawberry Kiwi High [PERSON_NAME]" at bounding box center [681, 451] width 128 height 27
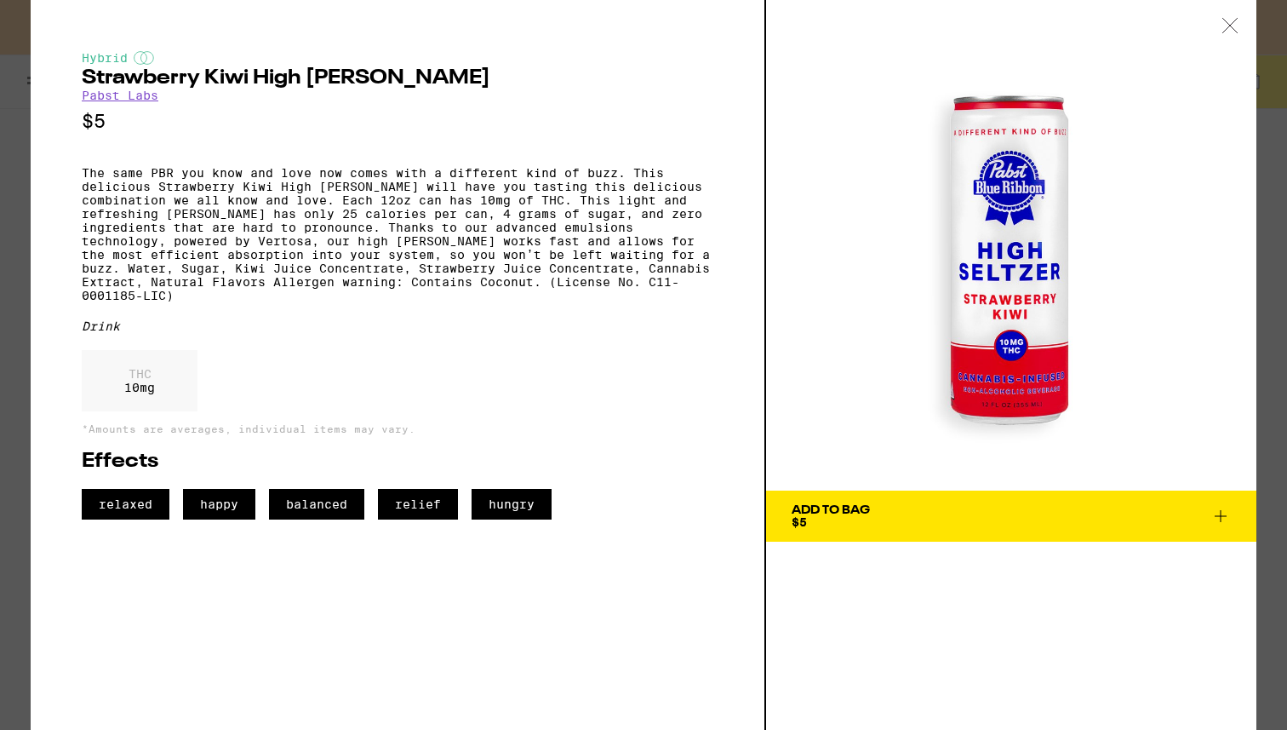
click at [1222, 524] on icon at bounding box center [1221, 516] width 20 height 20
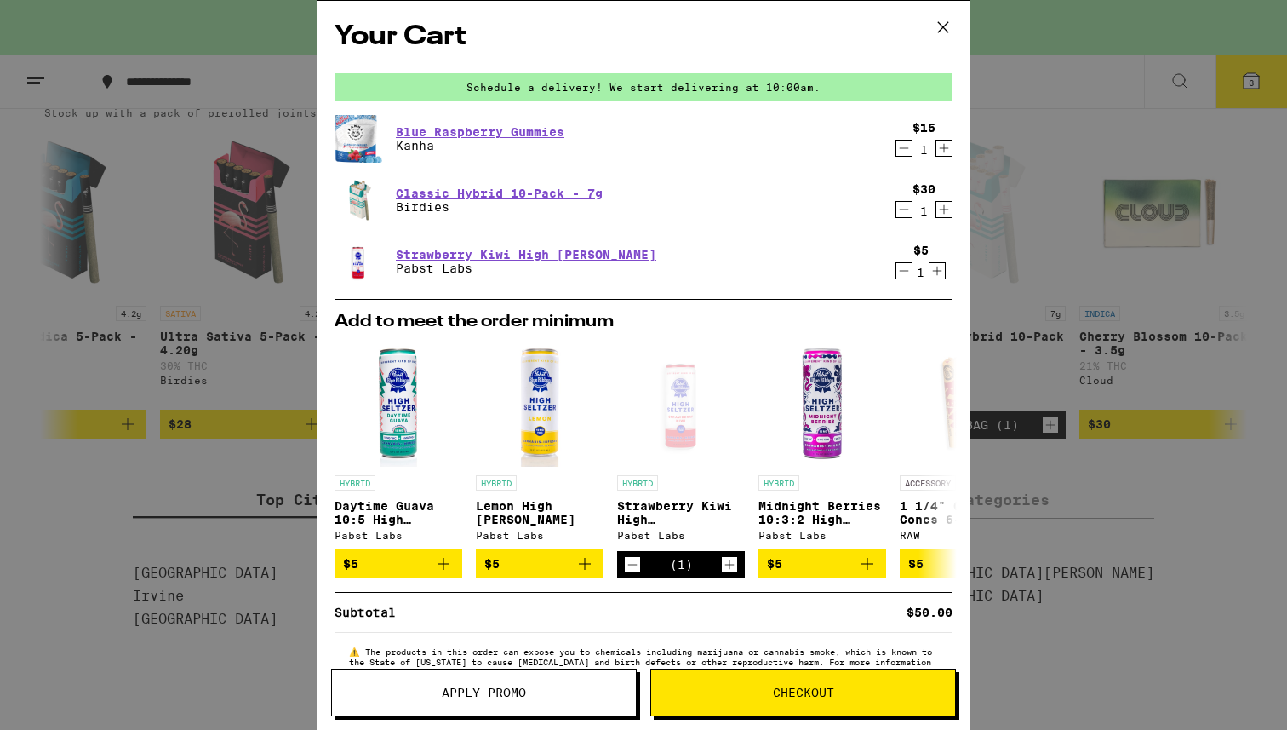
scroll to position [54, 0]
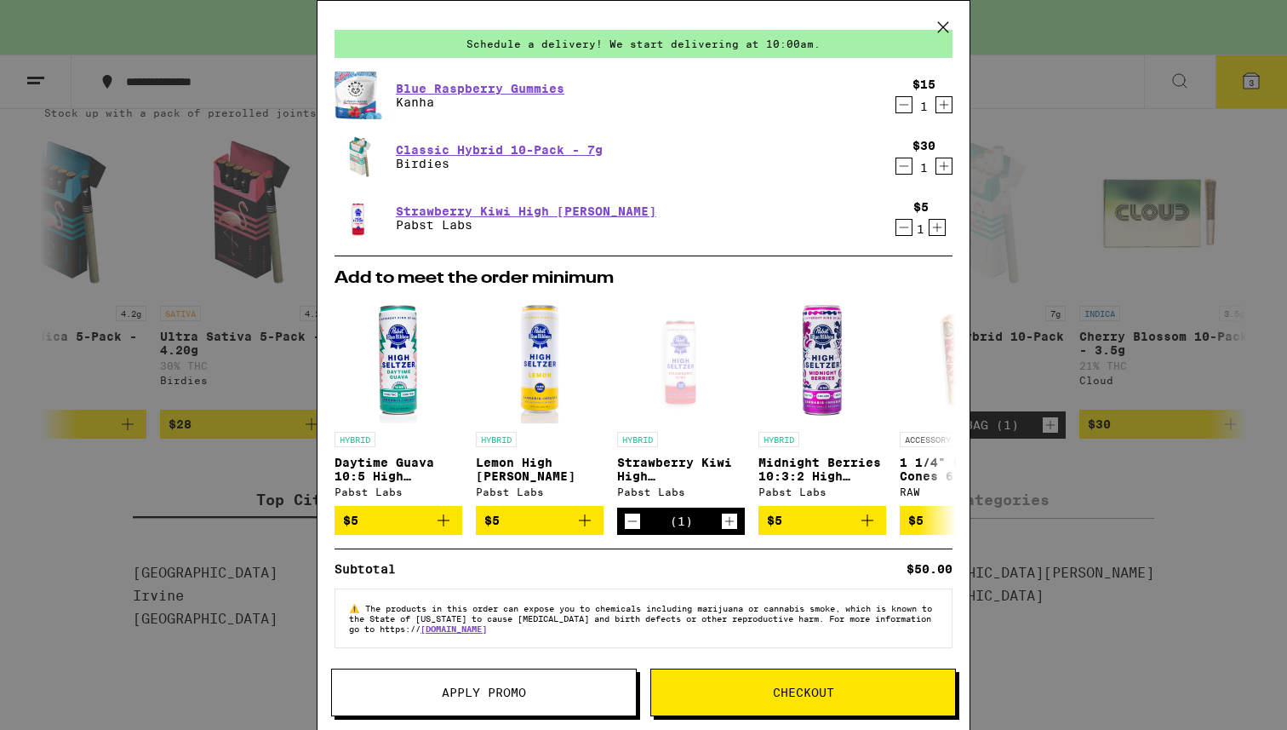
click at [777, 689] on span "Checkout" at bounding box center [803, 692] width 61 height 12
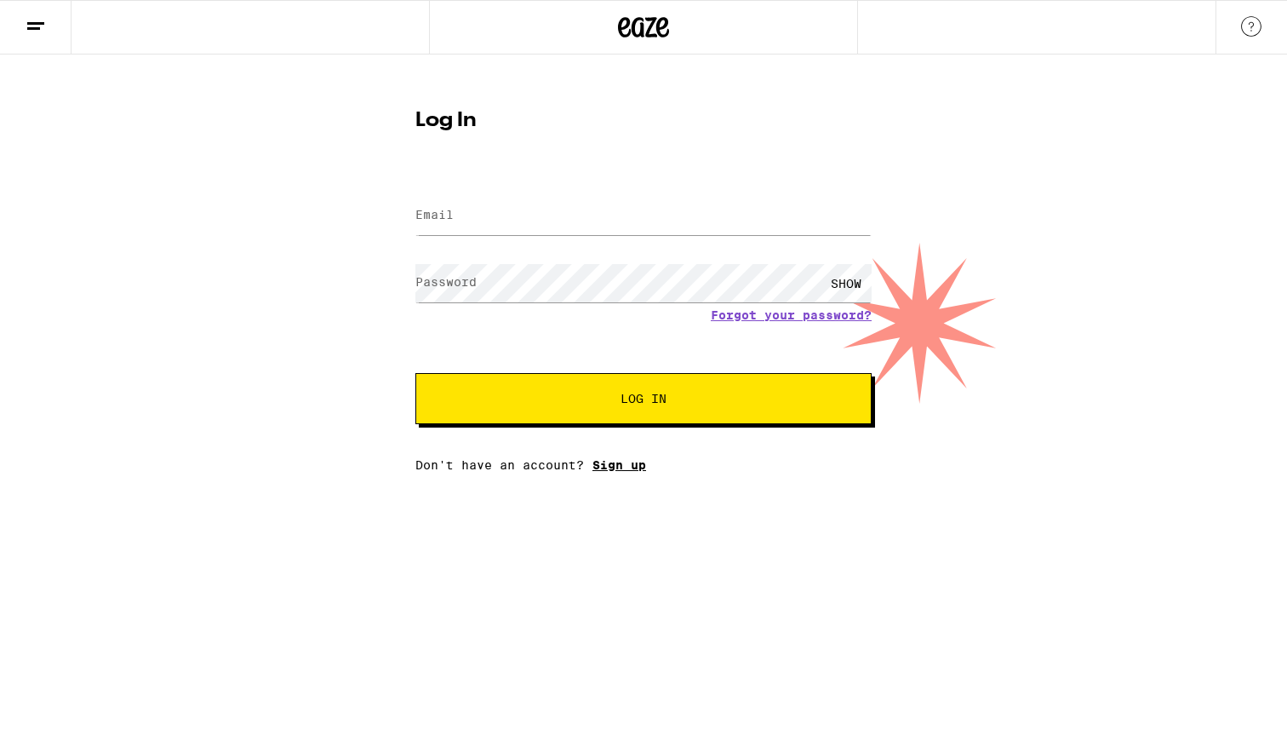
click at [610, 472] on link "Sign up" at bounding box center [619, 465] width 54 height 14
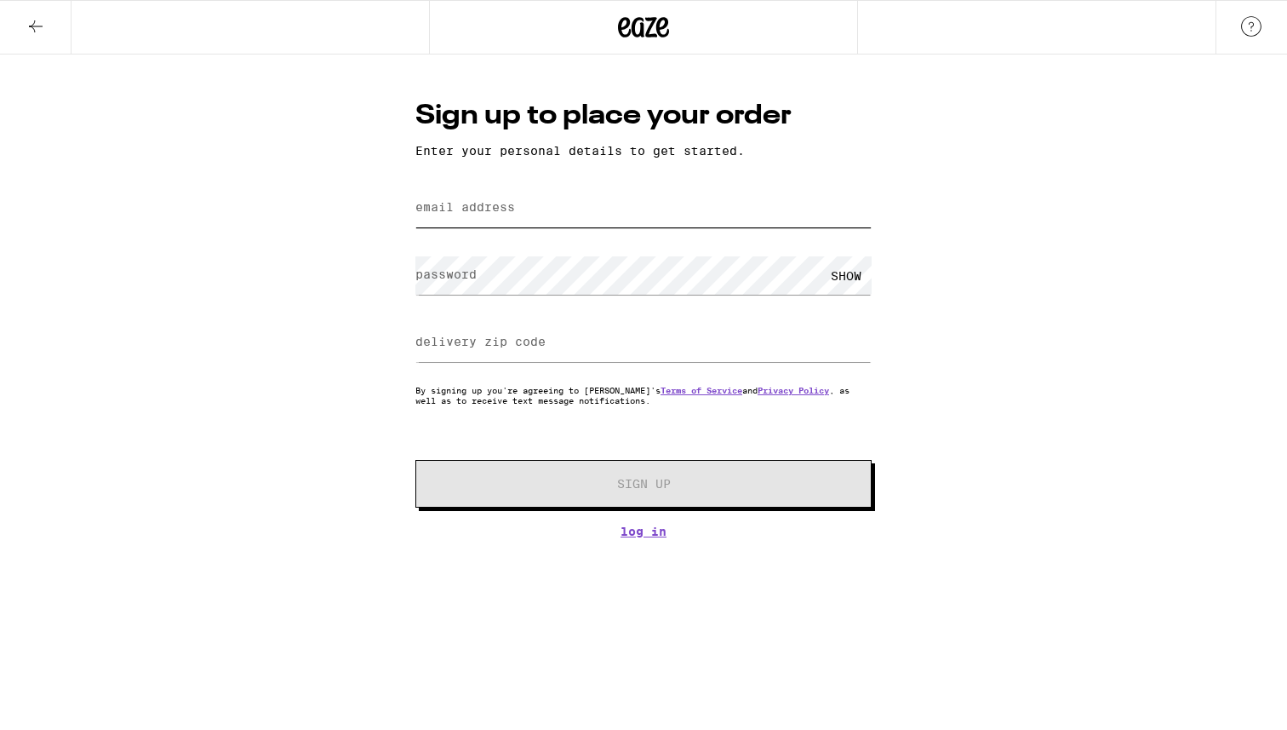
click at [544, 218] on input "email address" at bounding box center [643, 208] width 456 height 38
type input "sdona"
